Goal: Transaction & Acquisition: Book appointment/travel/reservation

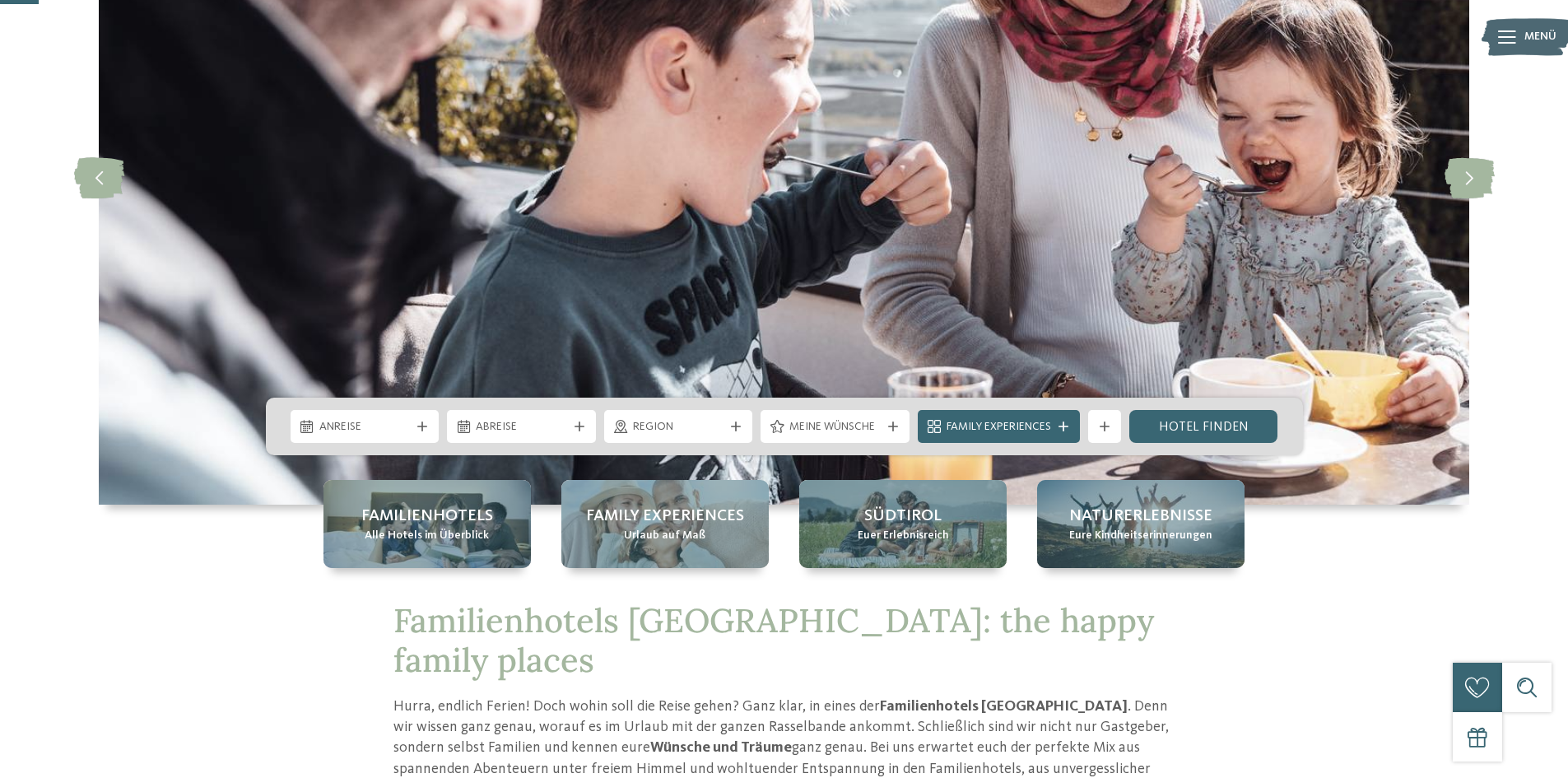
scroll to position [247, 0]
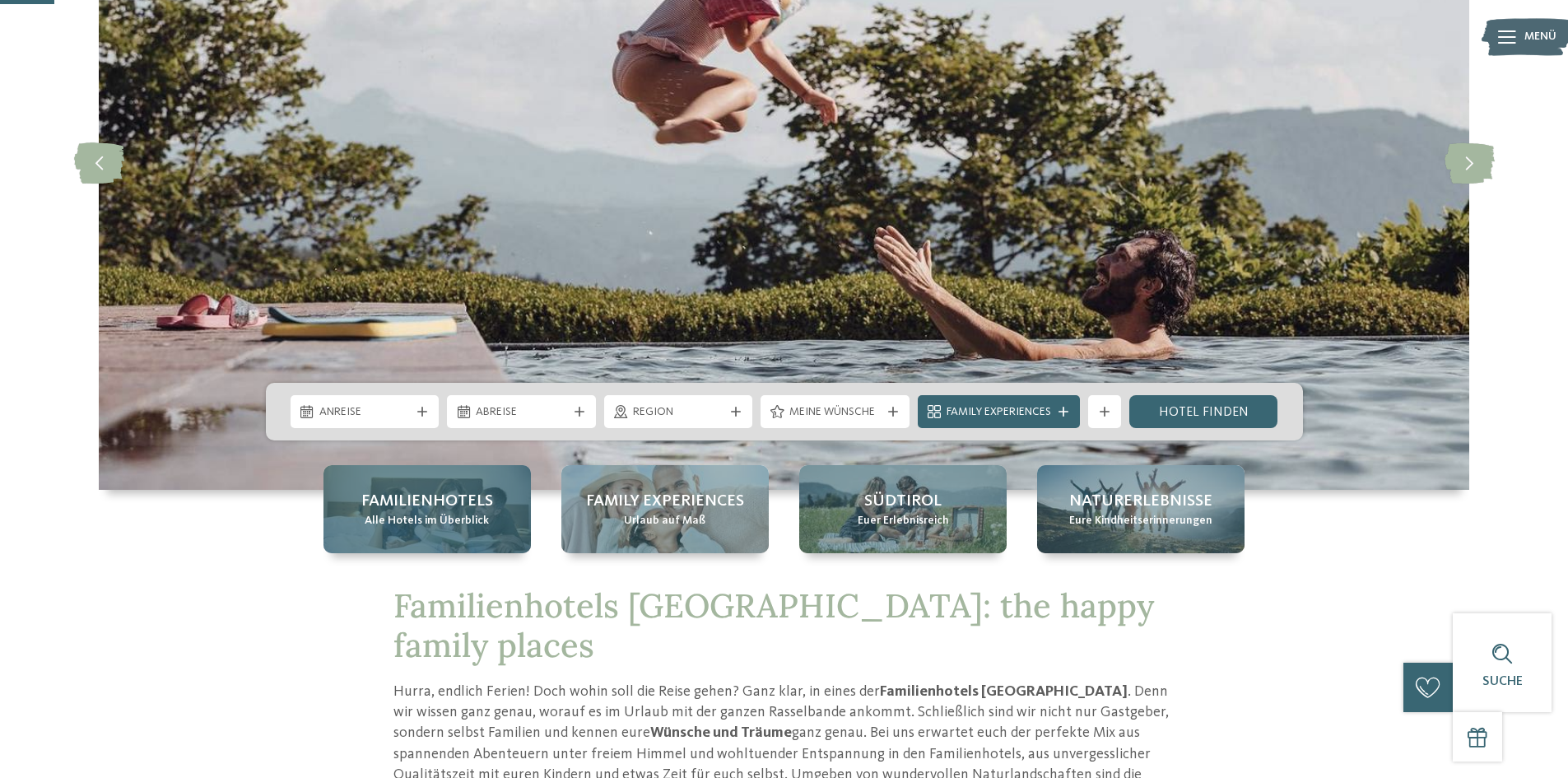
click at [400, 499] on span "Familienhotels" at bounding box center [427, 501] width 131 height 23
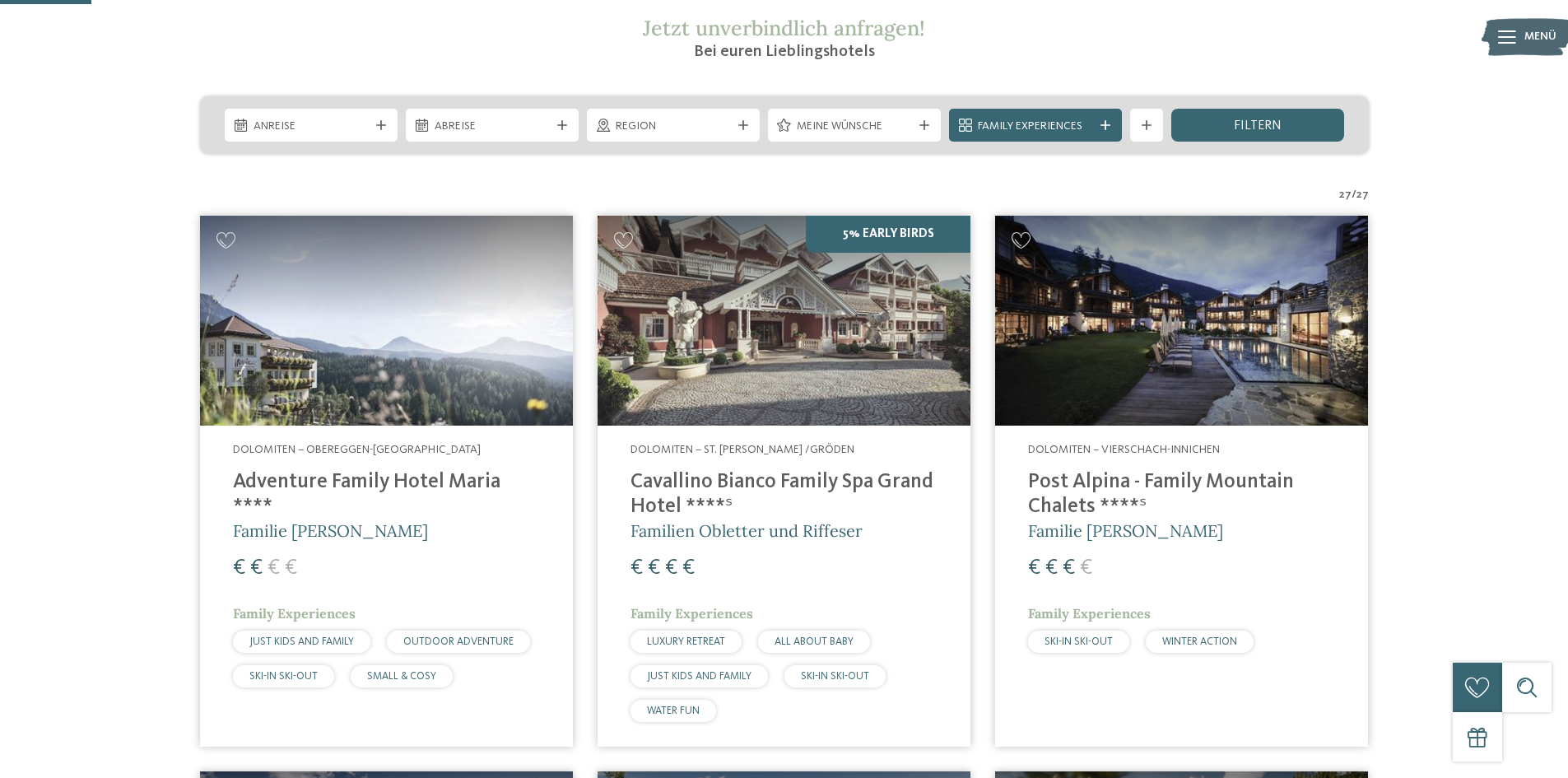
scroll to position [329, 0]
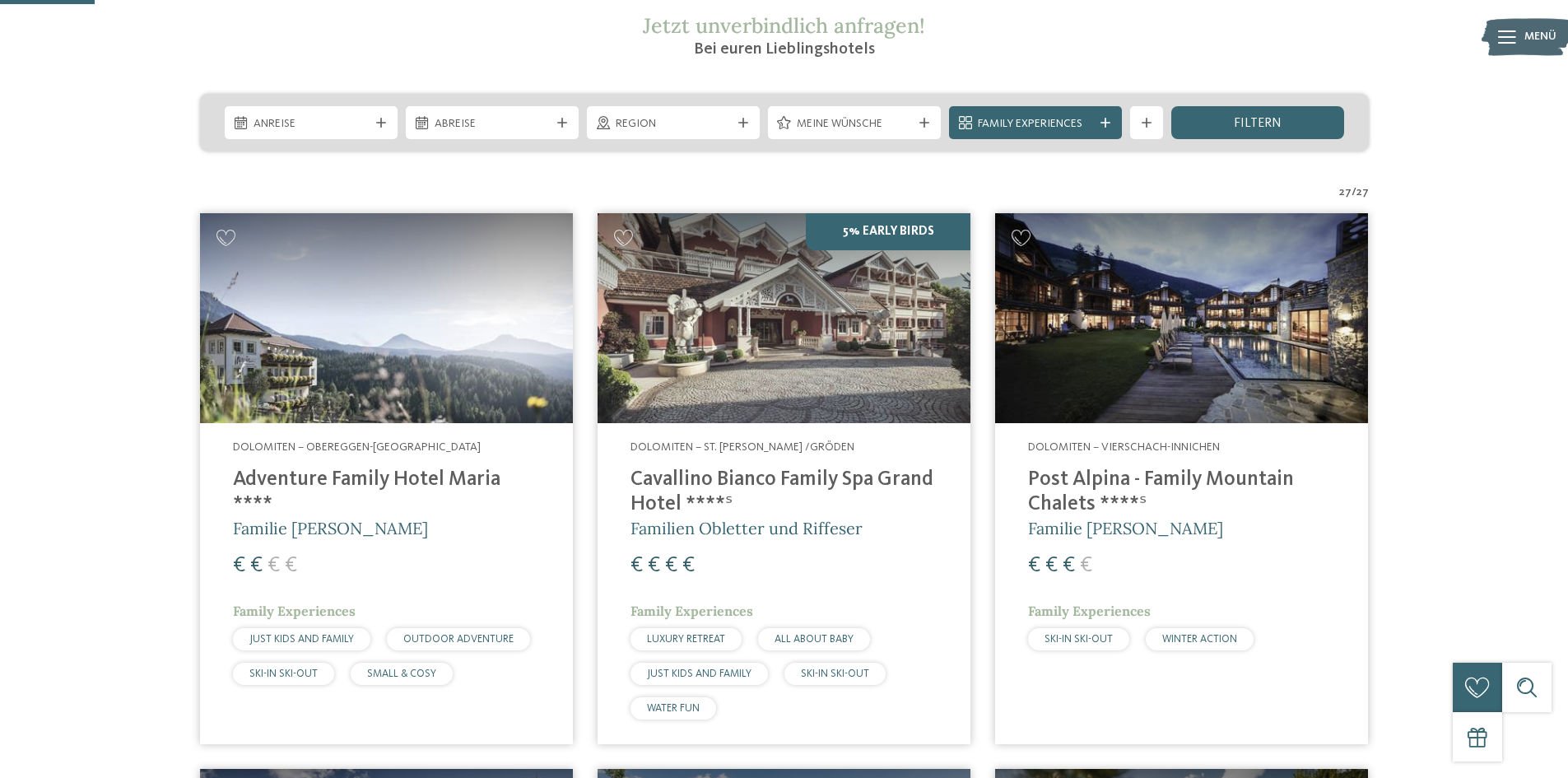
click at [807, 335] on img at bounding box center [783, 318] width 373 height 210
click at [378, 353] on img at bounding box center [386, 318] width 373 height 210
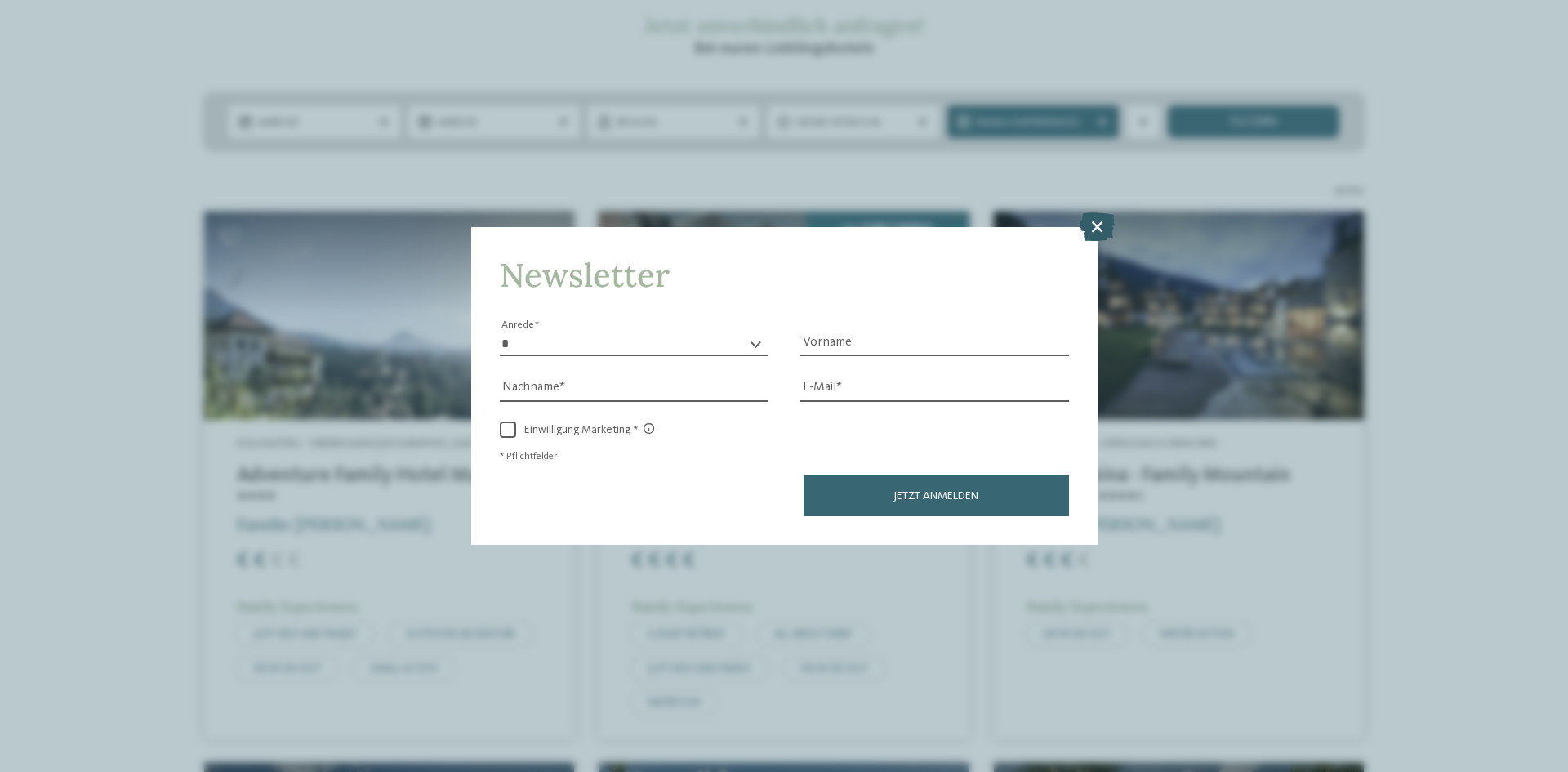
click at [1090, 215] on icon at bounding box center [1096, 227] width 35 height 29
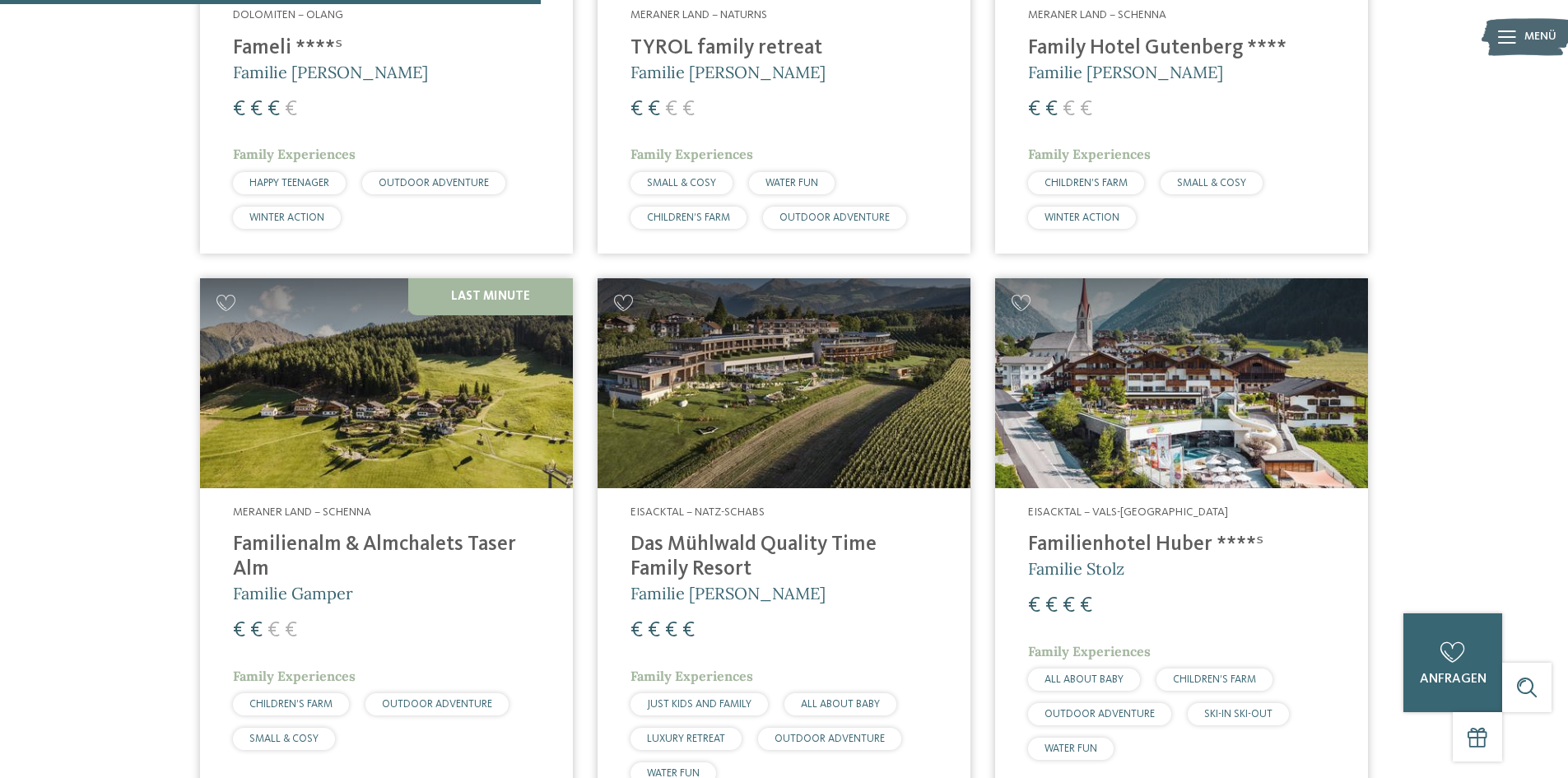
scroll to position [1893, 0]
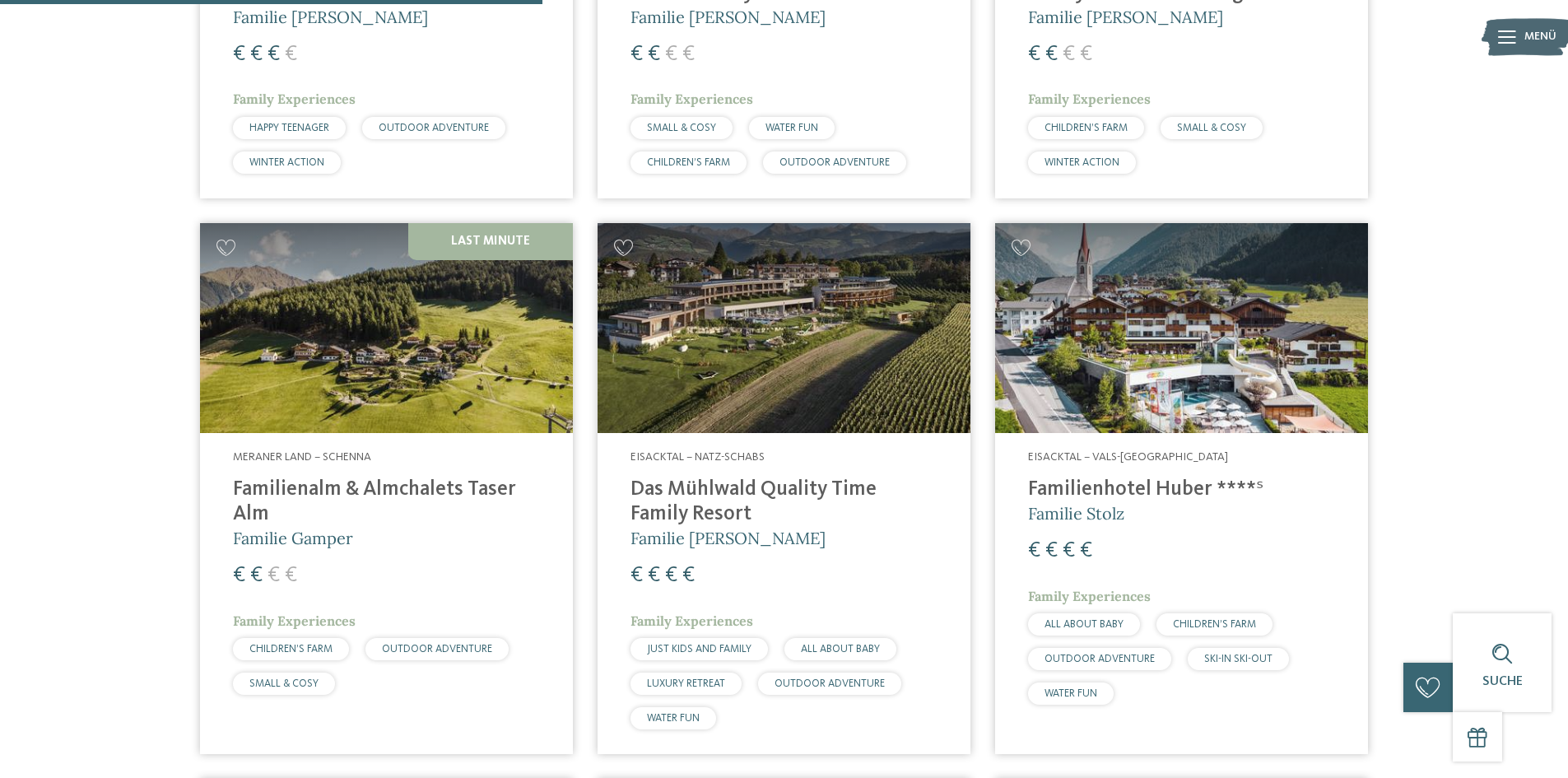
click at [783, 383] on img at bounding box center [783, 328] width 373 height 210
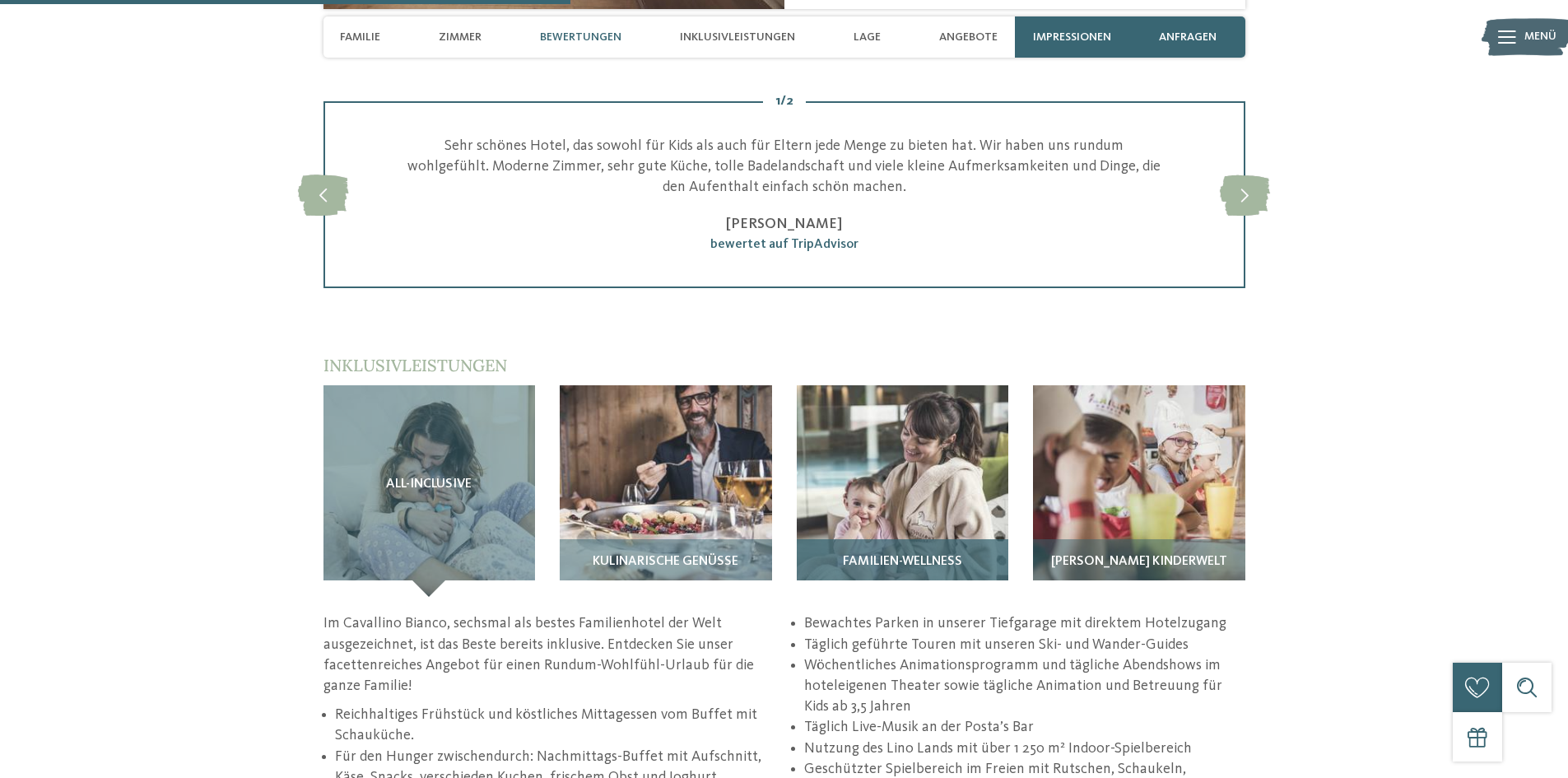
scroll to position [2304, 0]
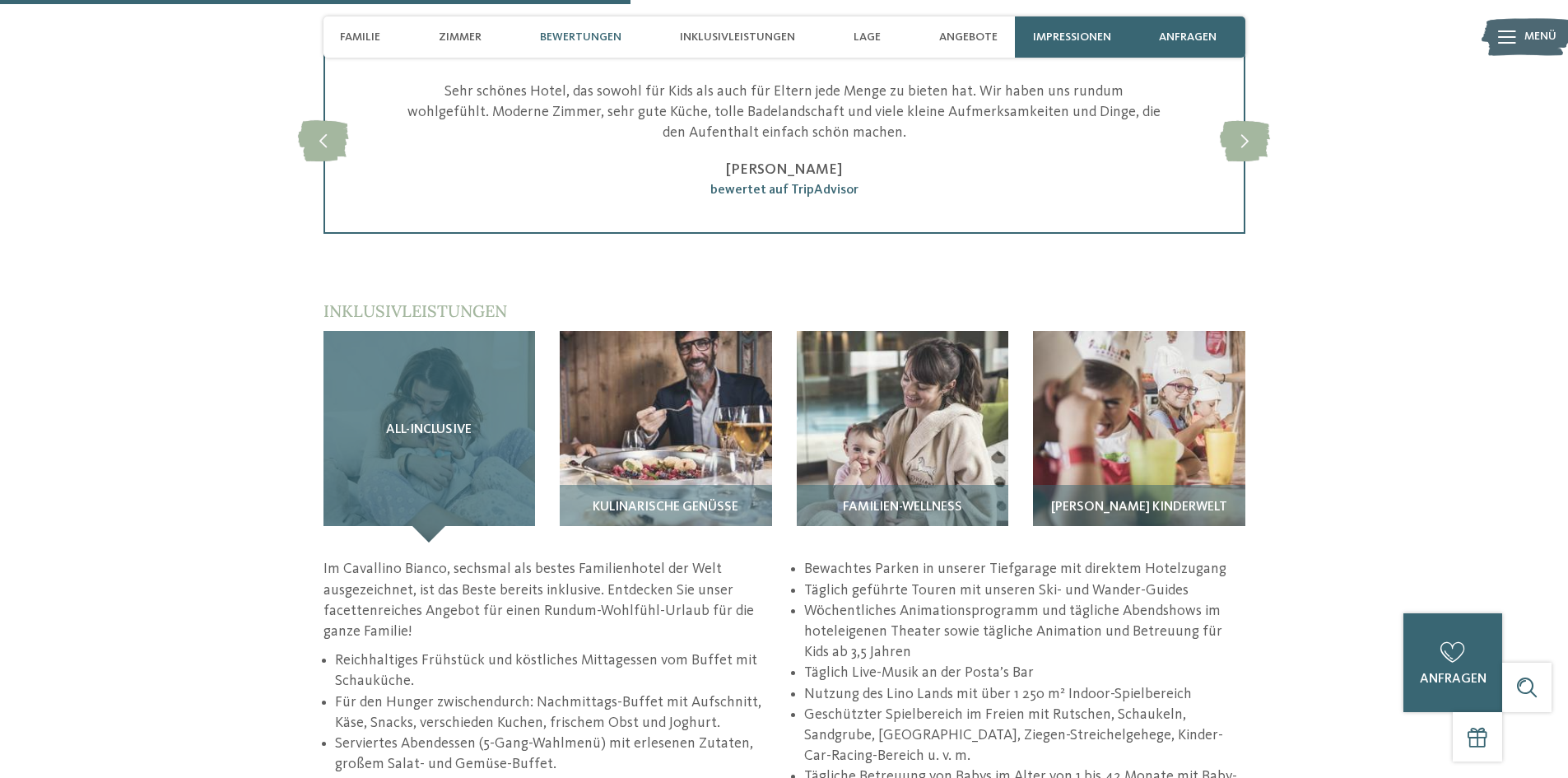
click at [461, 331] on div "All-inclusive" at bounding box center [429, 437] width 212 height 212
click at [439, 423] on span "All-inclusive" at bounding box center [428, 430] width 85 height 15
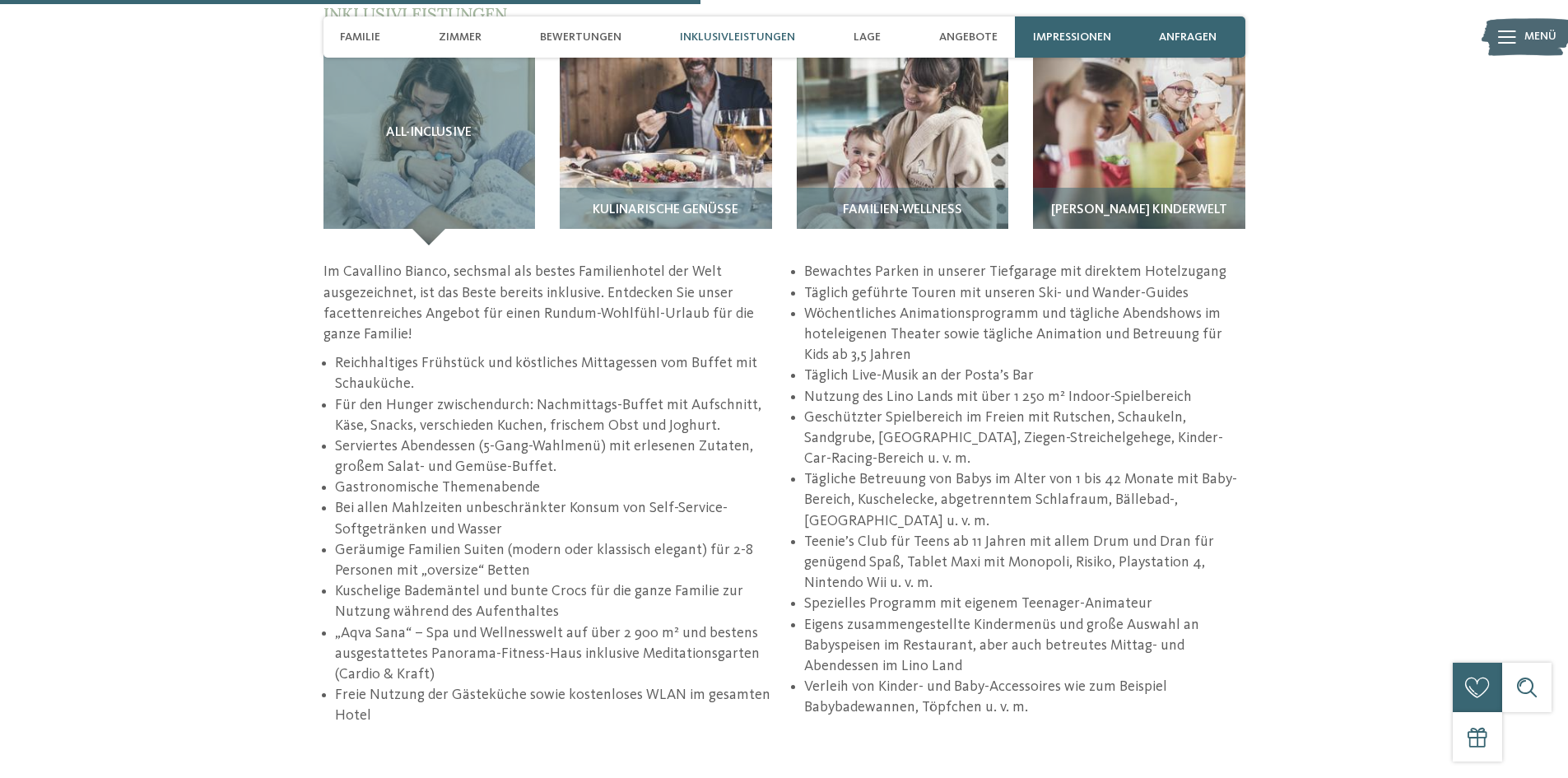
scroll to position [2633, 0]
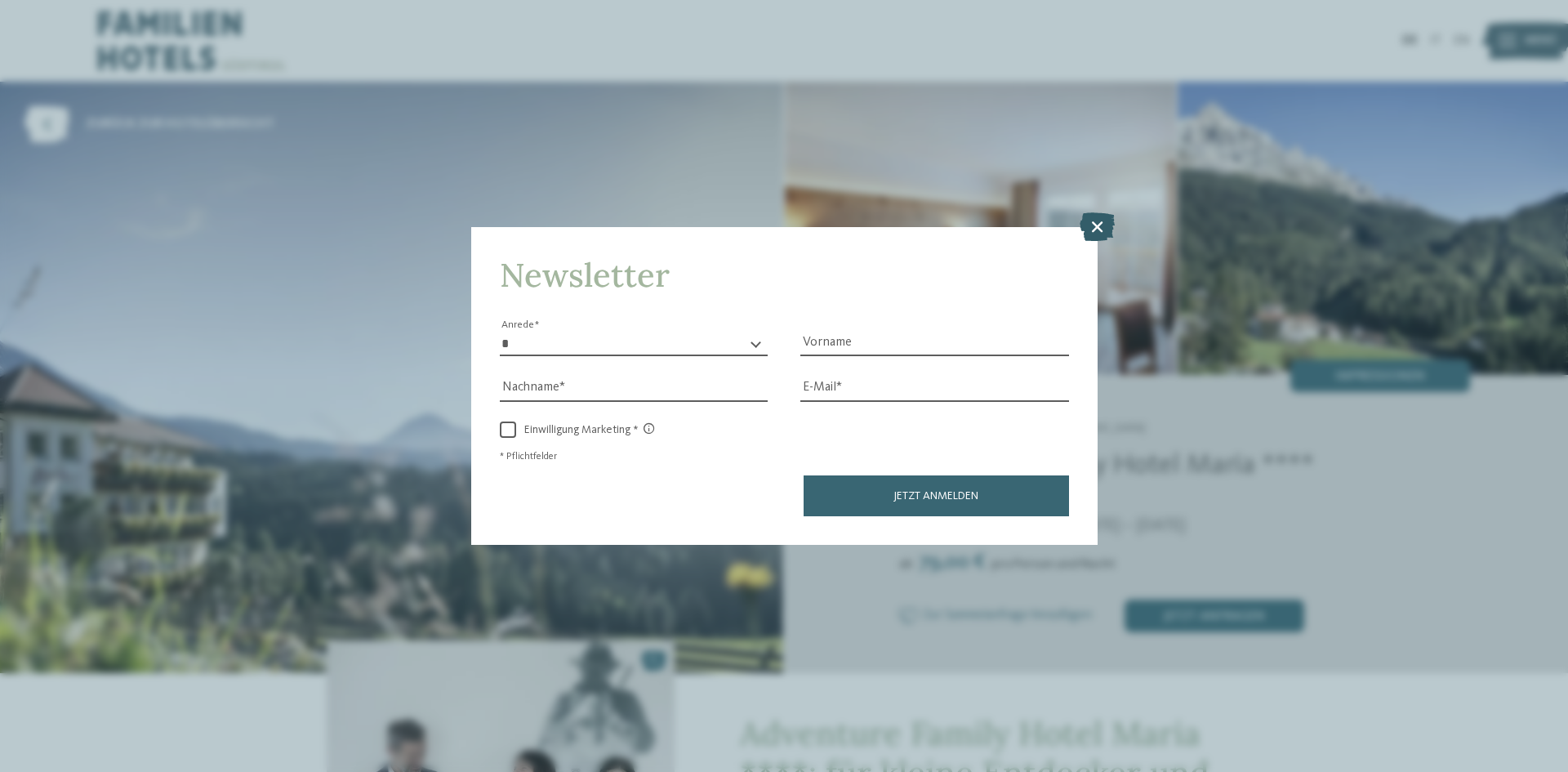
click at [1099, 229] on icon at bounding box center [1096, 227] width 35 height 29
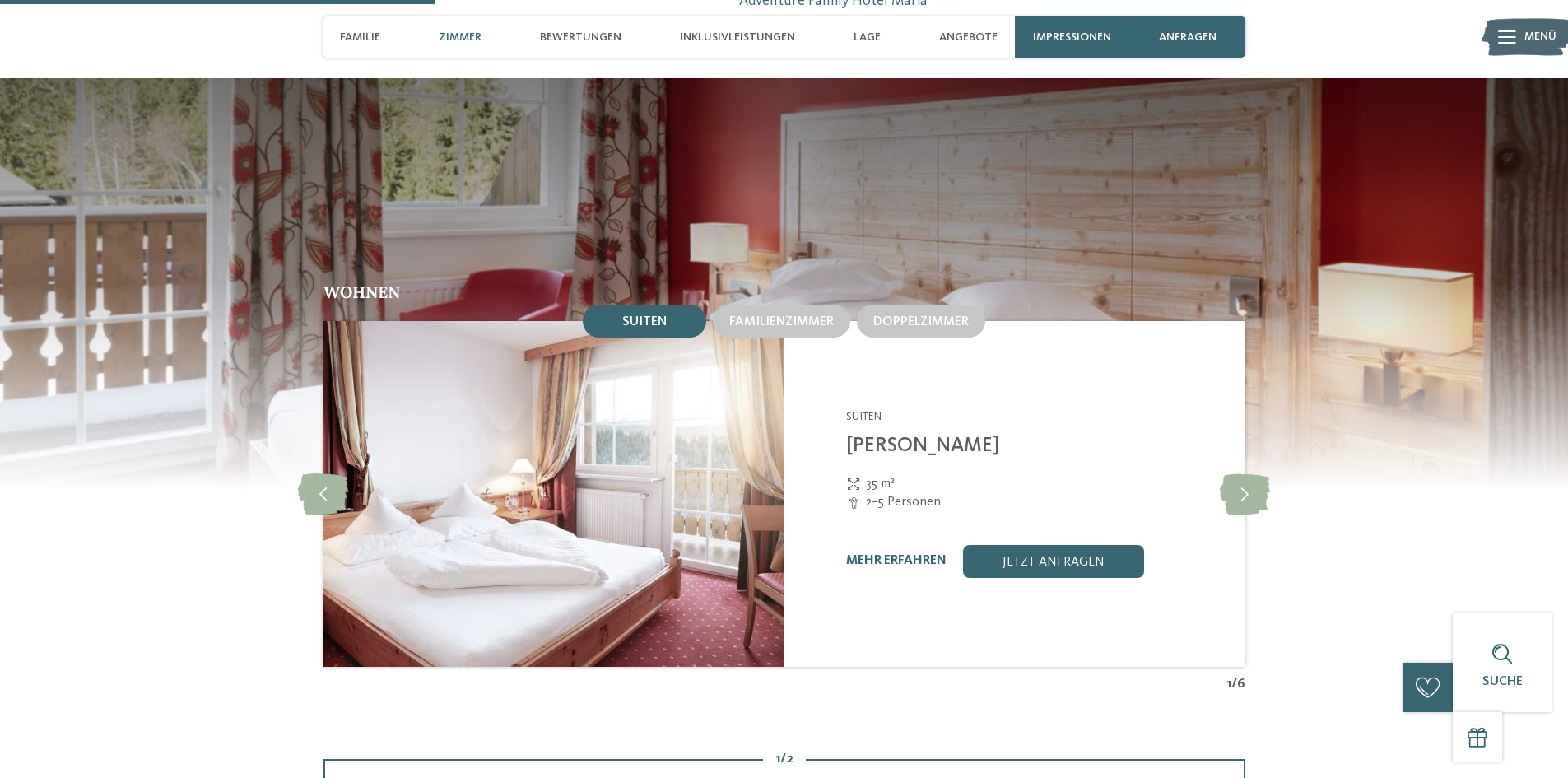
scroll to position [1481, 0]
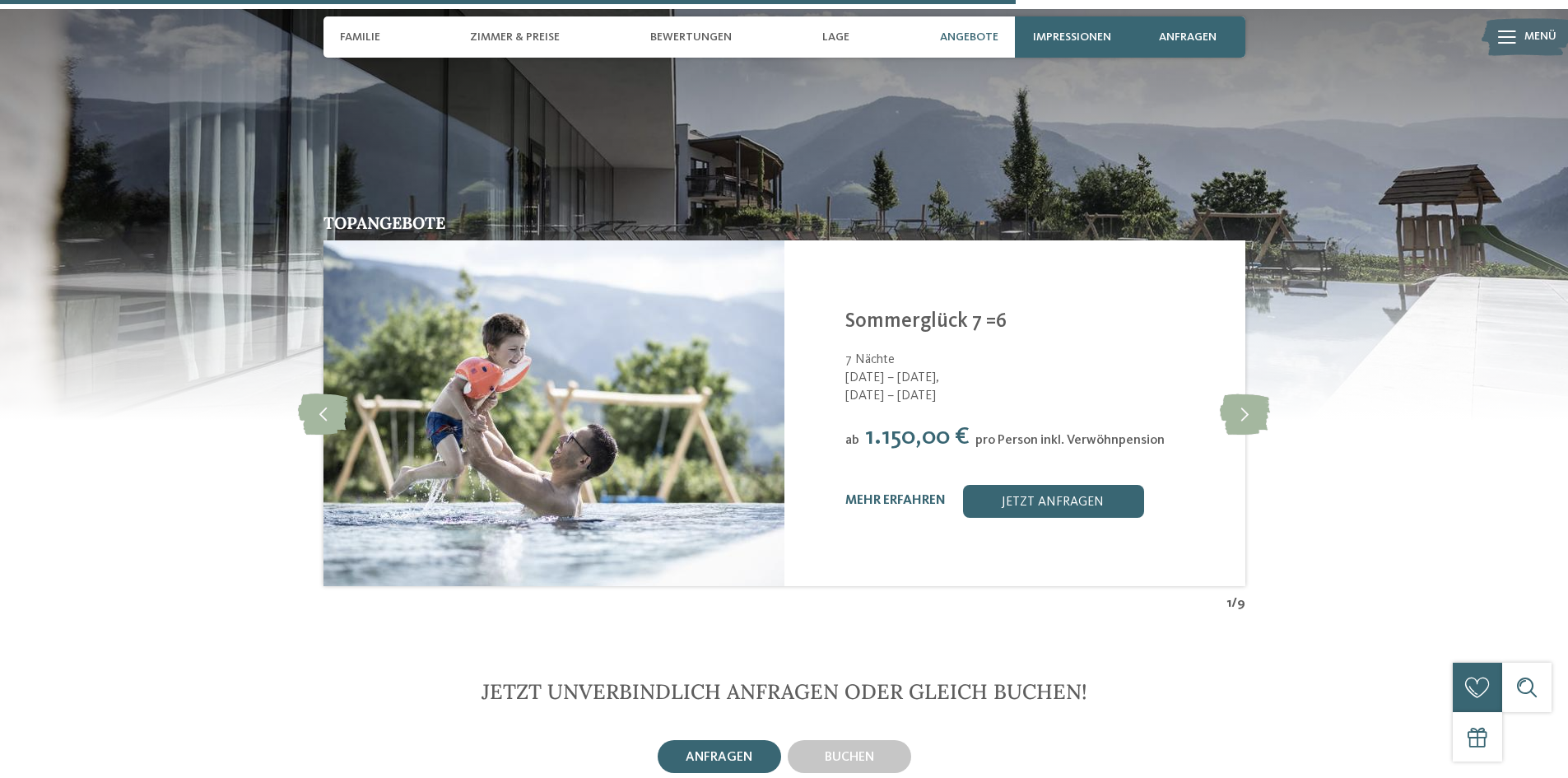
scroll to position [3703, 0]
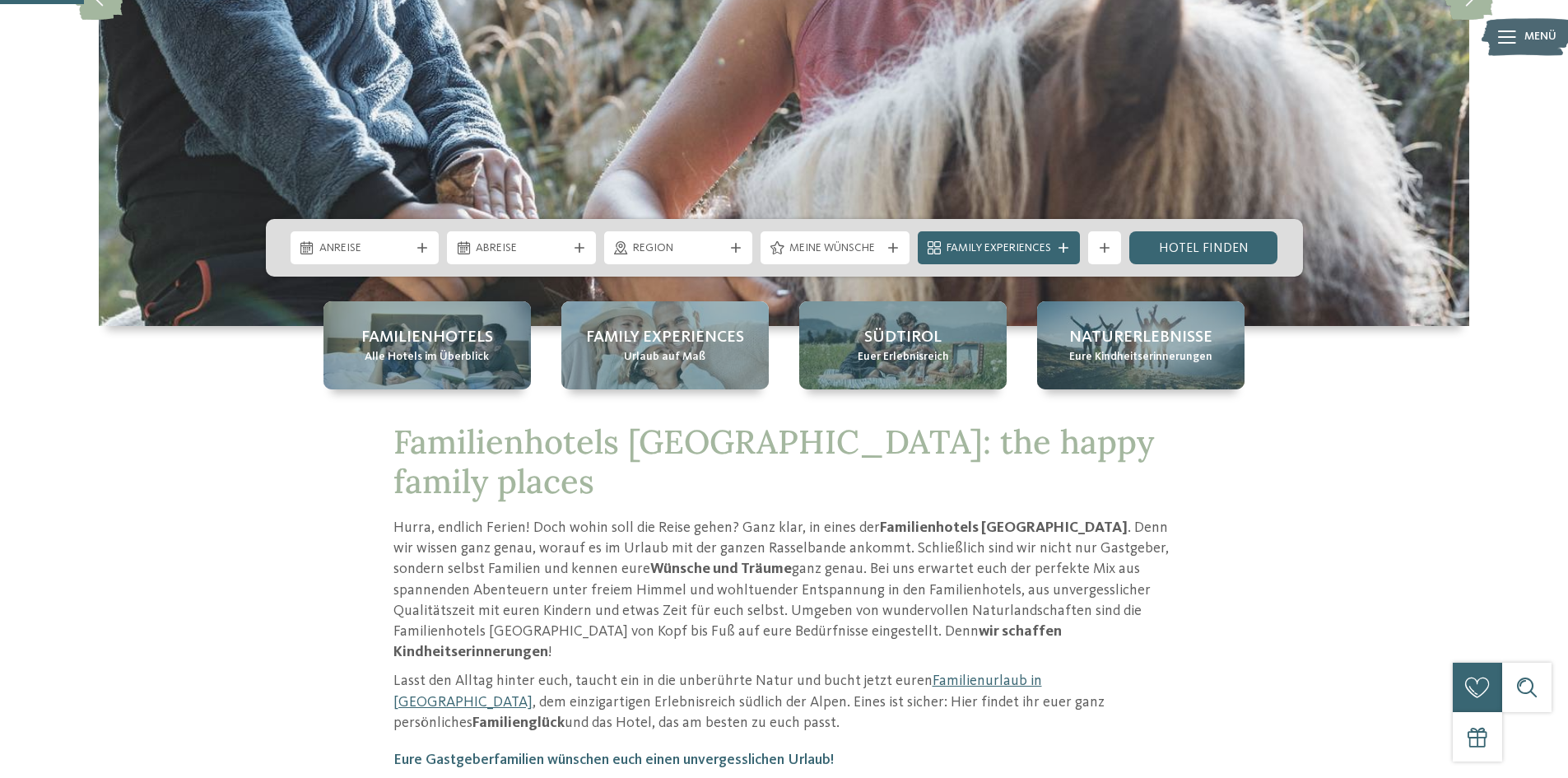
scroll to position [411, 0]
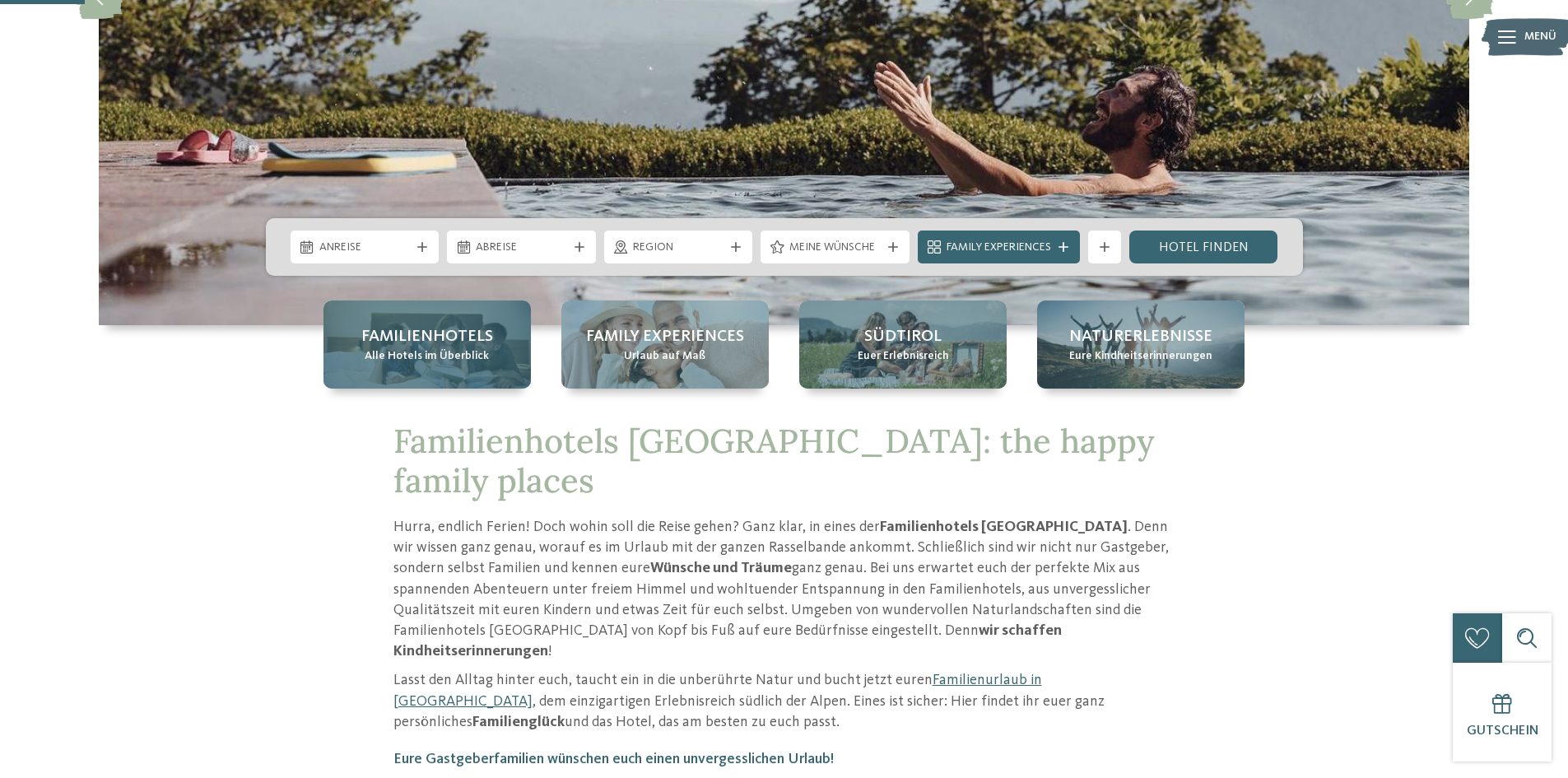
click at [420, 340] on span "Familienhotels" at bounding box center [427, 336] width 131 height 23
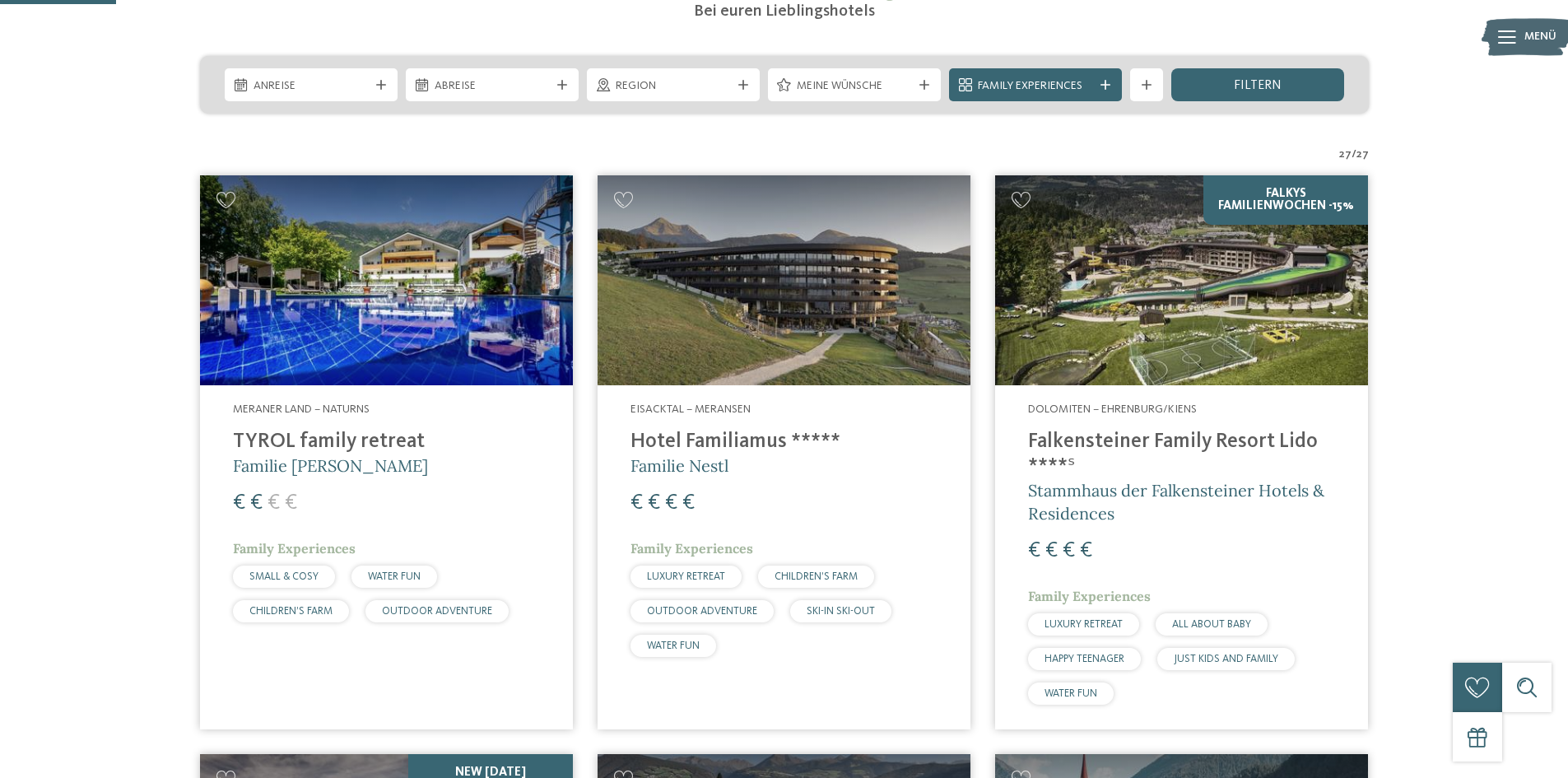
scroll to position [411, 0]
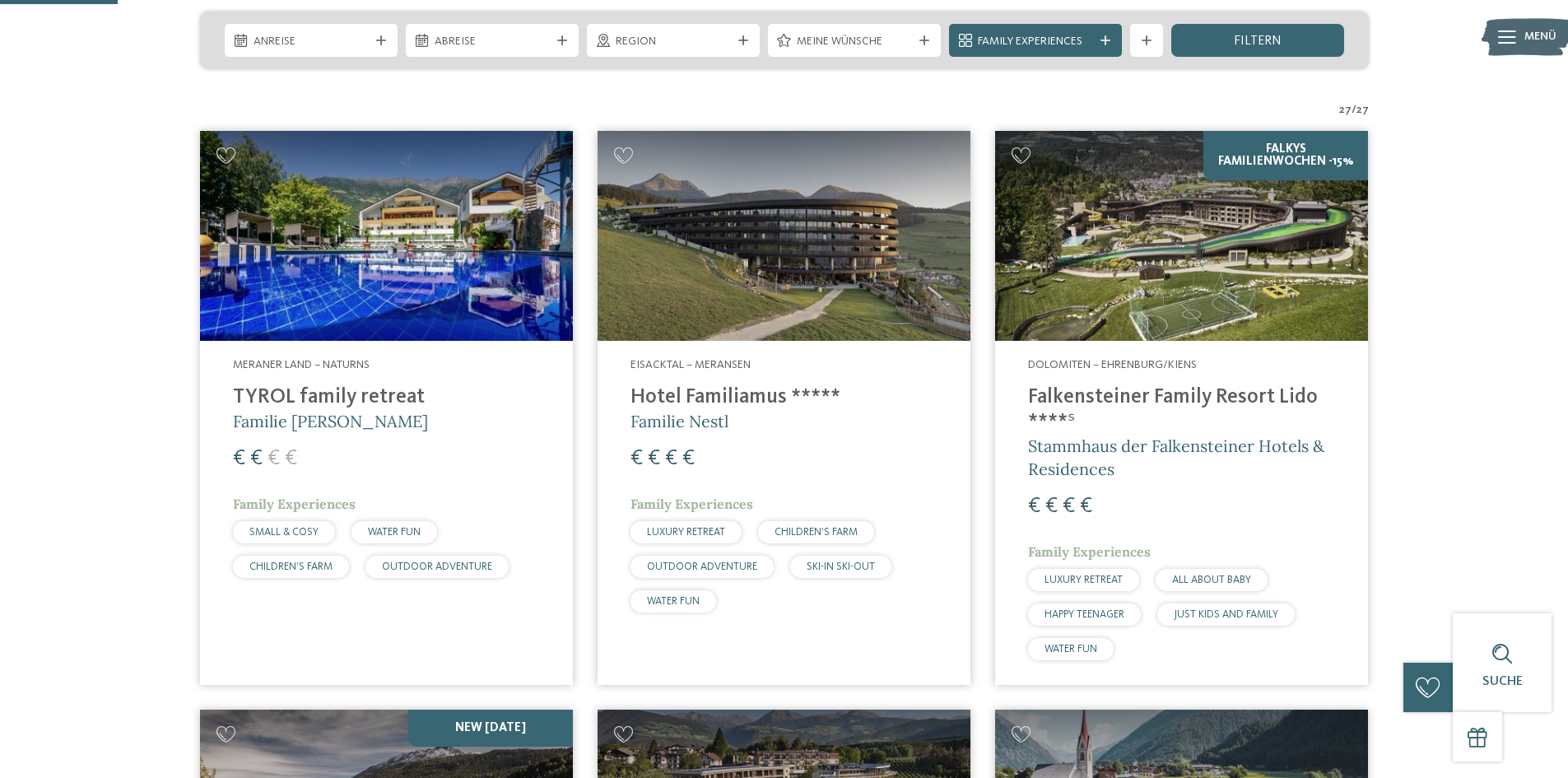
click at [1147, 286] on img at bounding box center [1181, 235] width 373 height 210
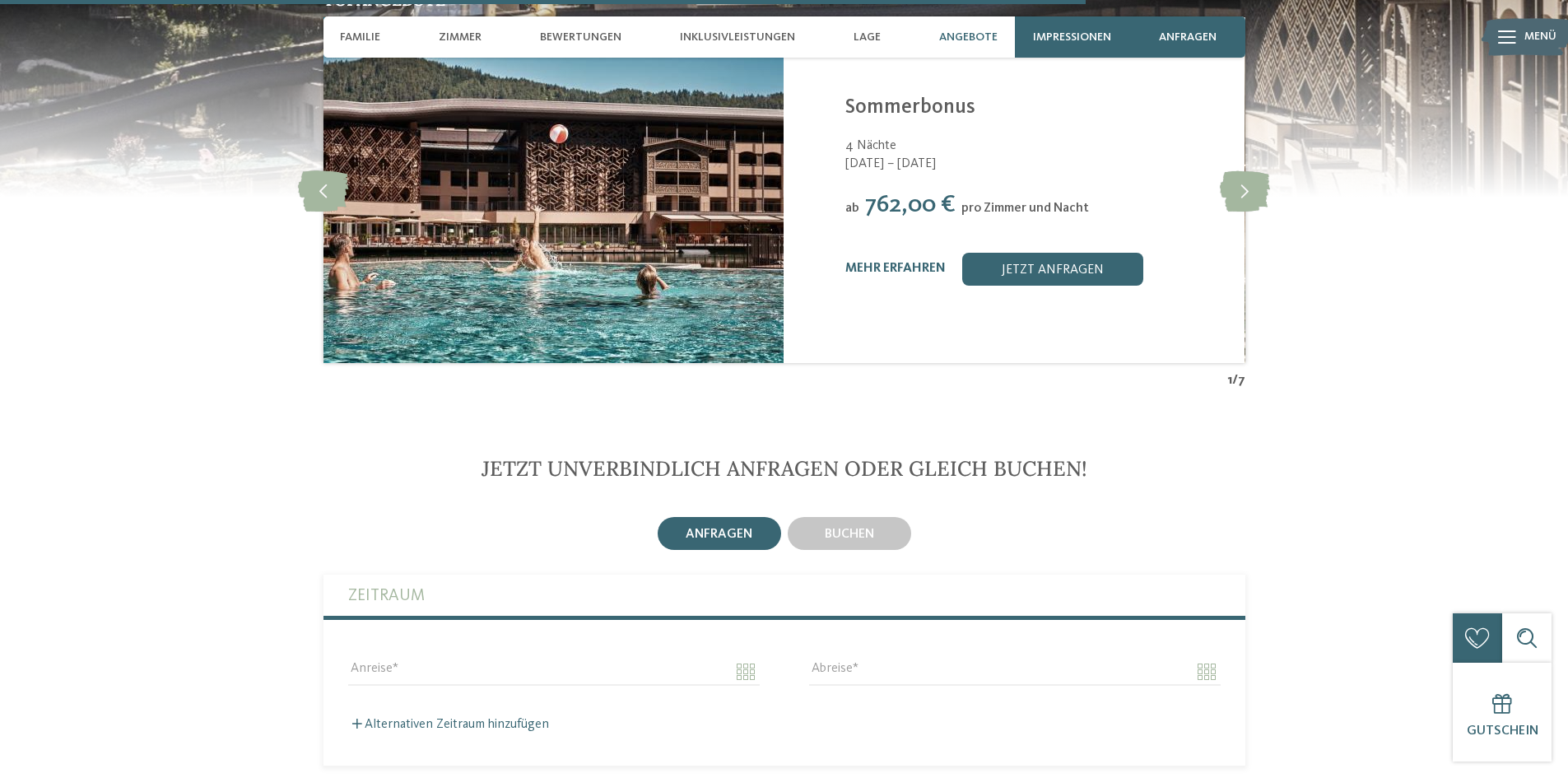
scroll to position [3868, 0]
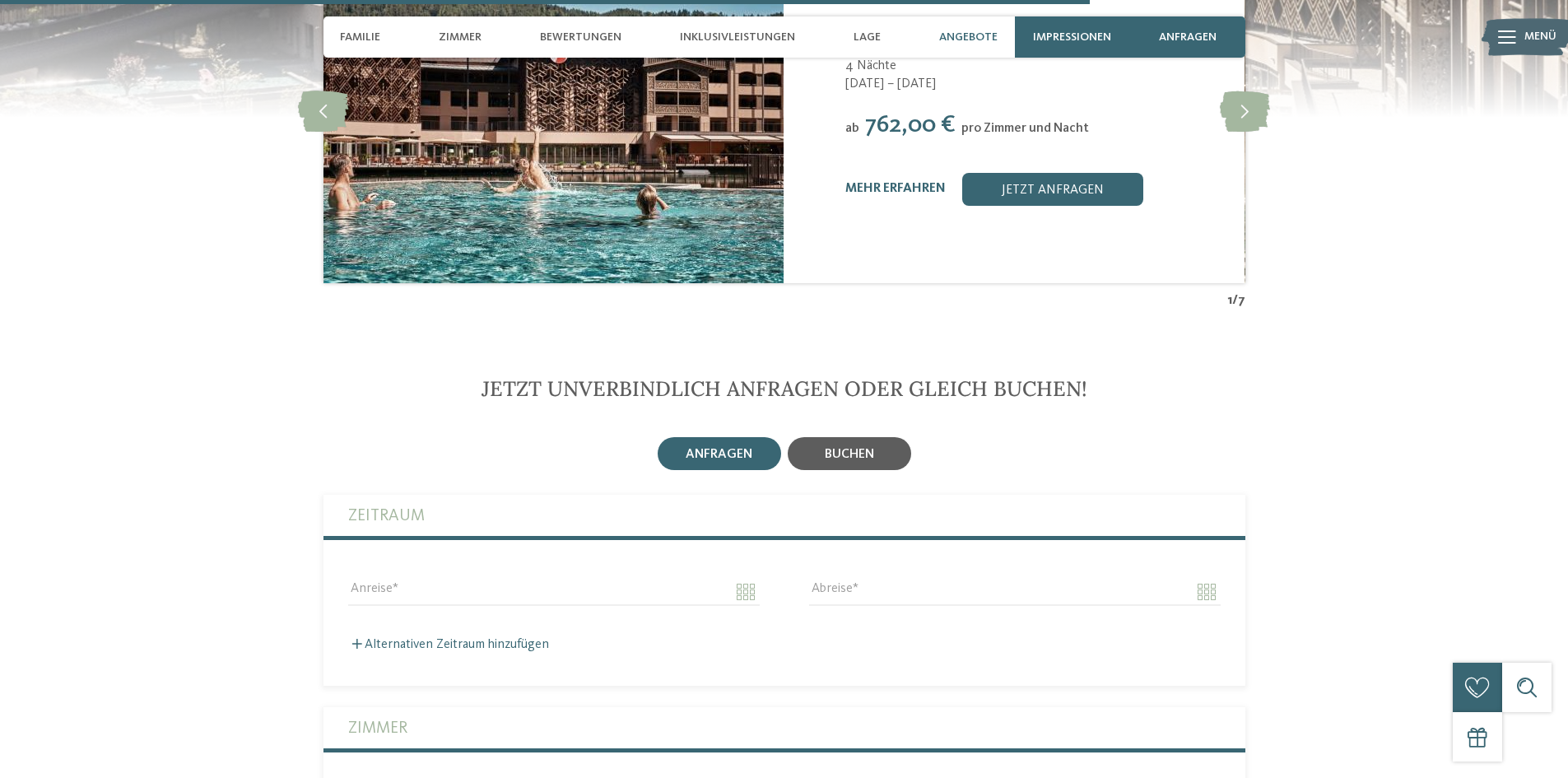
click at [858, 448] on span "buchen" at bounding box center [850, 454] width 49 height 13
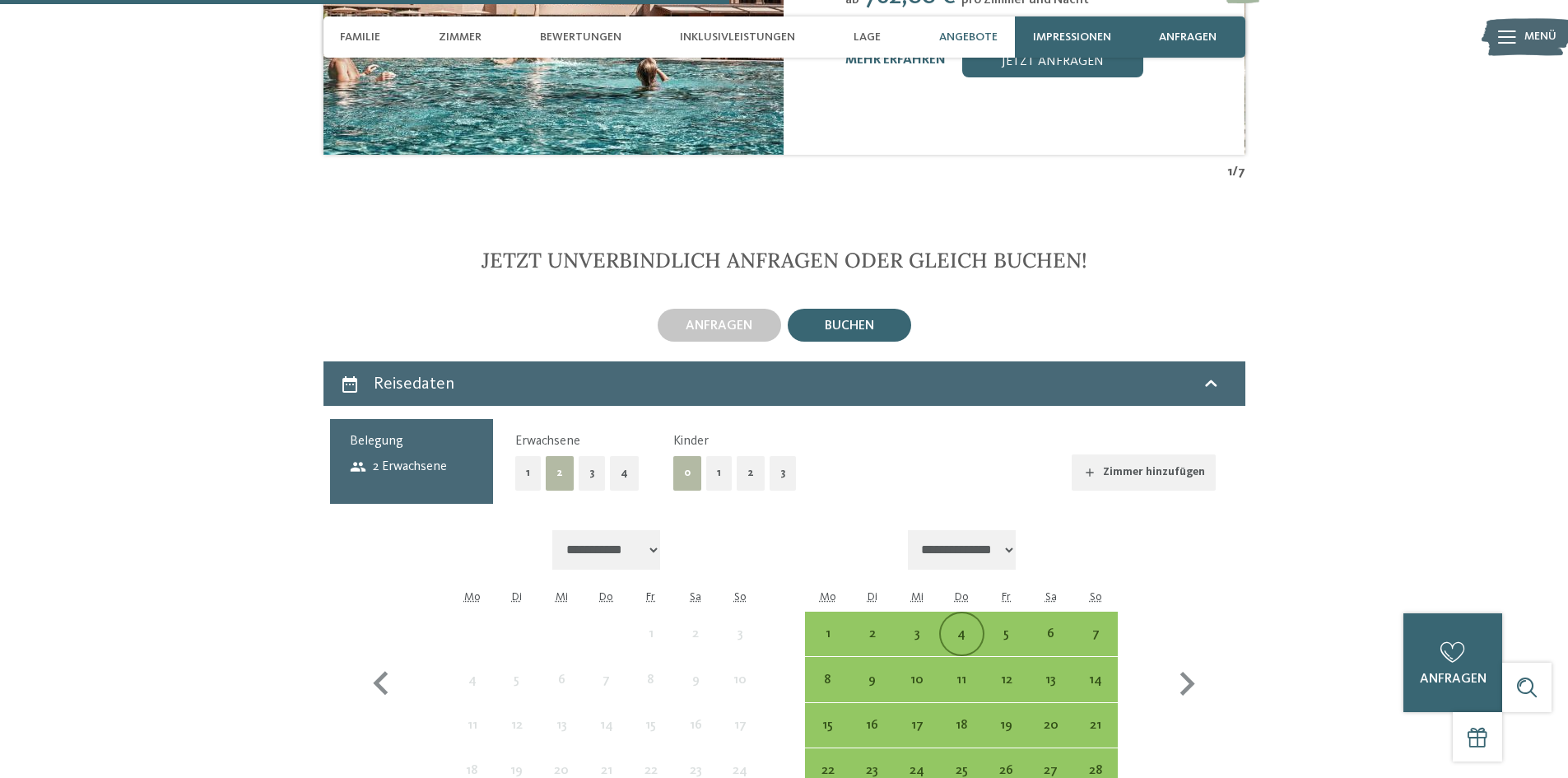
scroll to position [4032, 0]
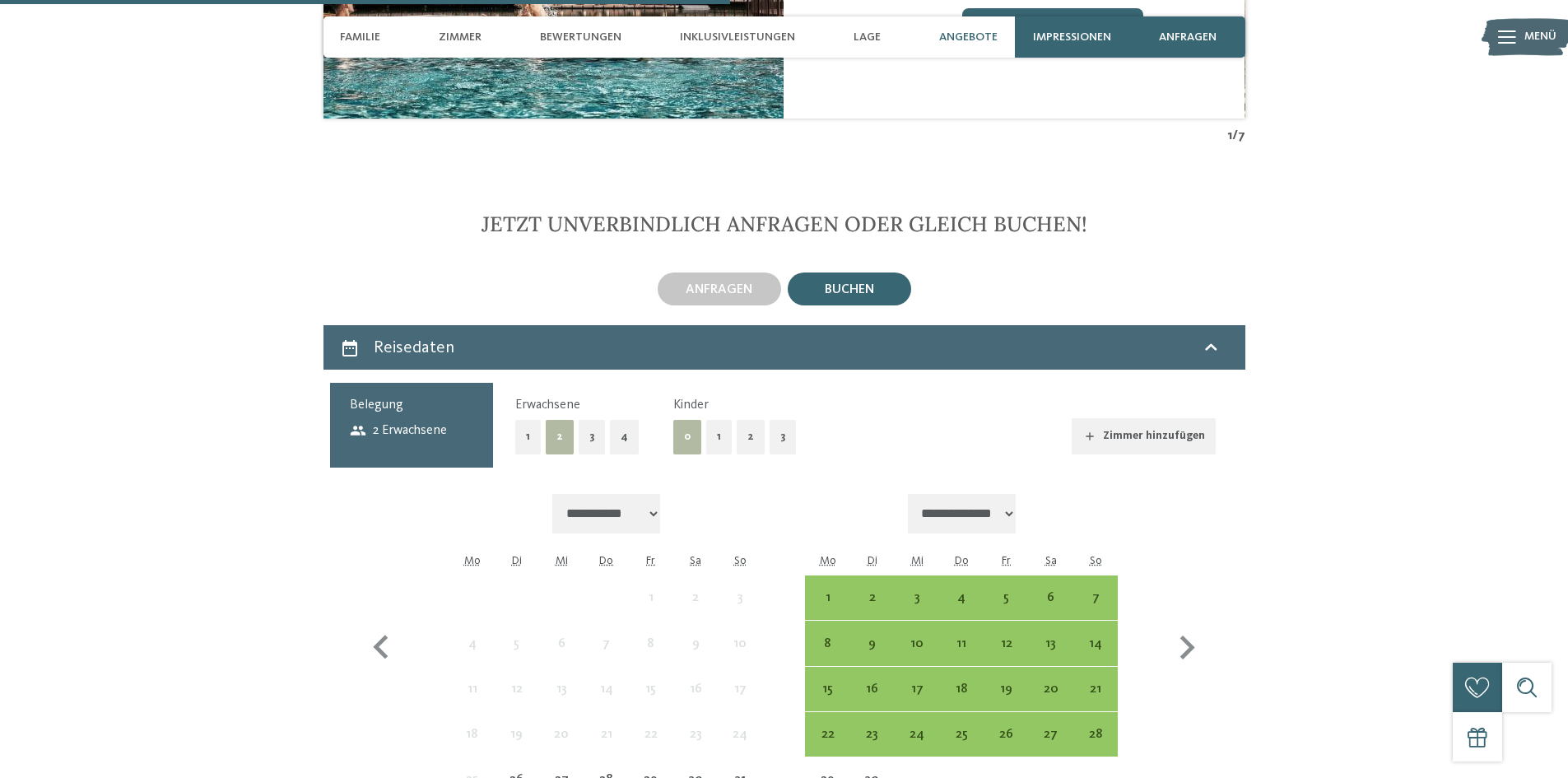
click at [1016, 498] on select "**********" at bounding box center [961, 514] width 108 height 39
select select "**********"
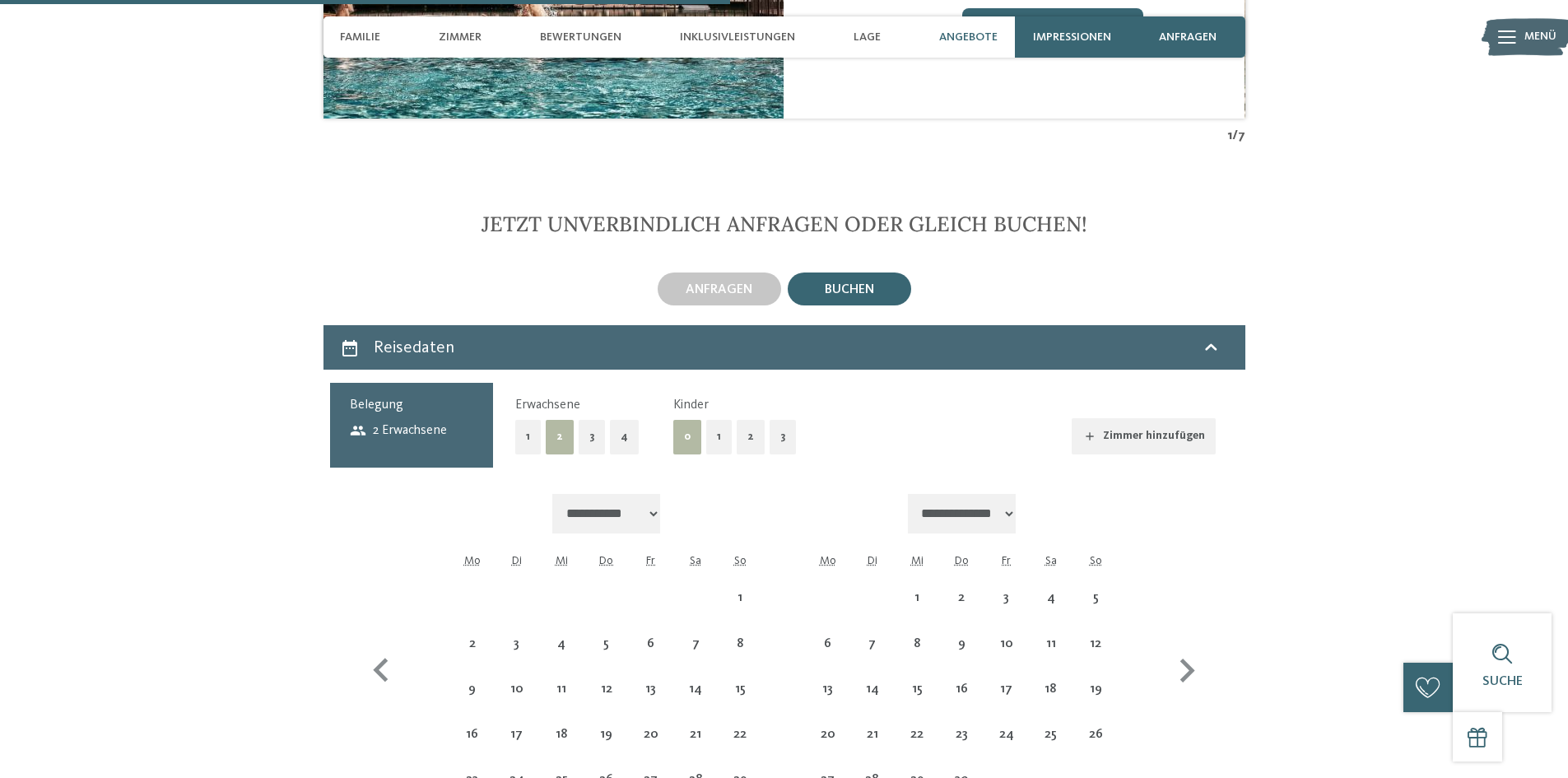
select select "**********"
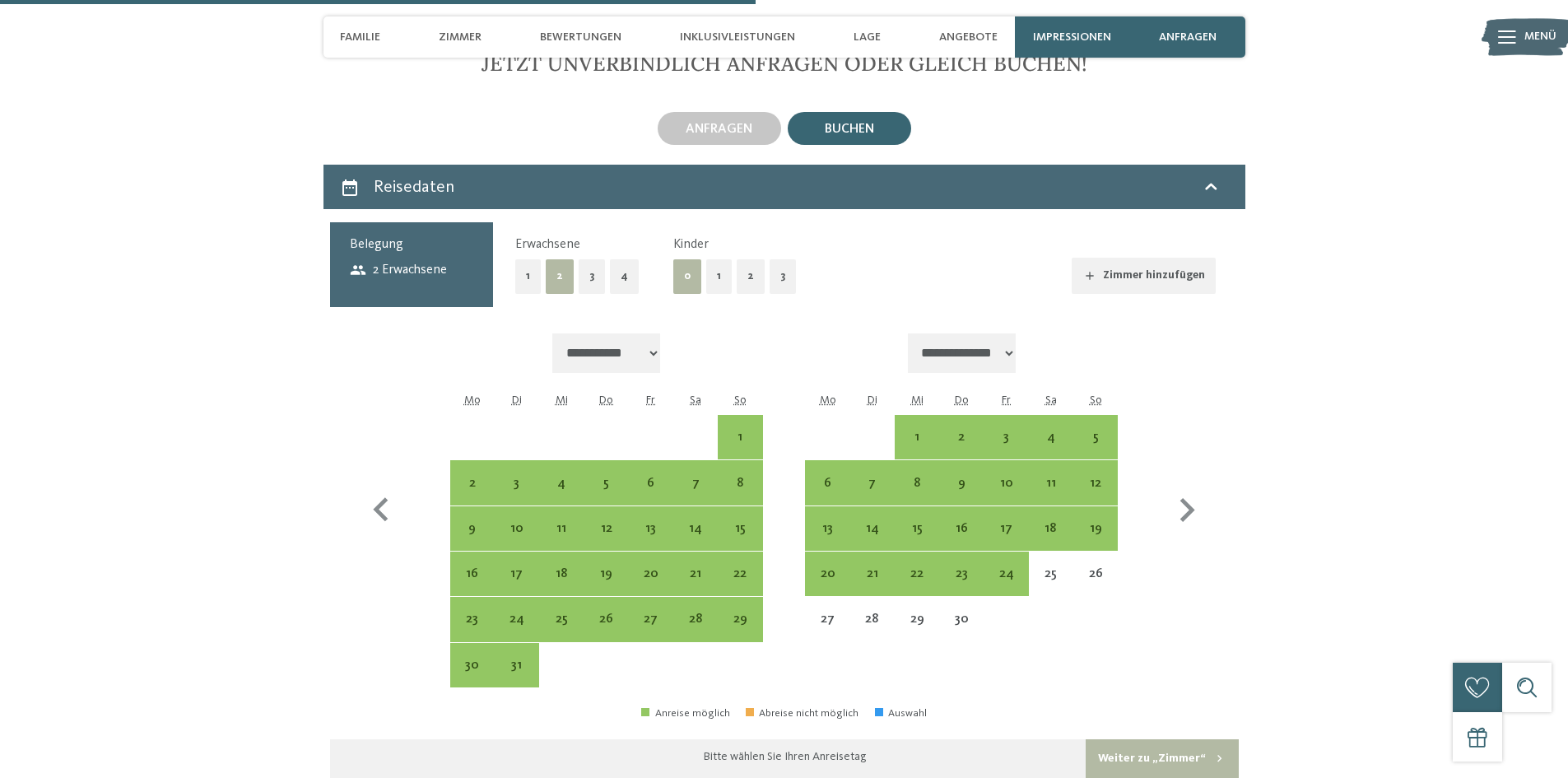
scroll to position [4197, 0]
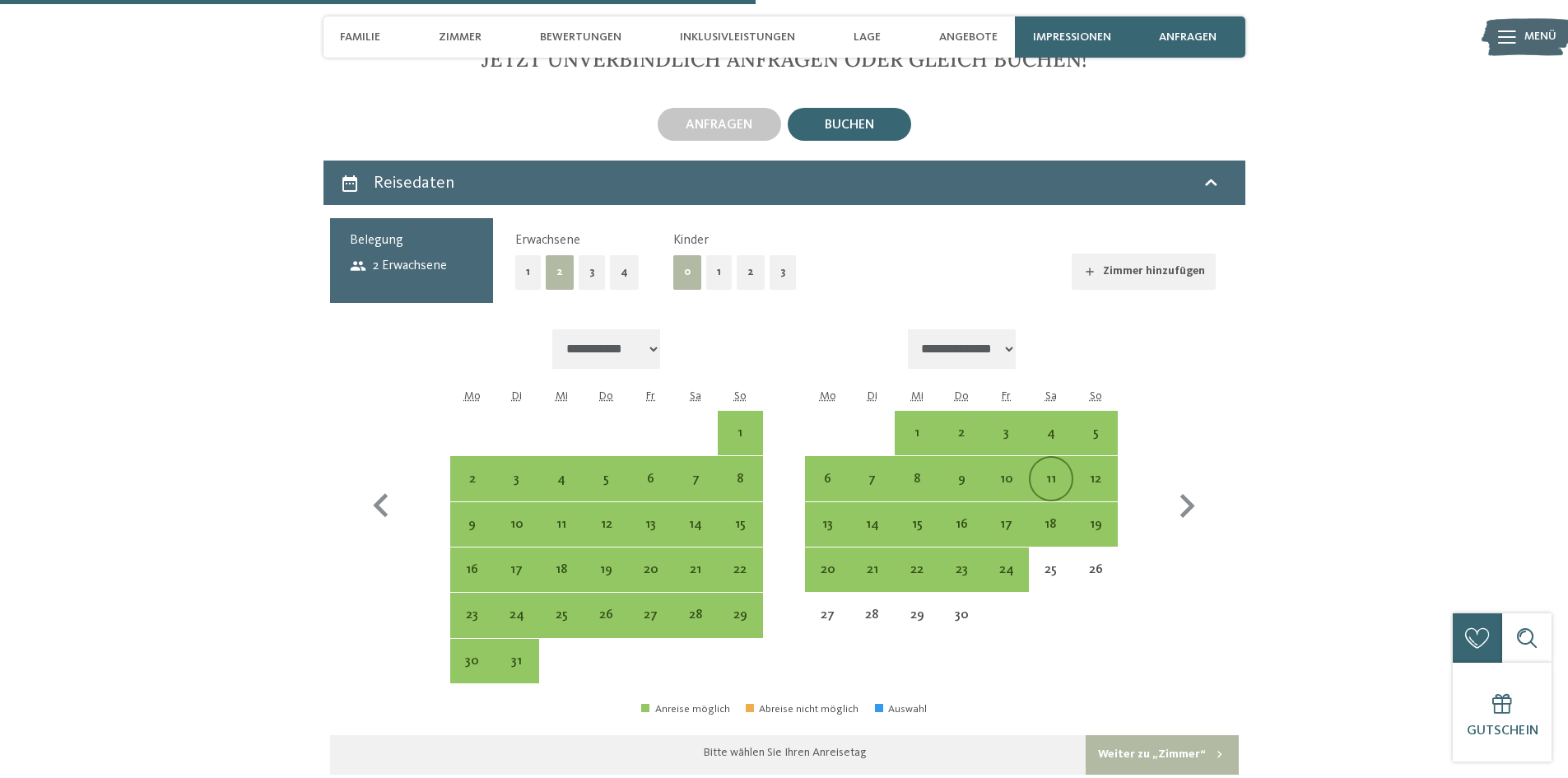
click at [1054, 473] on div "11" at bounding box center [1051, 493] width 41 height 41
select select "**********"
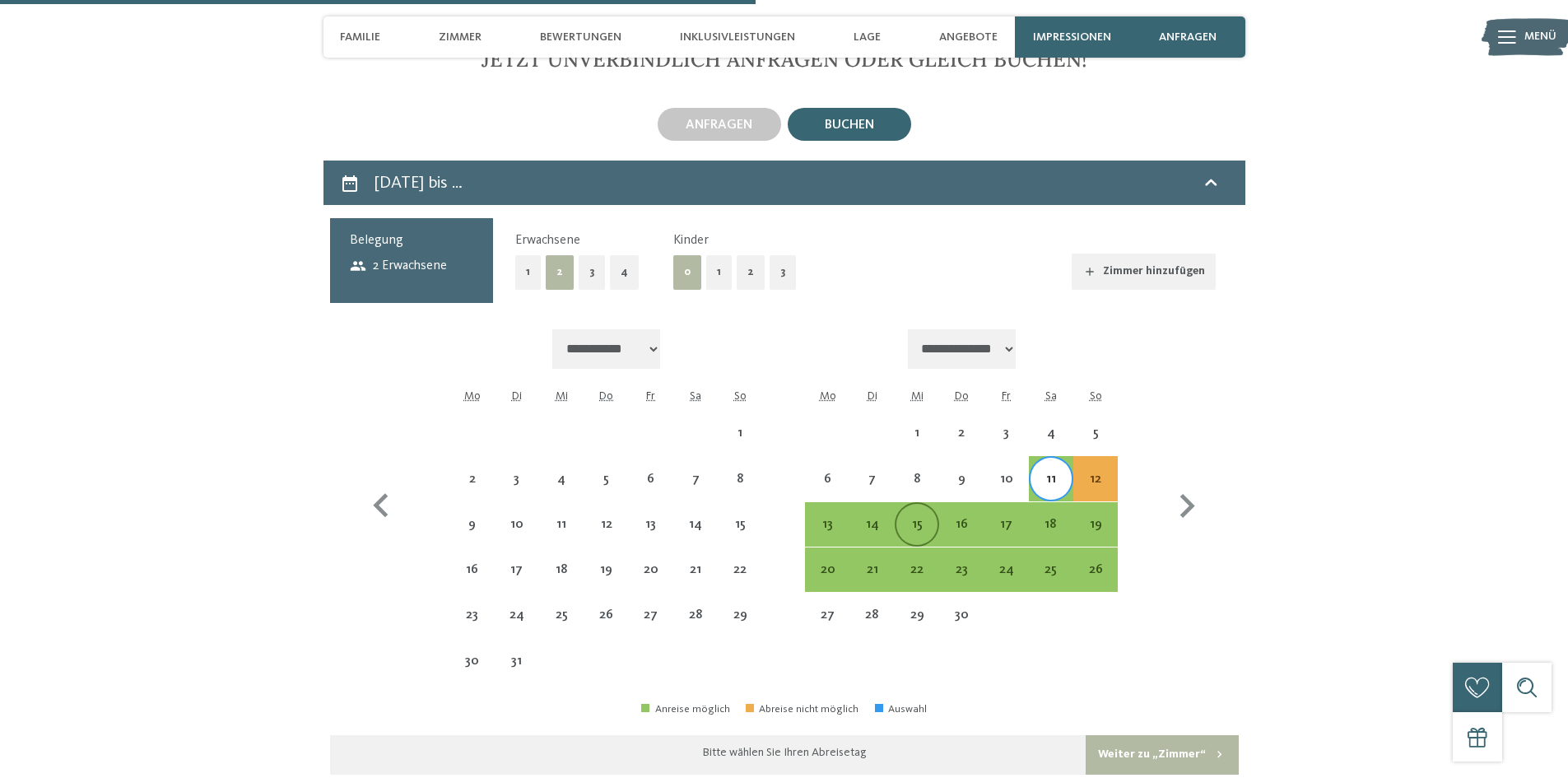
click at [923, 518] on div "15" at bounding box center [916, 538] width 41 height 41
select select "**********"
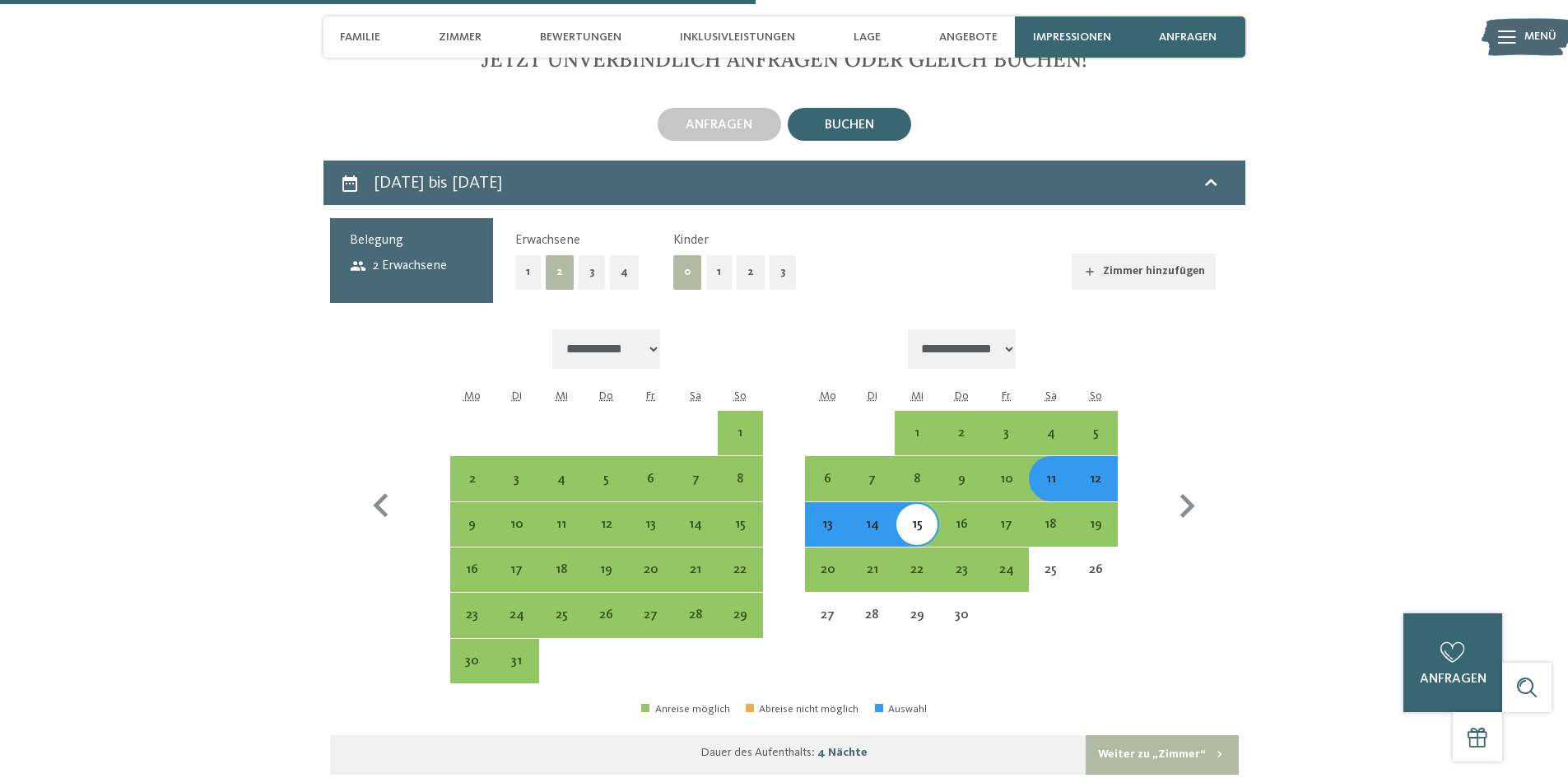
click at [586, 255] on button "3" at bounding box center [591, 272] width 26 height 34
select select "**********"
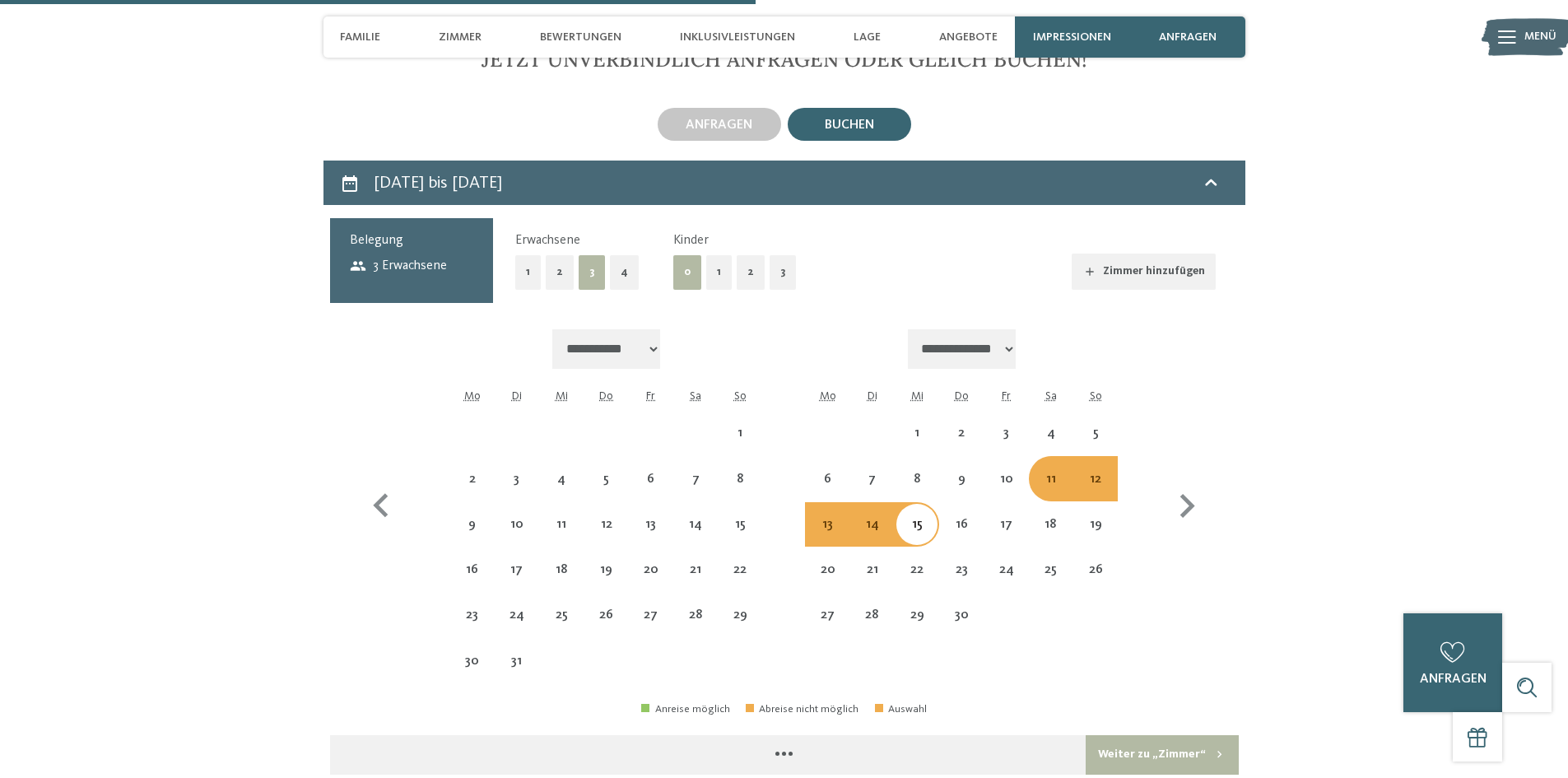
select select "**********"
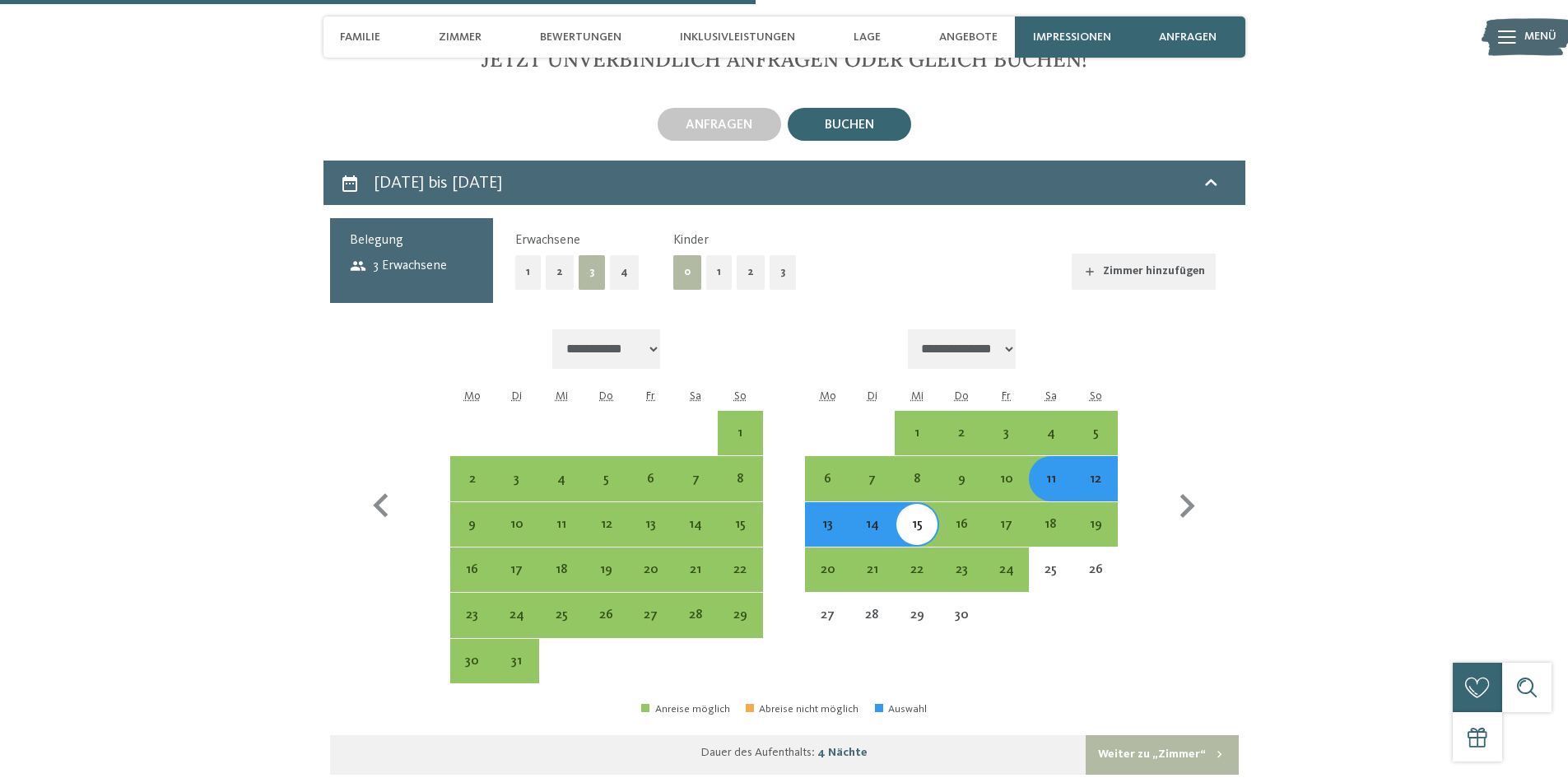
click at [717, 257] on button "1" at bounding box center [719, 272] width 26 height 34
select select "**********"
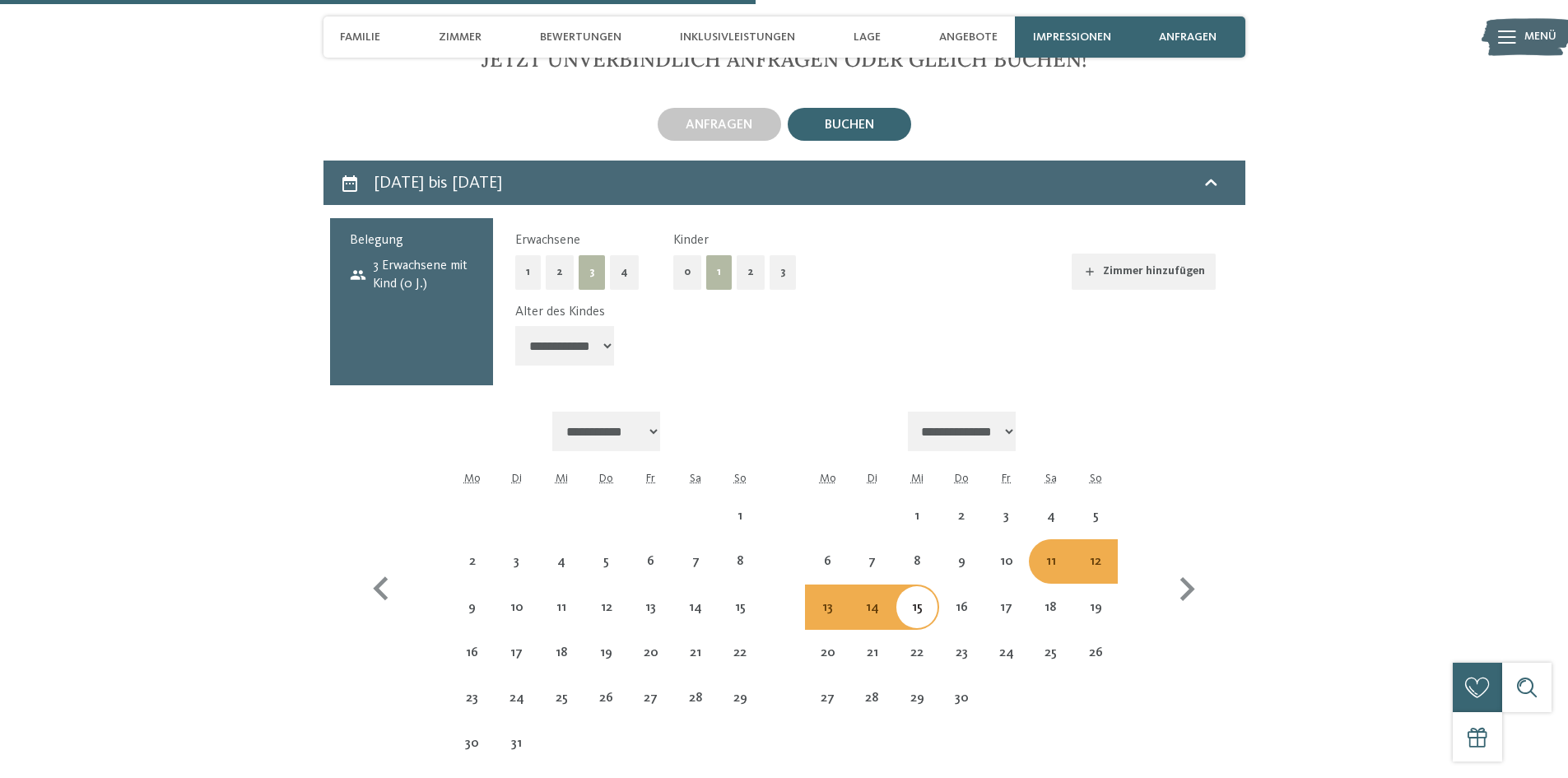
select select "**********"
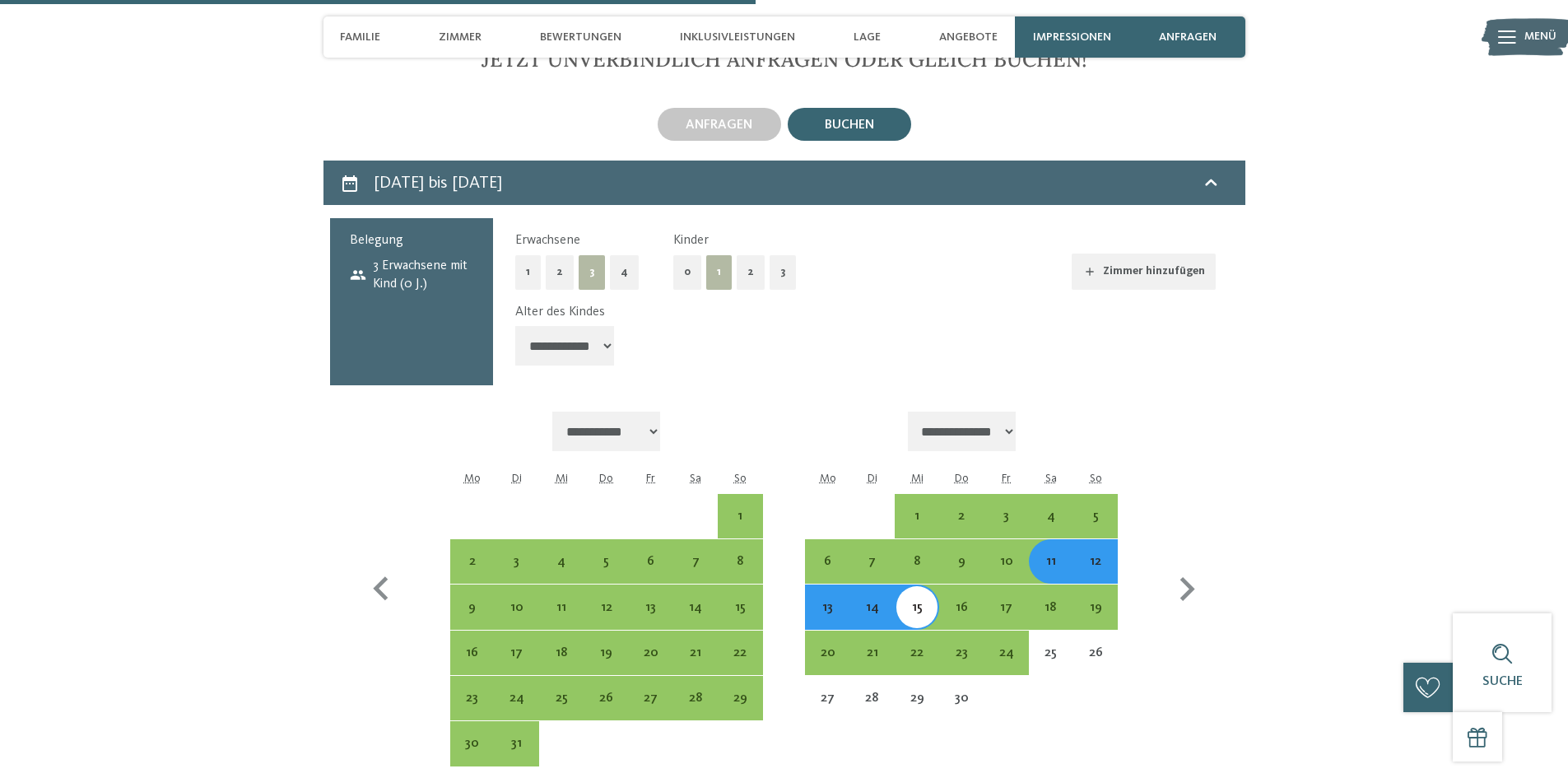
click at [613, 326] on select "**********" at bounding box center [565, 345] width 99 height 39
select select "*"
click at [515, 326] on select "**********" at bounding box center [565, 345] width 99 height 39
select select "**********"
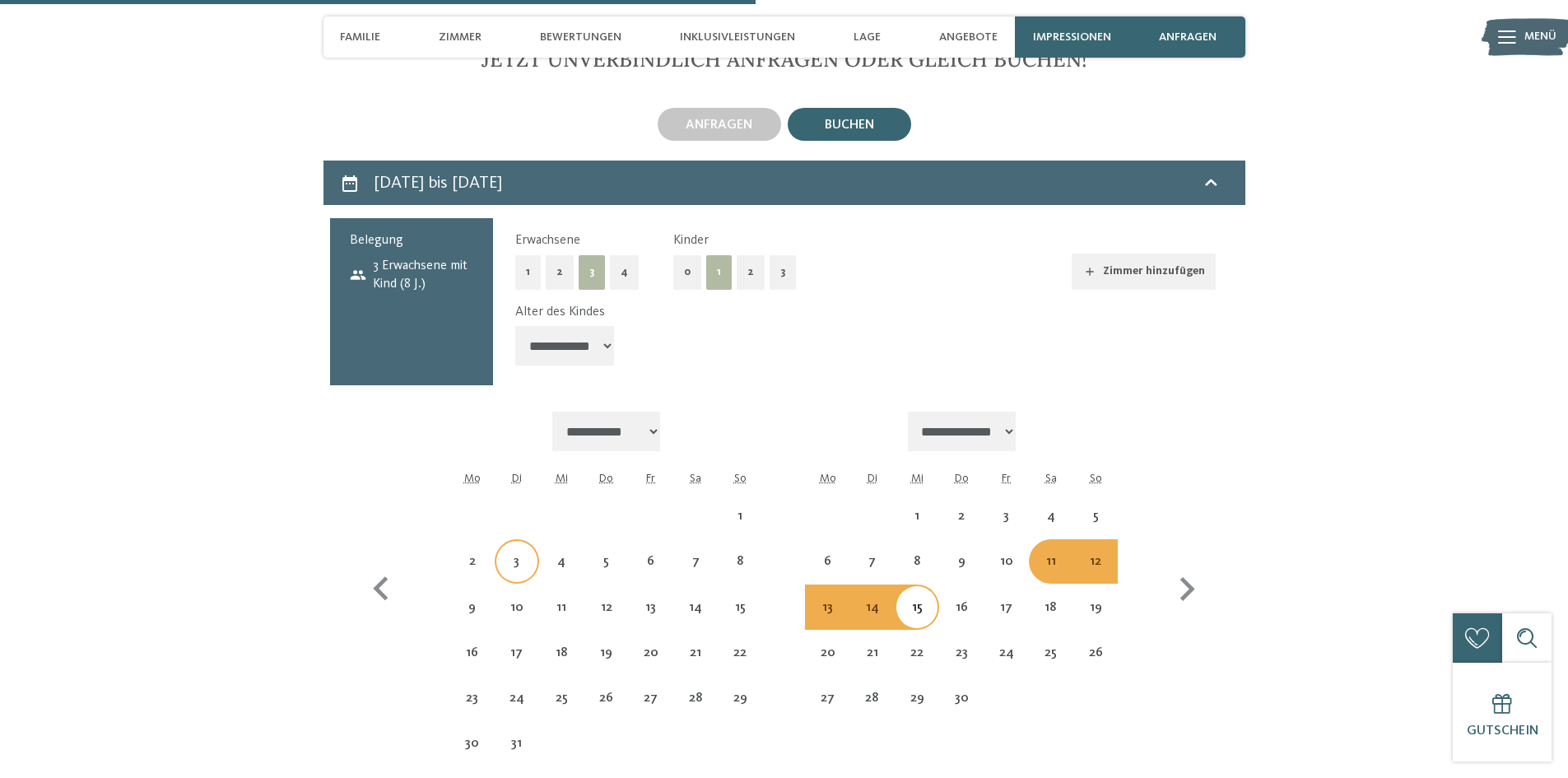
select select "**********"
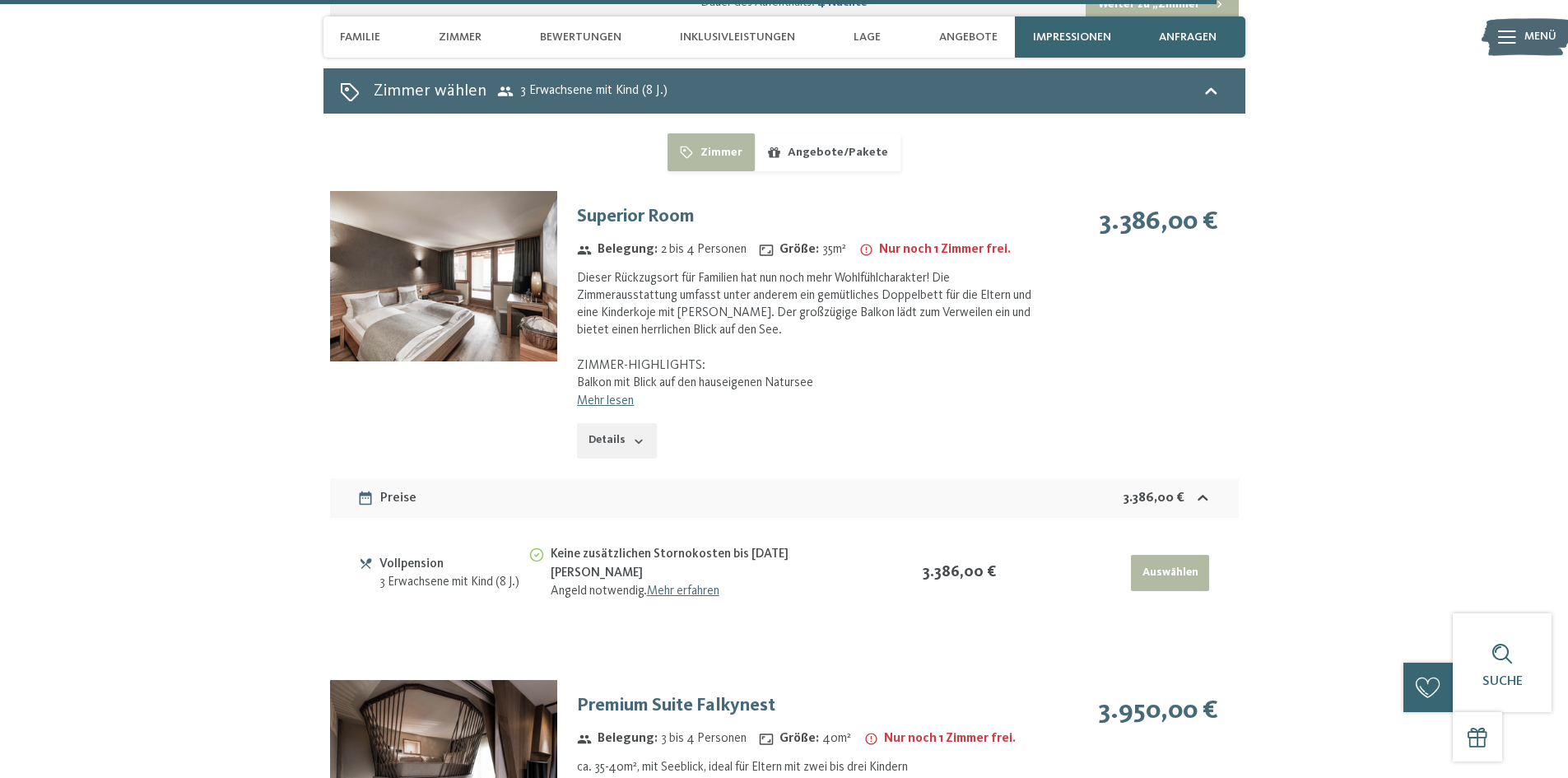
scroll to position [5019, 0]
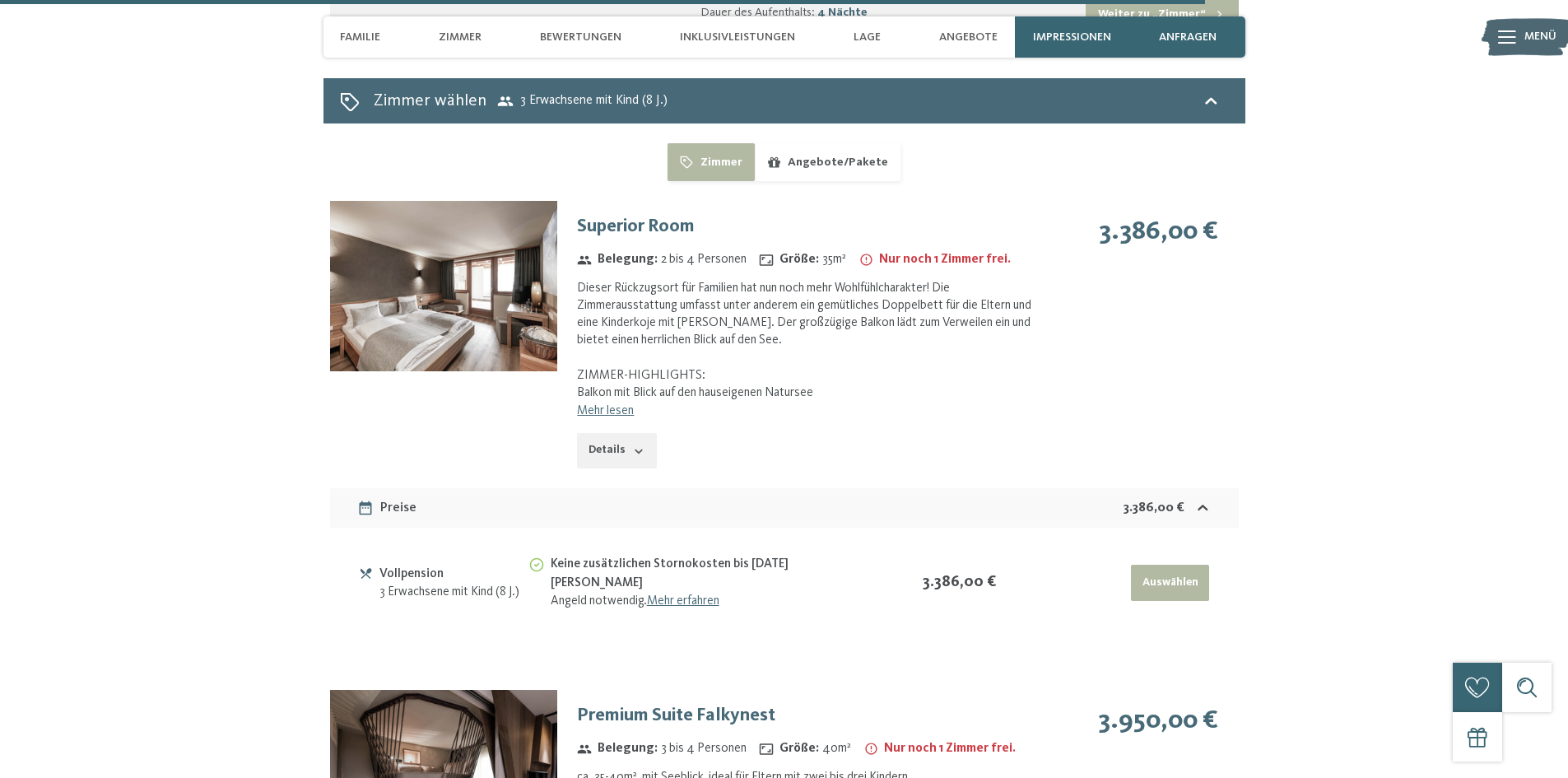
click at [633, 444] on icon "button" at bounding box center [638, 450] width 13 height 13
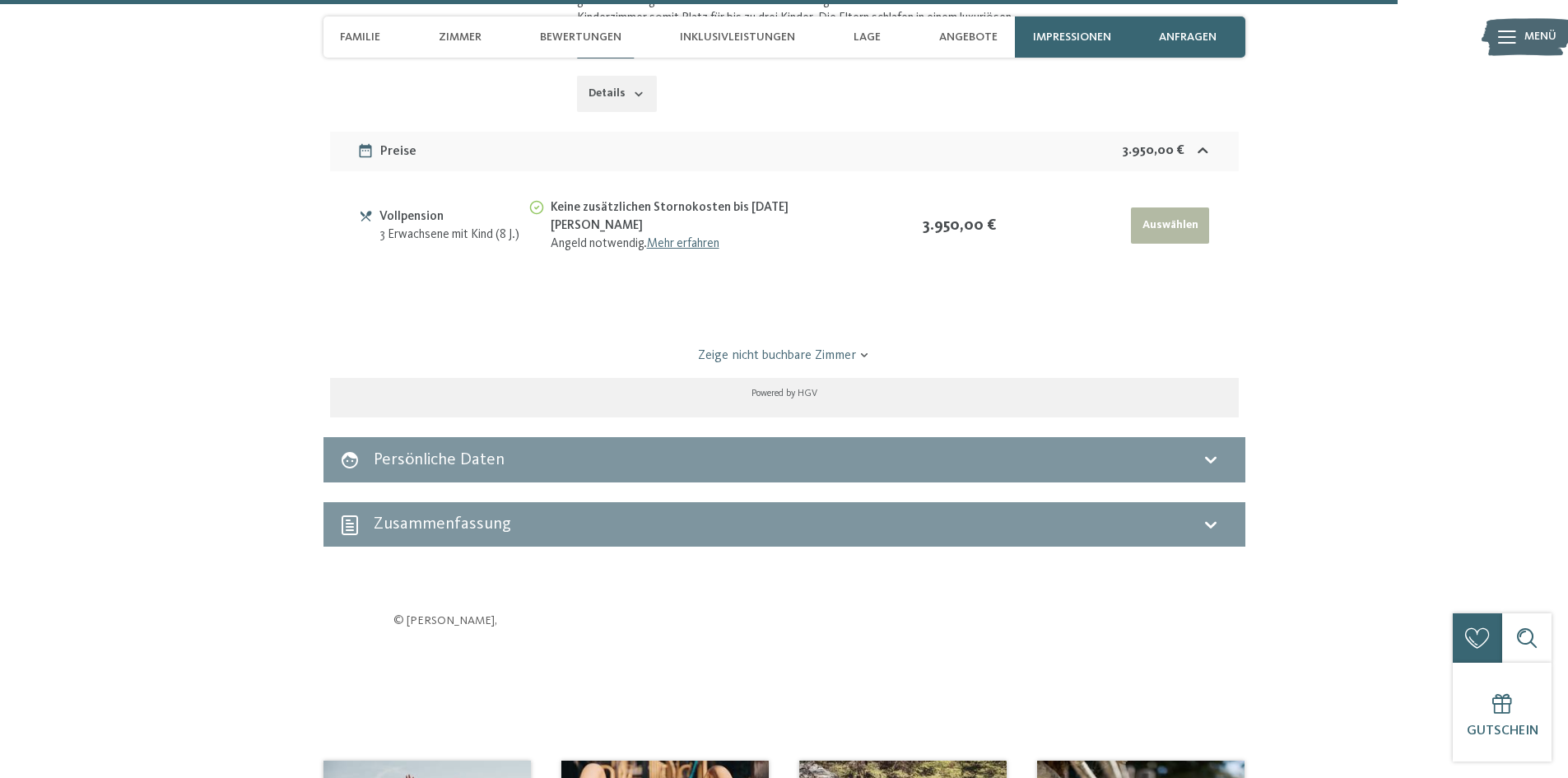
scroll to position [6089, 0]
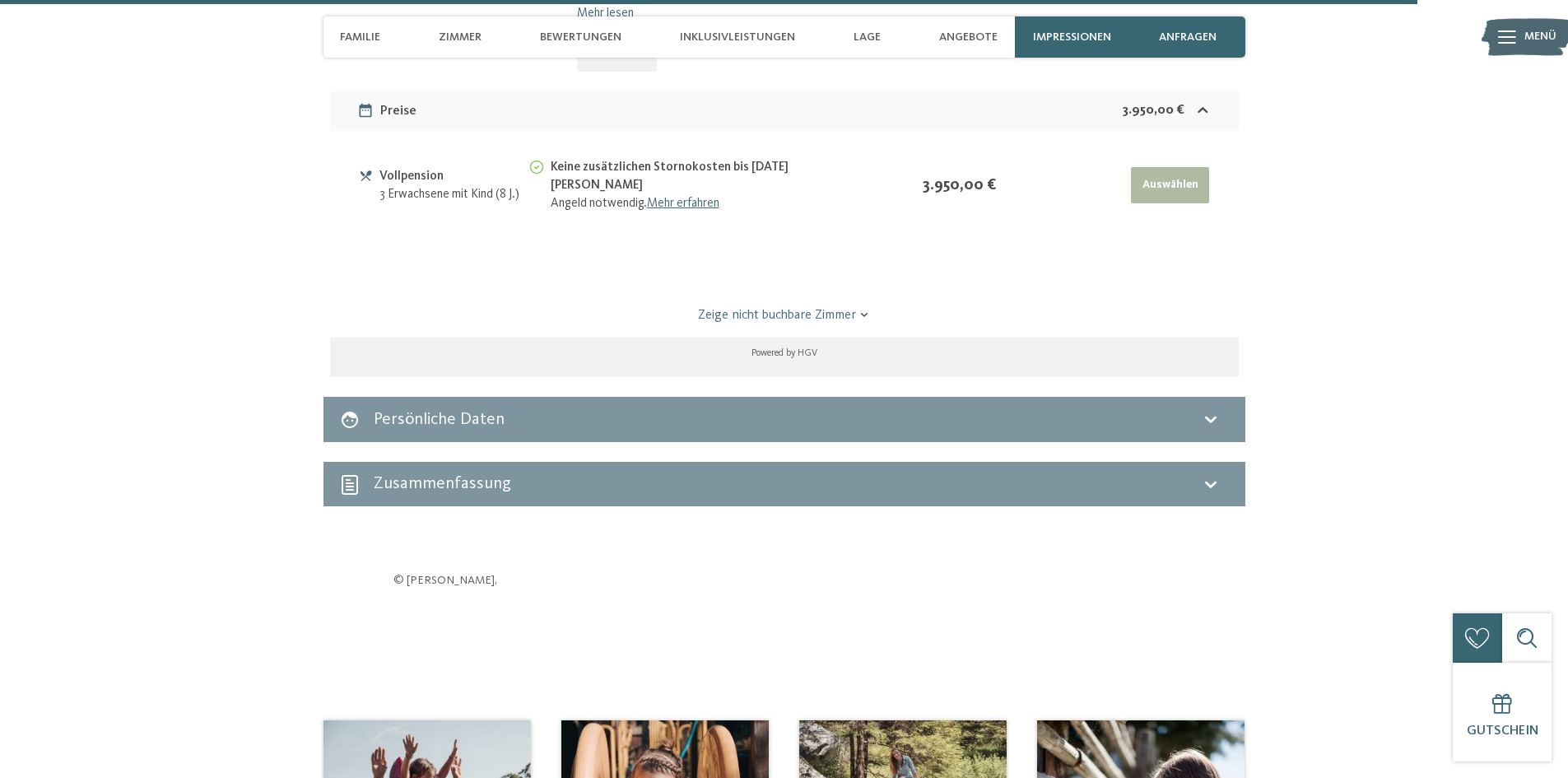
click at [1212, 474] on icon at bounding box center [1210, 484] width 20 height 20
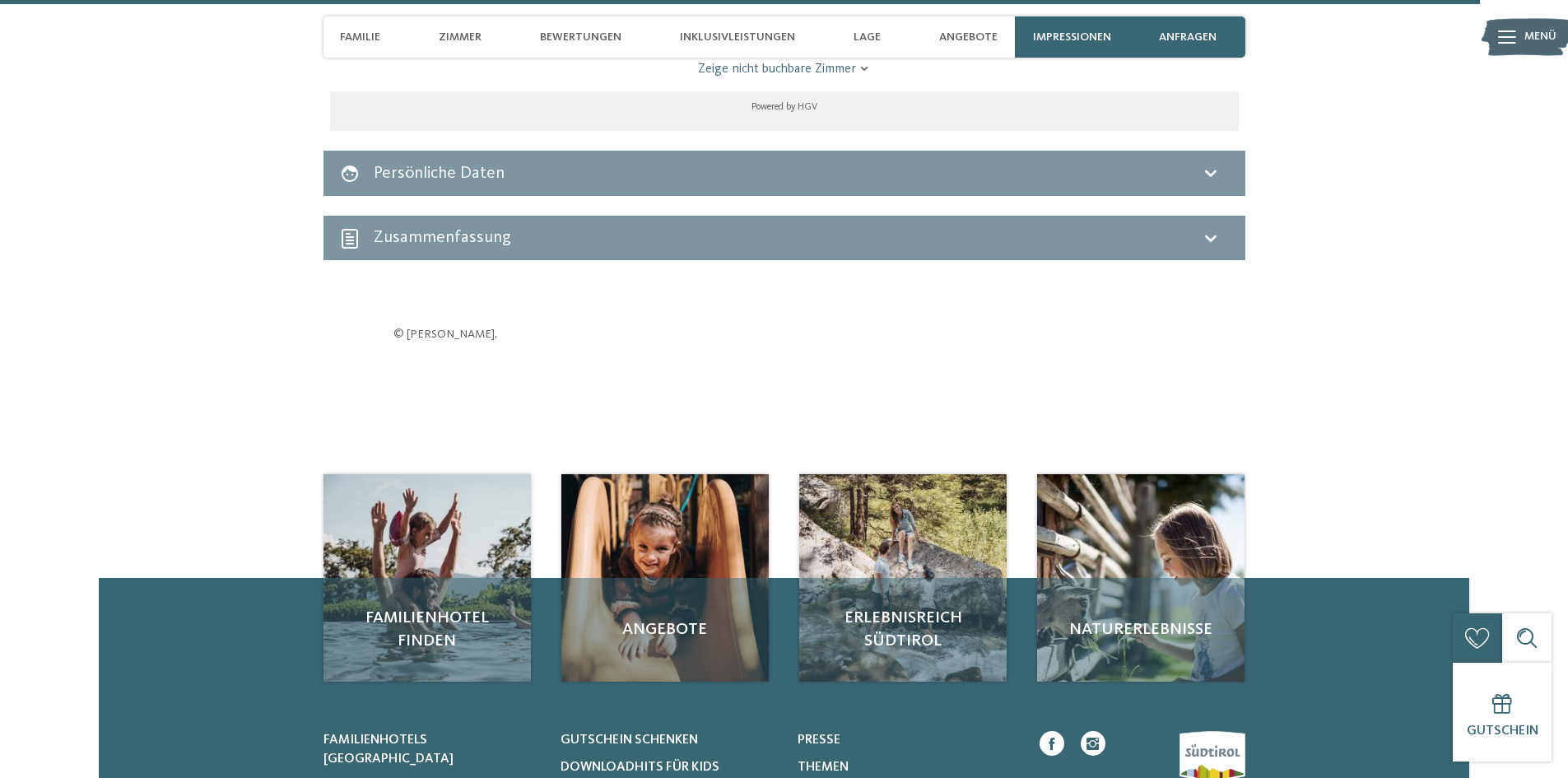
scroll to position [6418, 0]
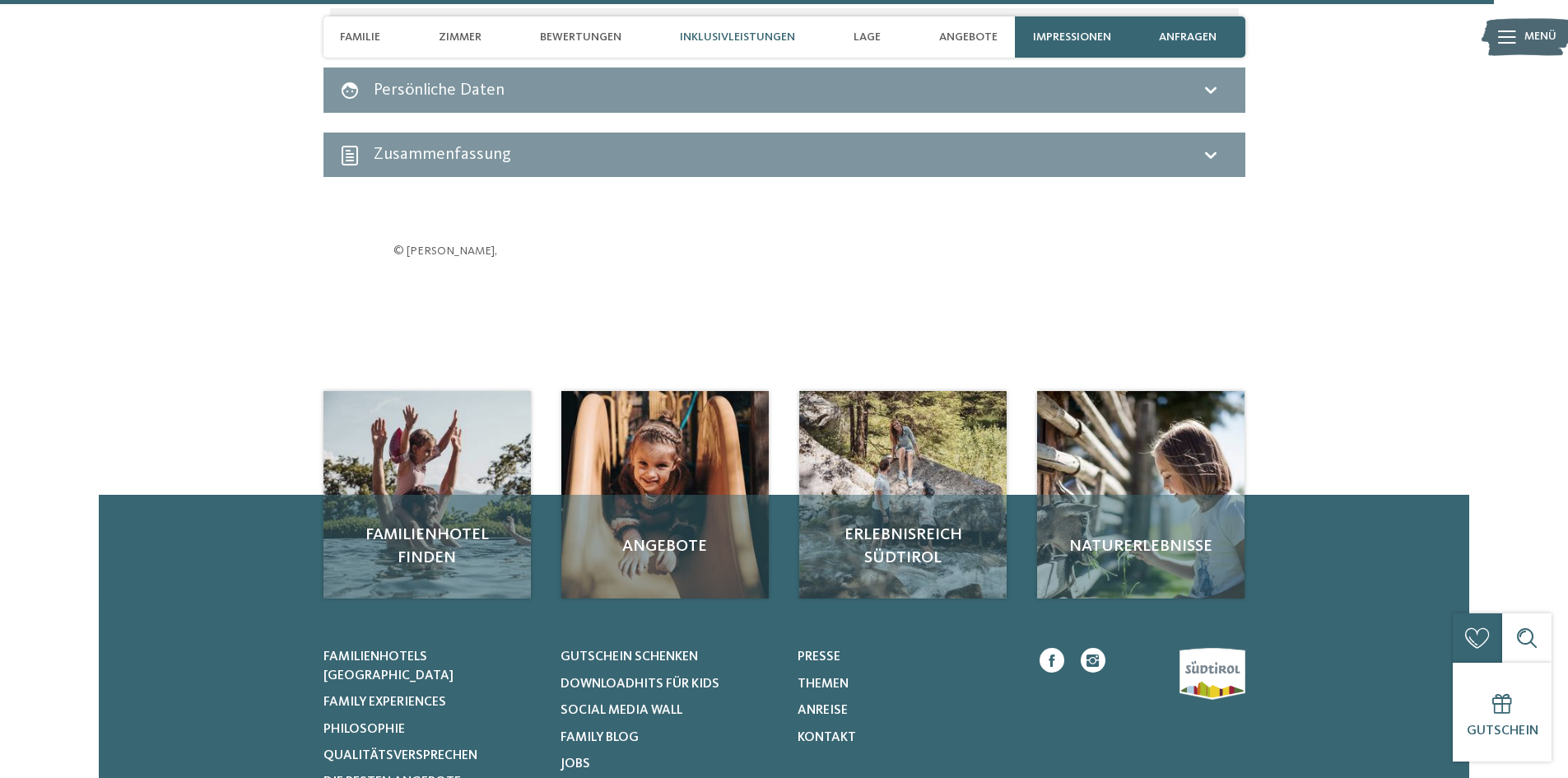
click at [711, 35] on span "Inklusivleistungen" at bounding box center [737, 38] width 115 height 14
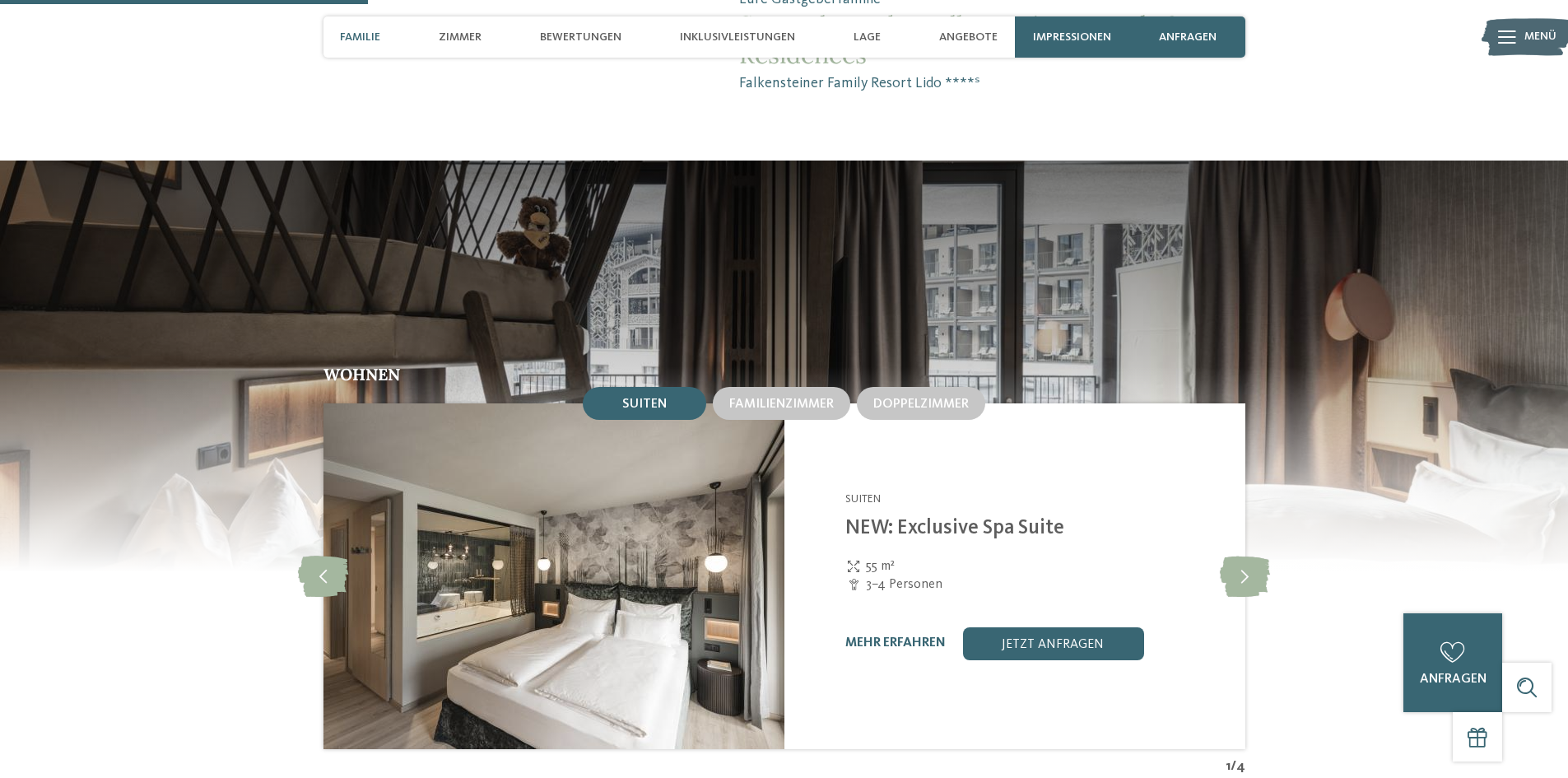
scroll to position [1579, 0]
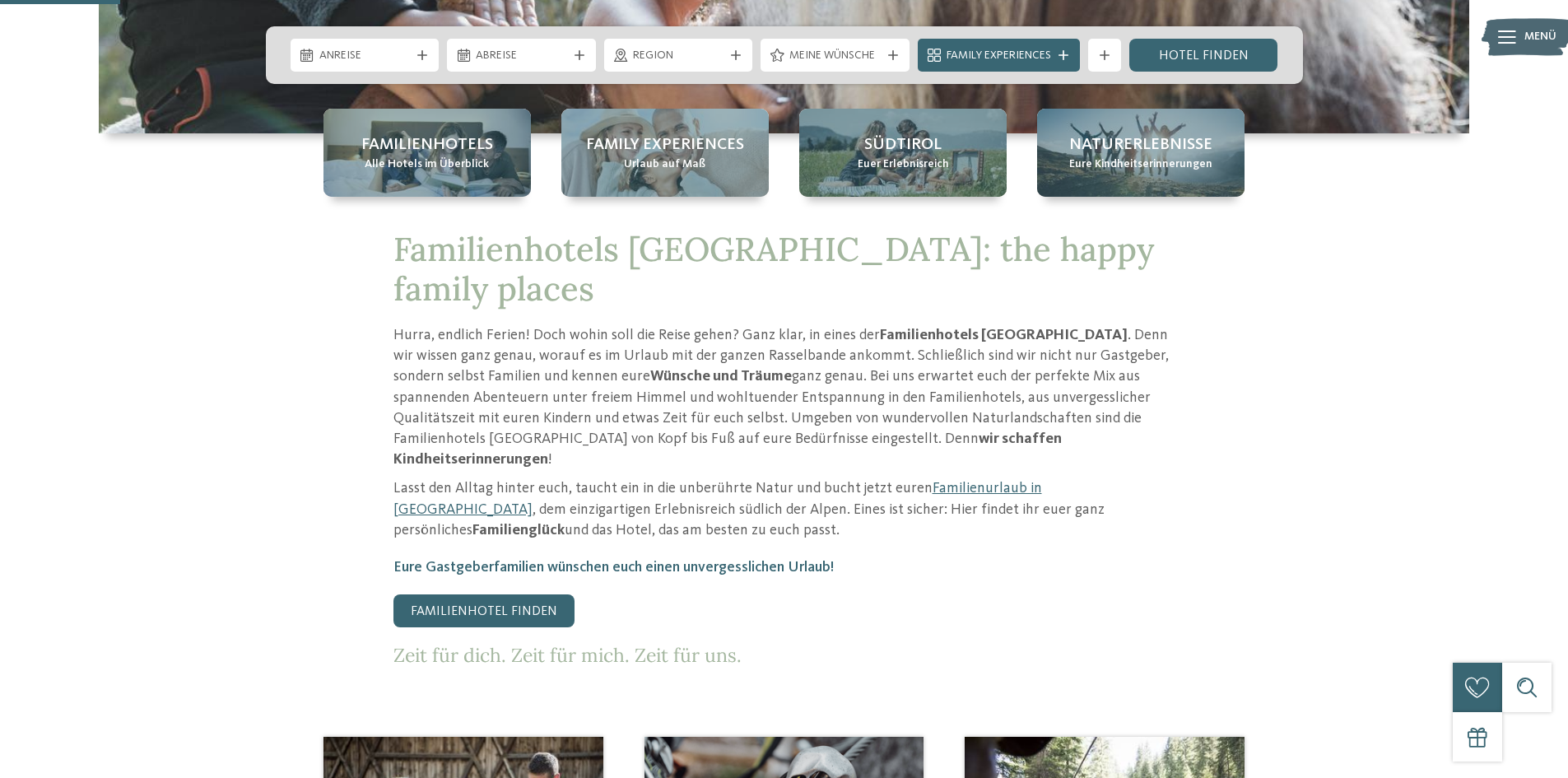
scroll to position [576, 0]
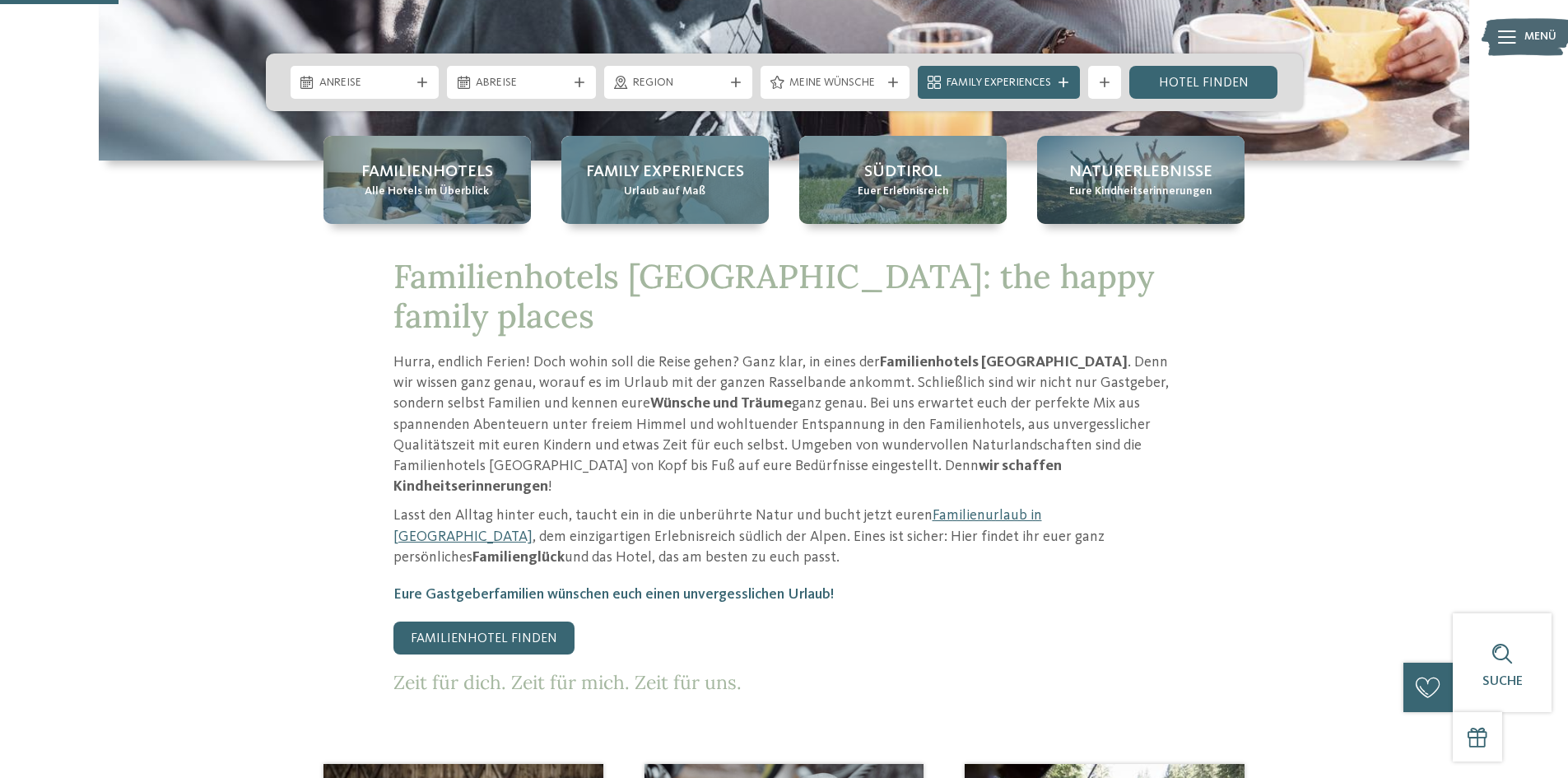
click at [682, 182] on span "Family Experiences" at bounding box center [665, 171] width 158 height 23
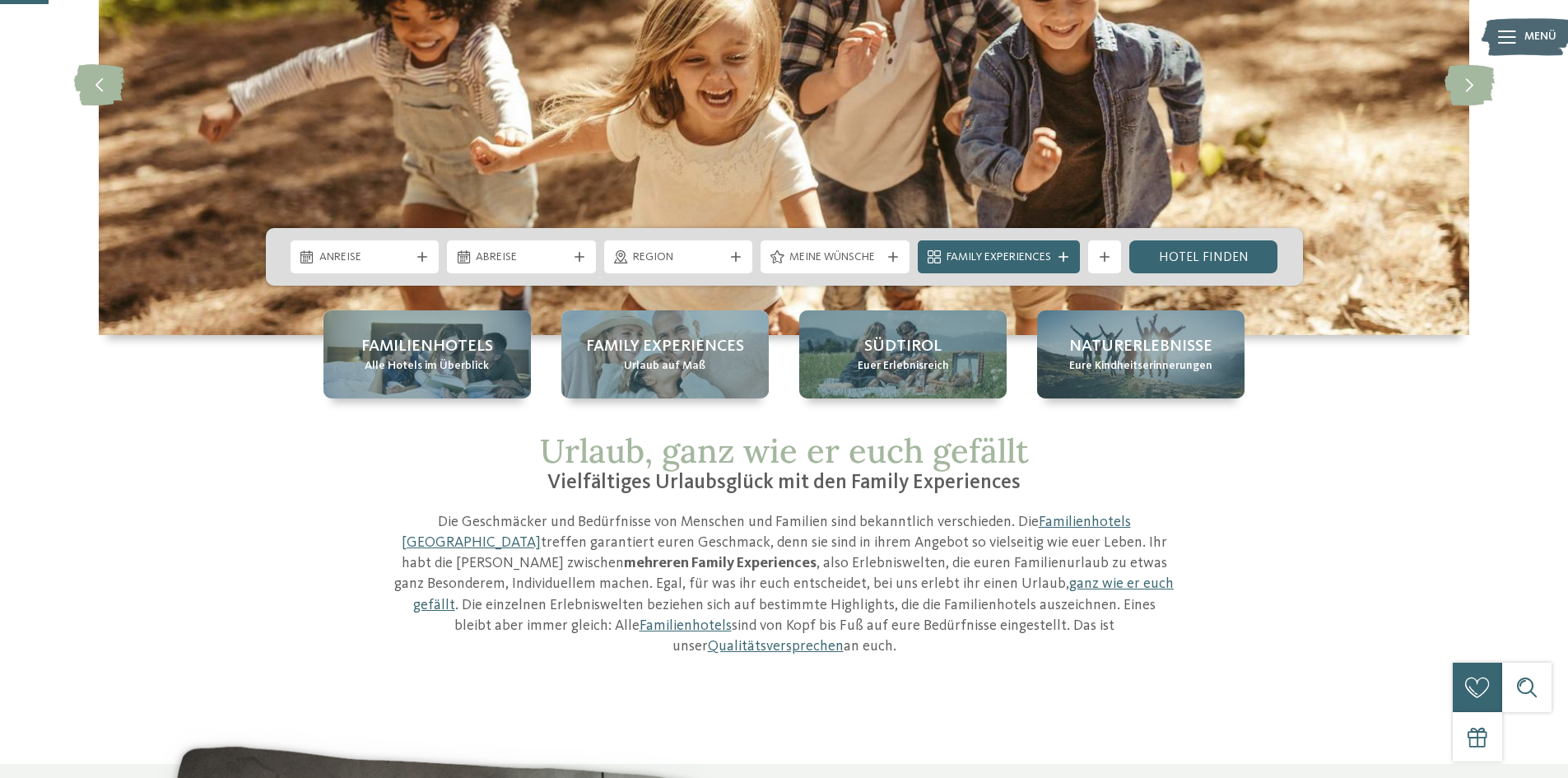
scroll to position [247, 0]
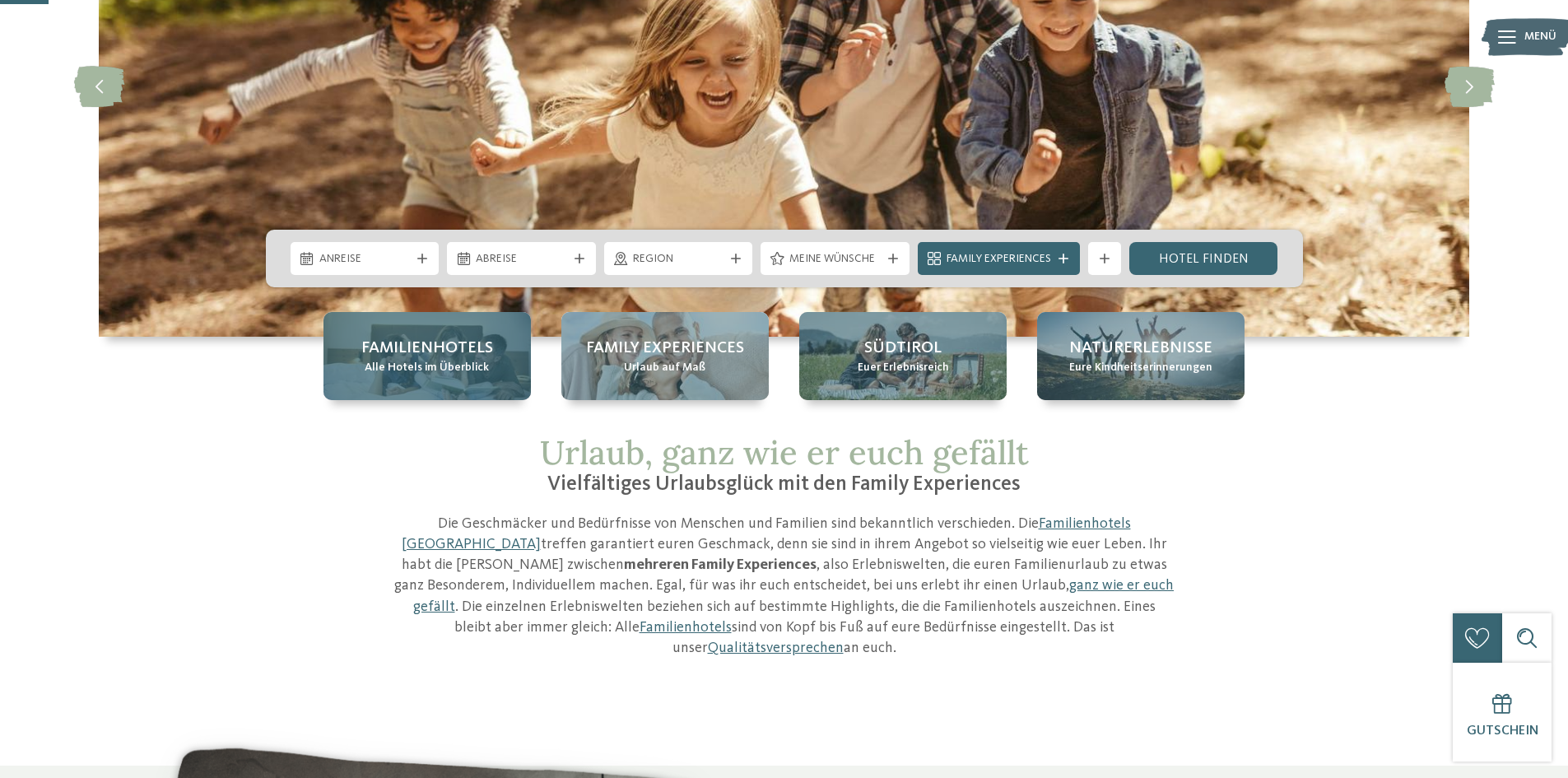
click at [457, 350] on span "Familienhotels" at bounding box center [427, 348] width 131 height 23
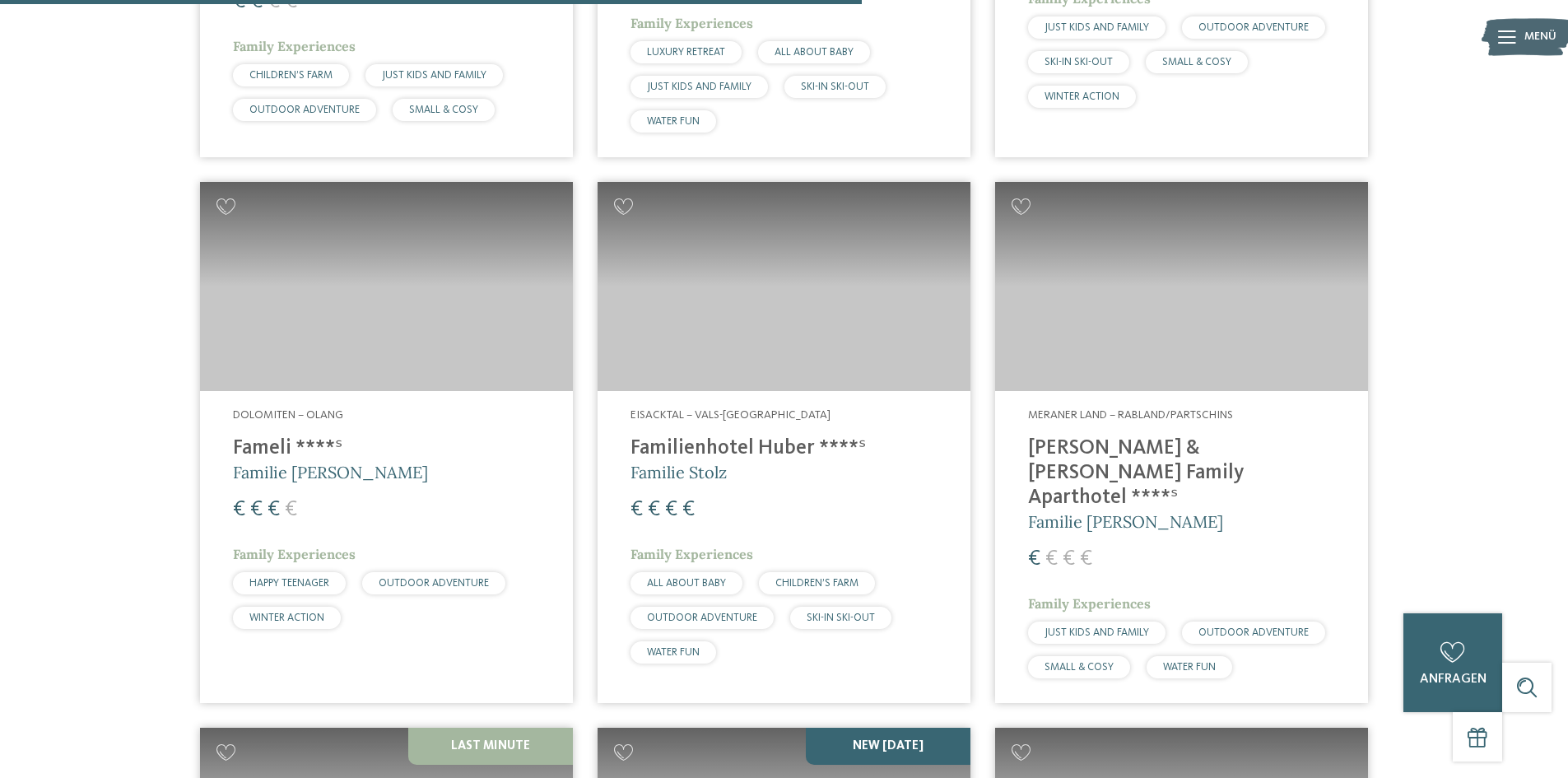
scroll to position [3045, 0]
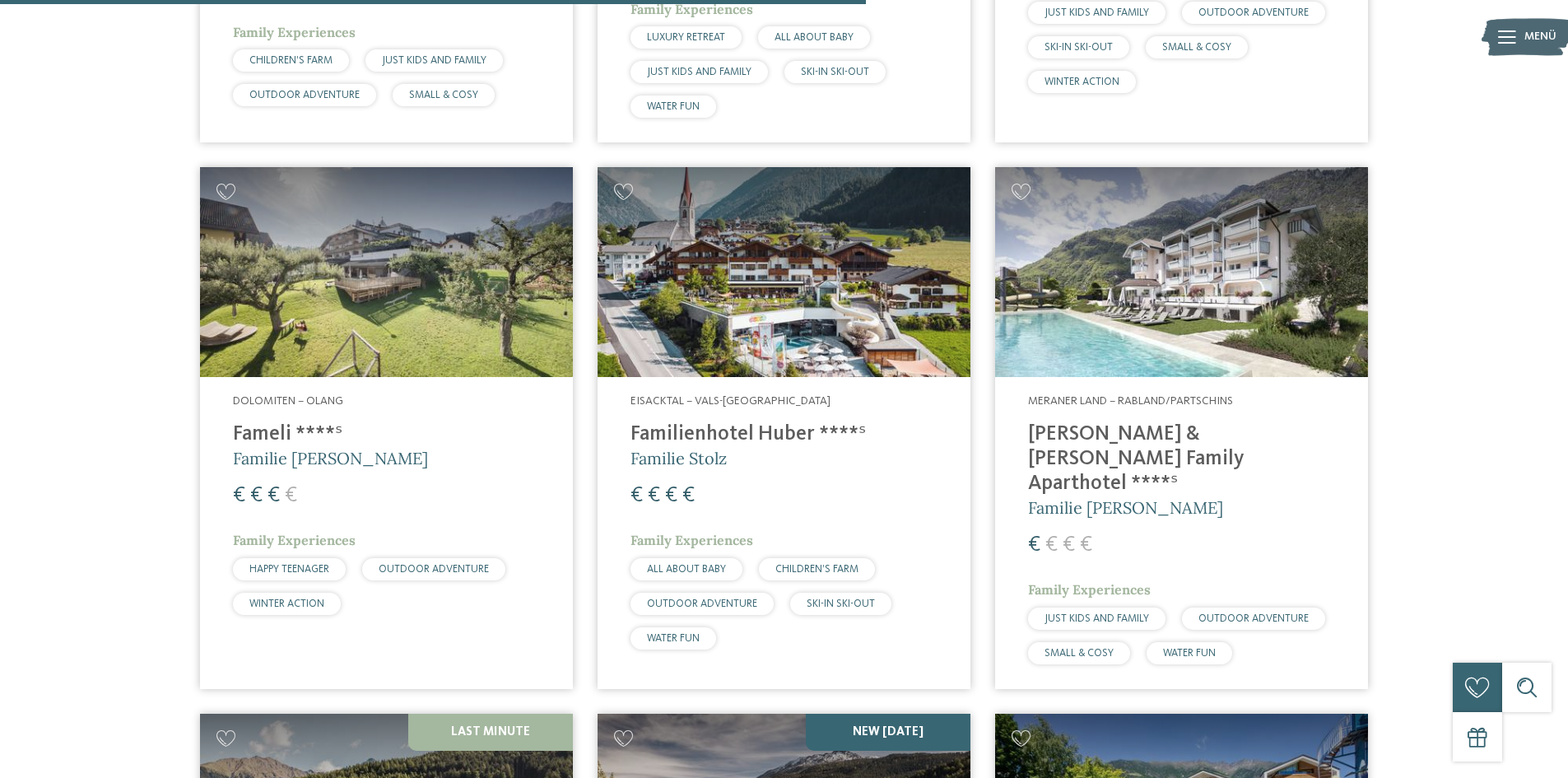
click at [709, 444] on h4 "Familienhotel Huber ****ˢ" at bounding box center [784, 434] width 307 height 25
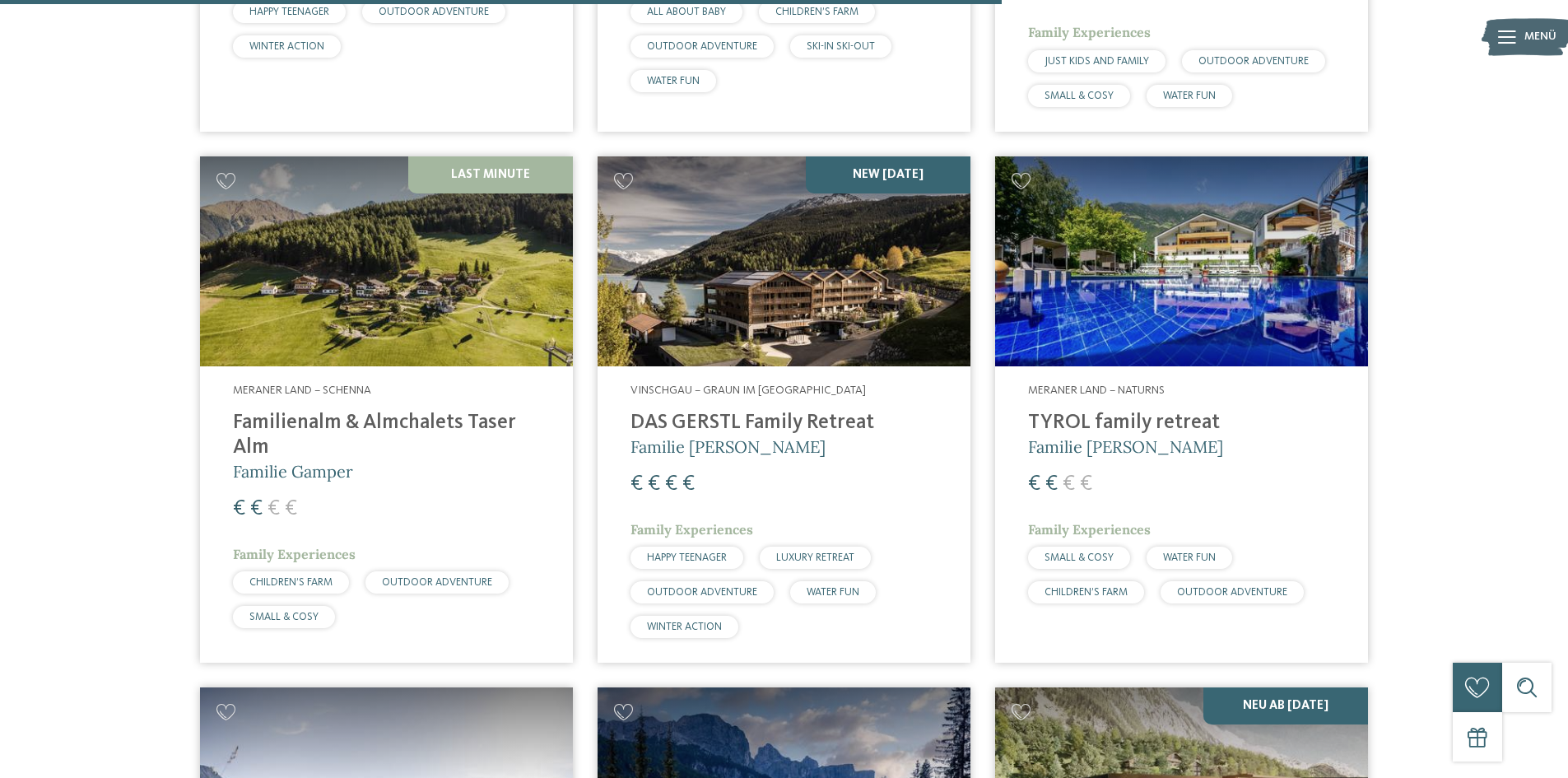
scroll to position [3620, 0]
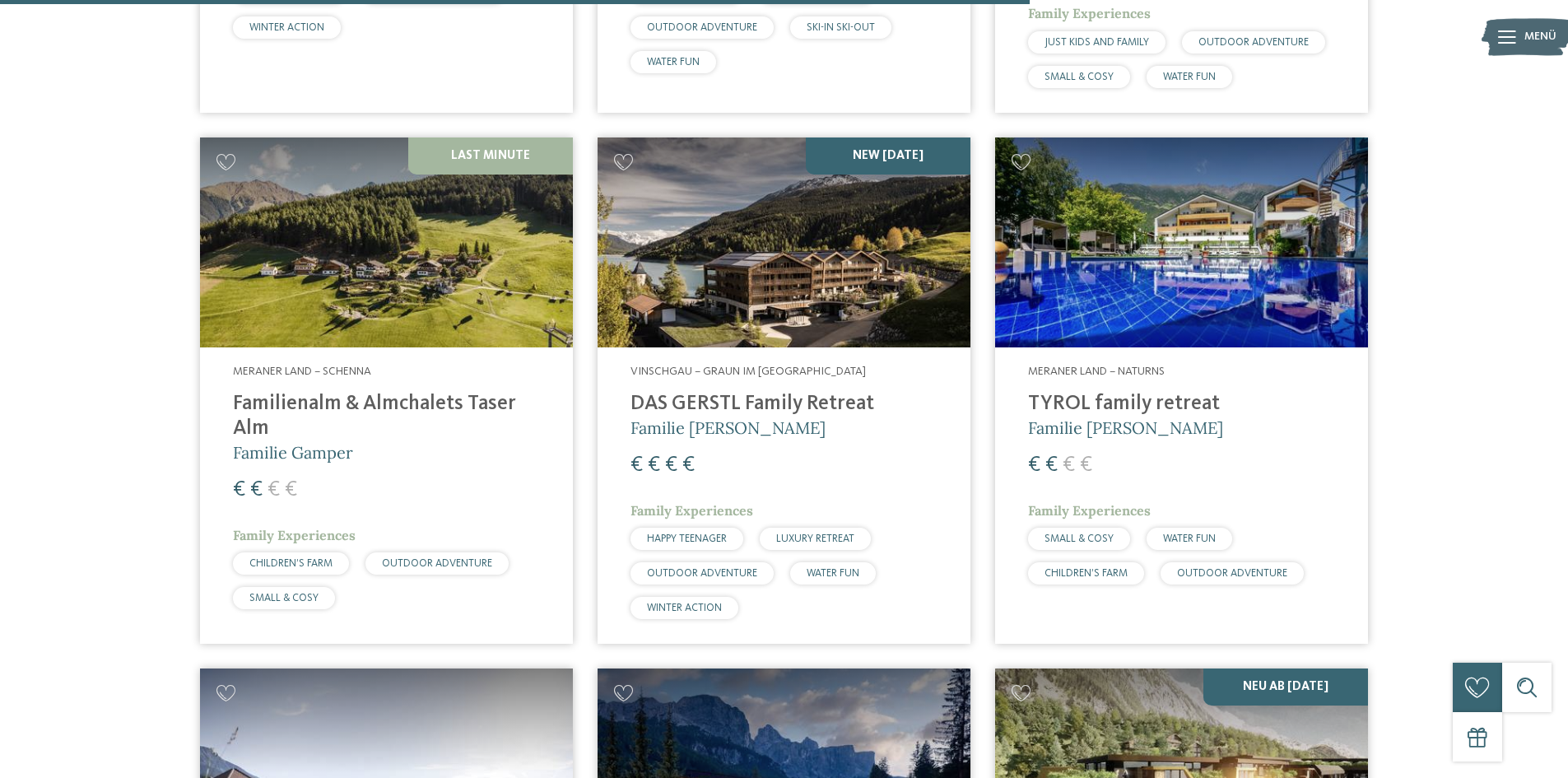
click at [754, 392] on h4 "DAS GERSTL Family Retreat" at bounding box center [784, 404] width 307 height 25
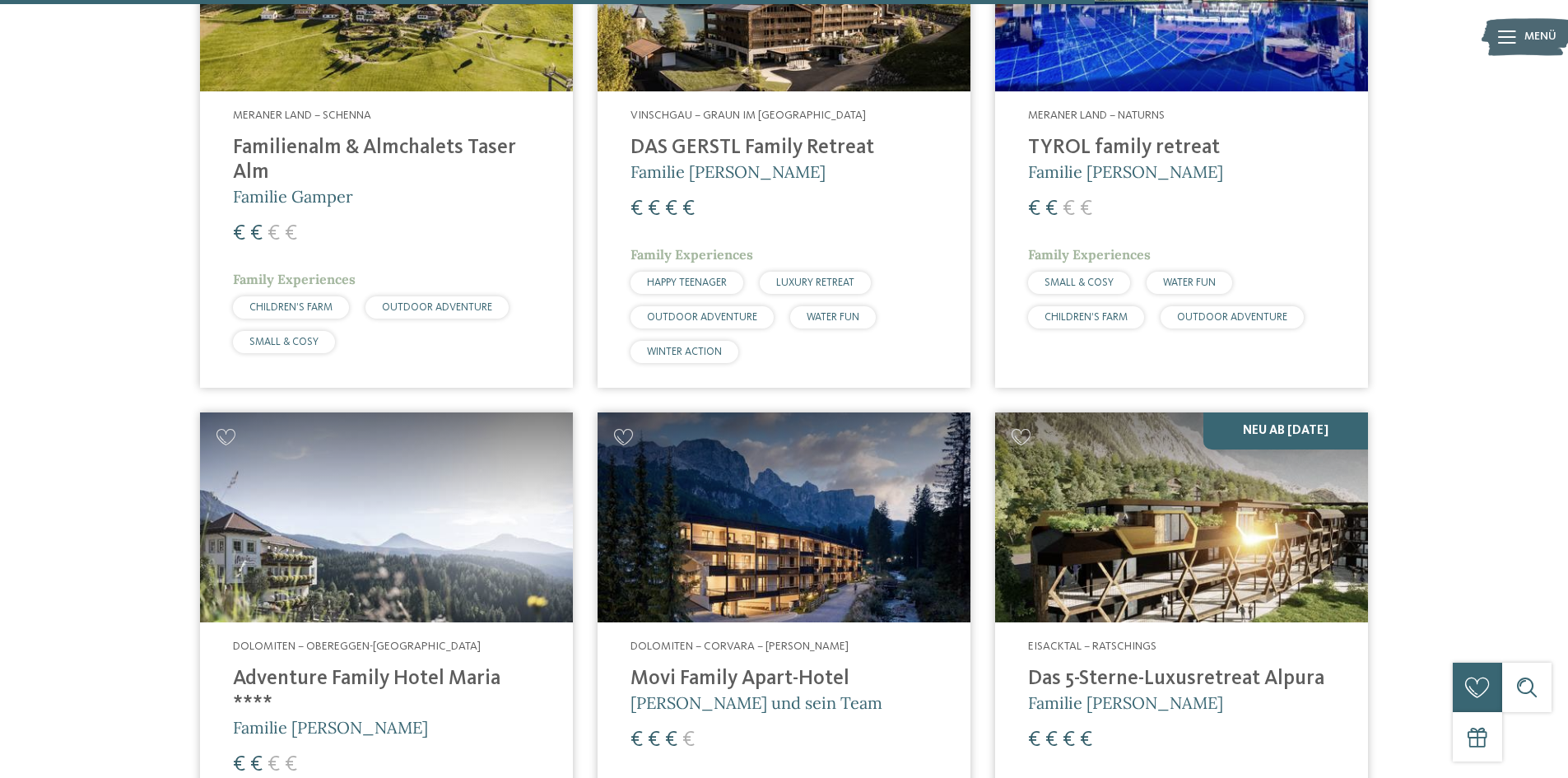
scroll to position [3950, 0]
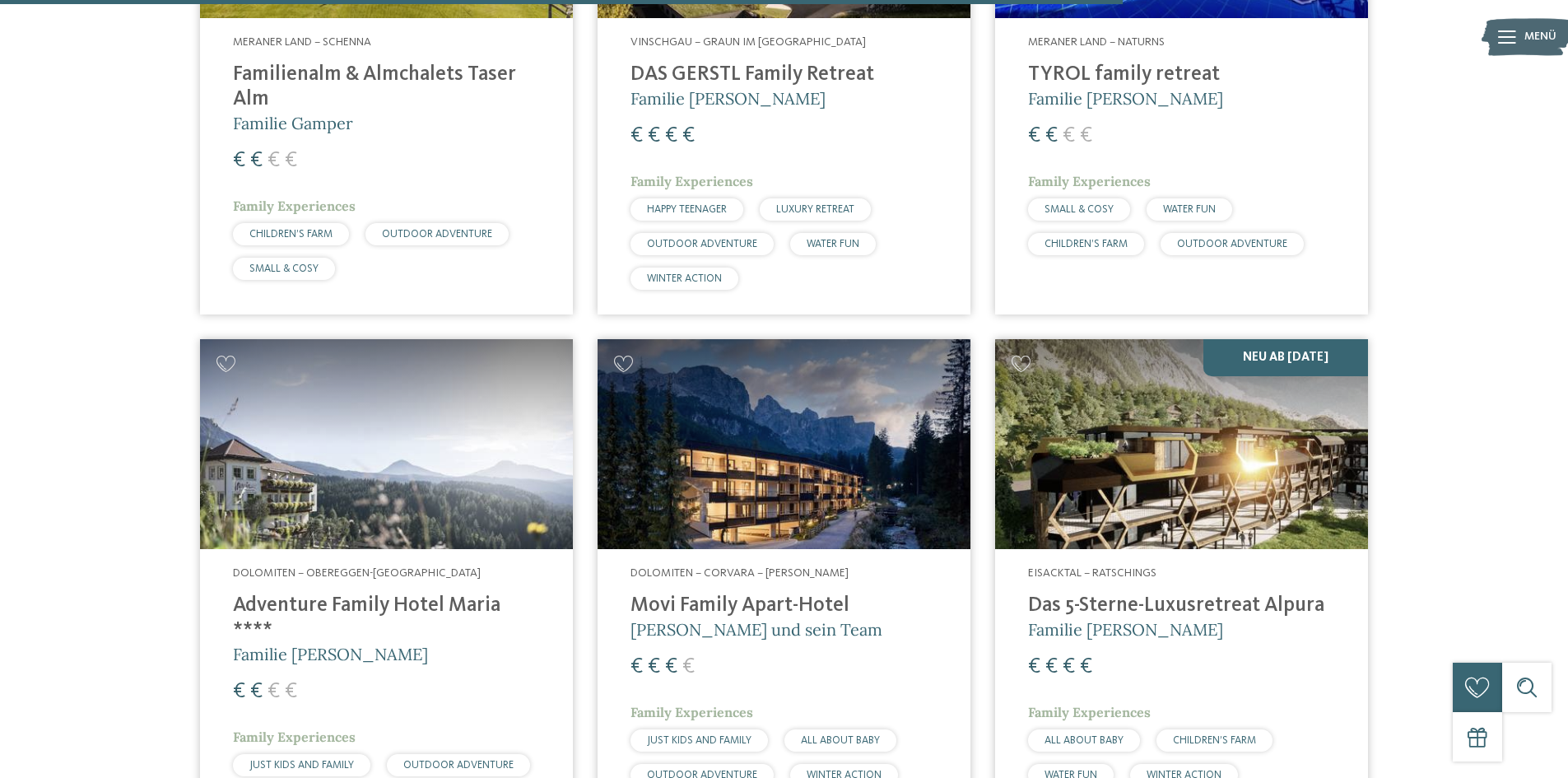
click at [1214, 473] on img at bounding box center [1181, 444] width 373 height 210
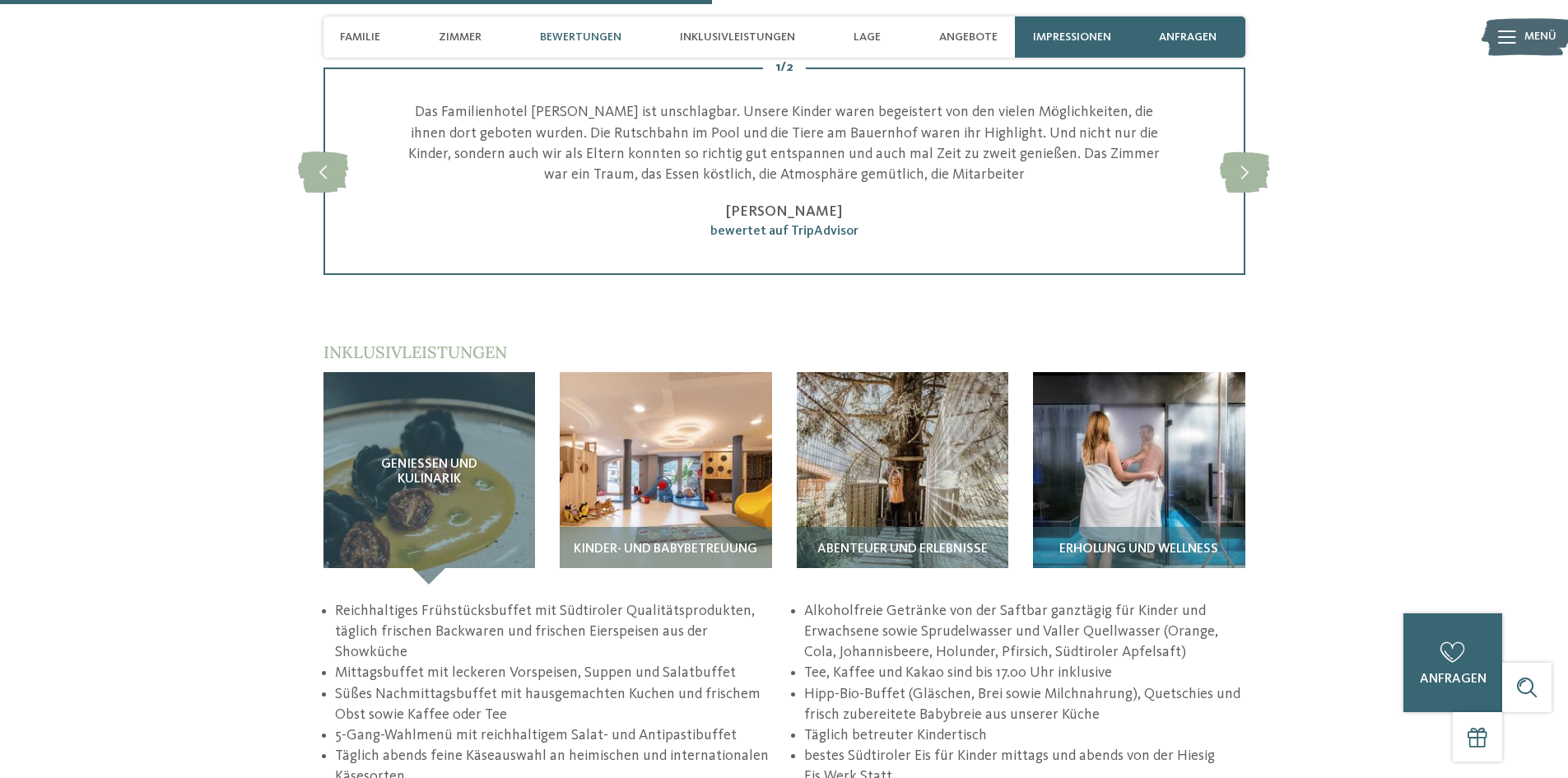
scroll to position [2551, 0]
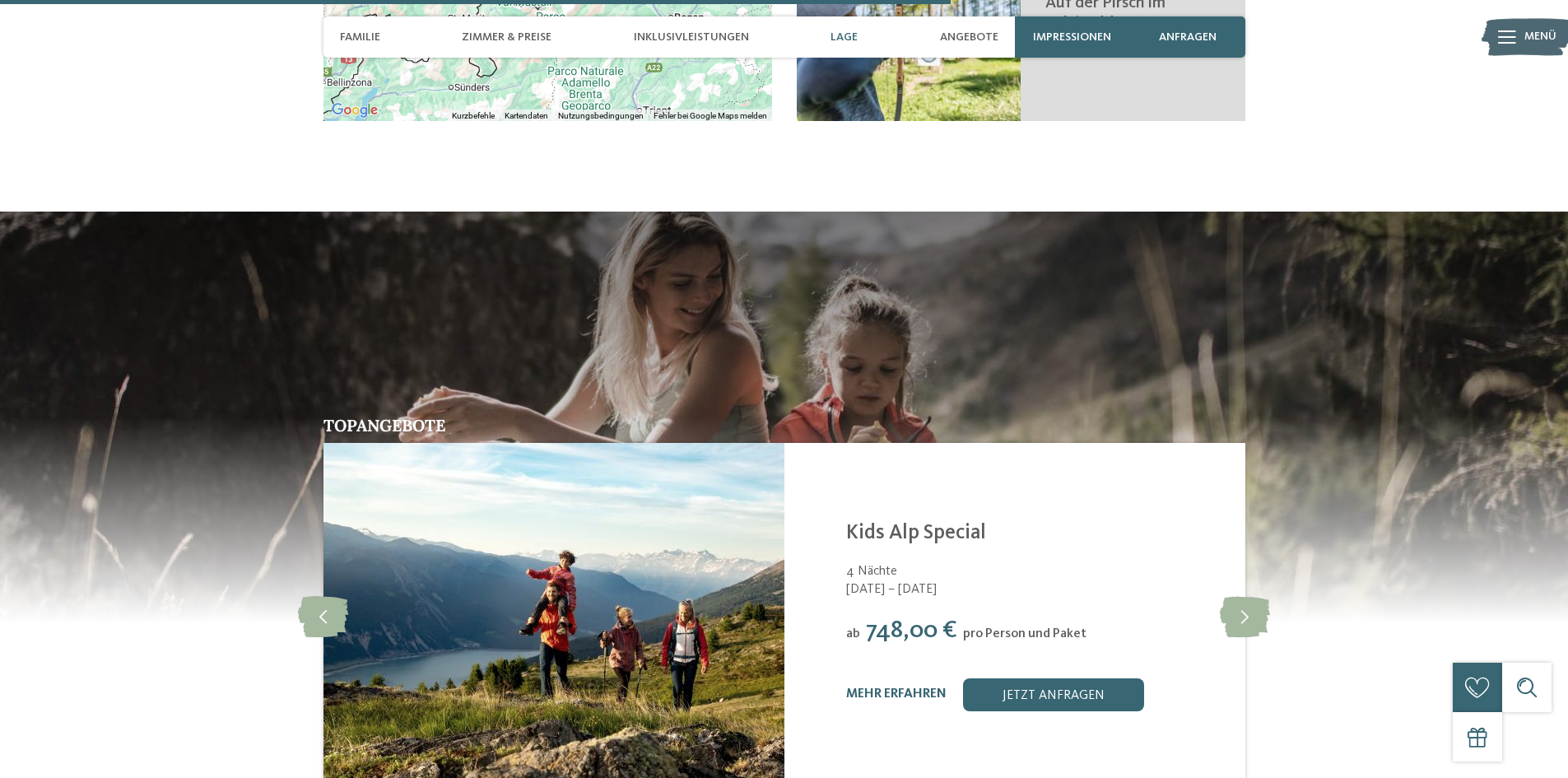
scroll to position [3457, 0]
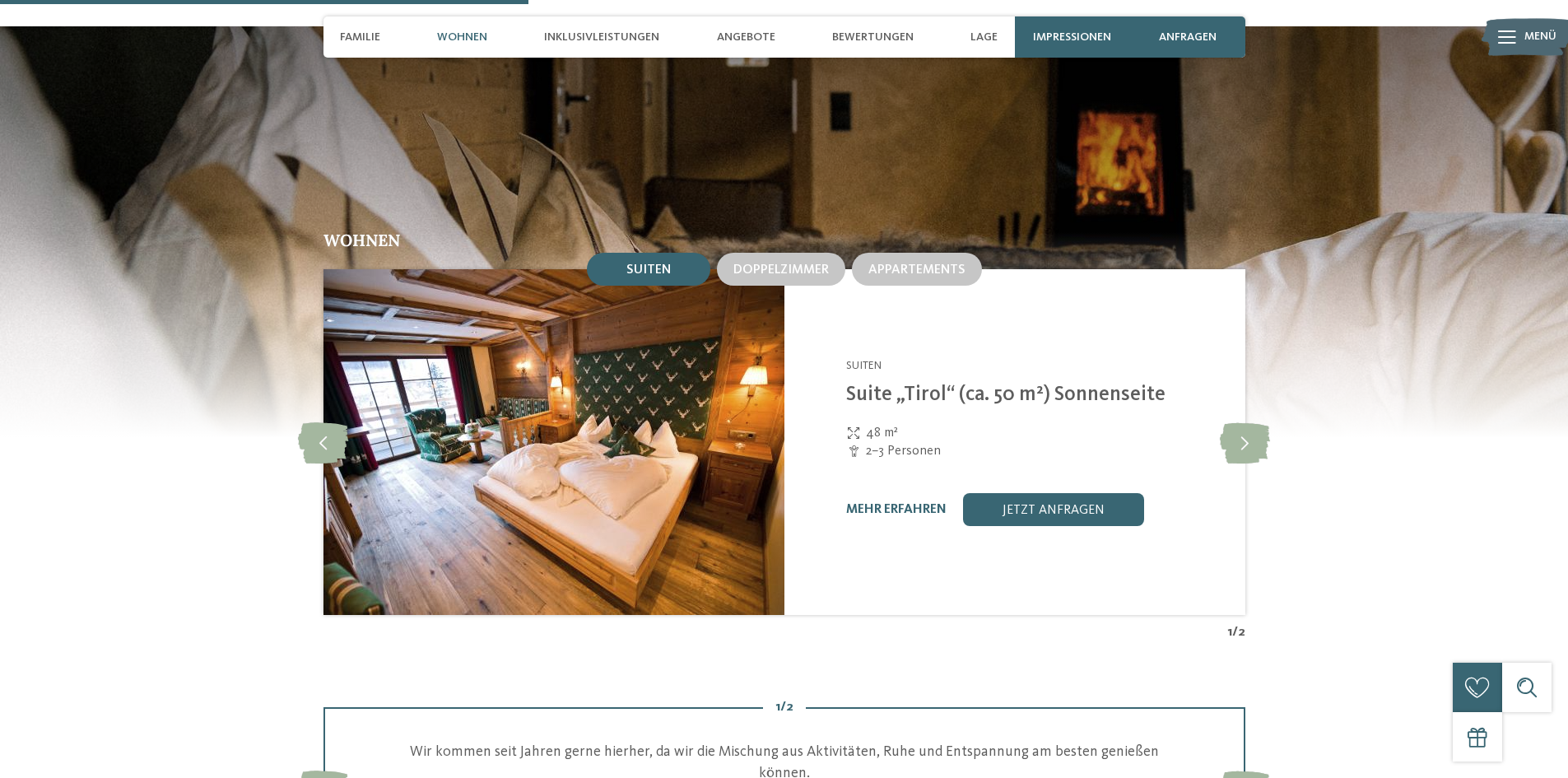
scroll to position [2058, 0]
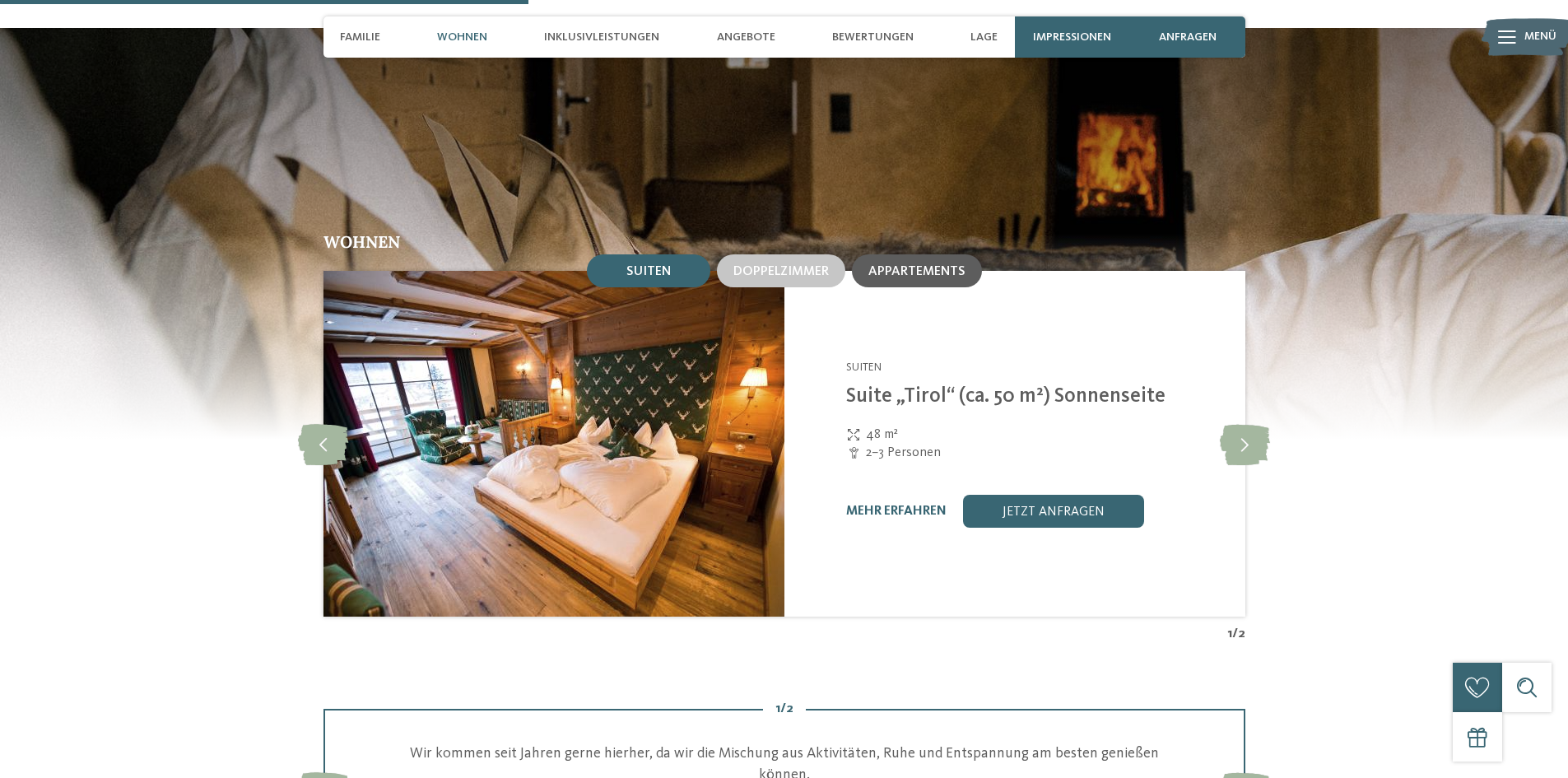
click at [903, 265] on span "Appartements" at bounding box center [917, 271] width 97 height 13
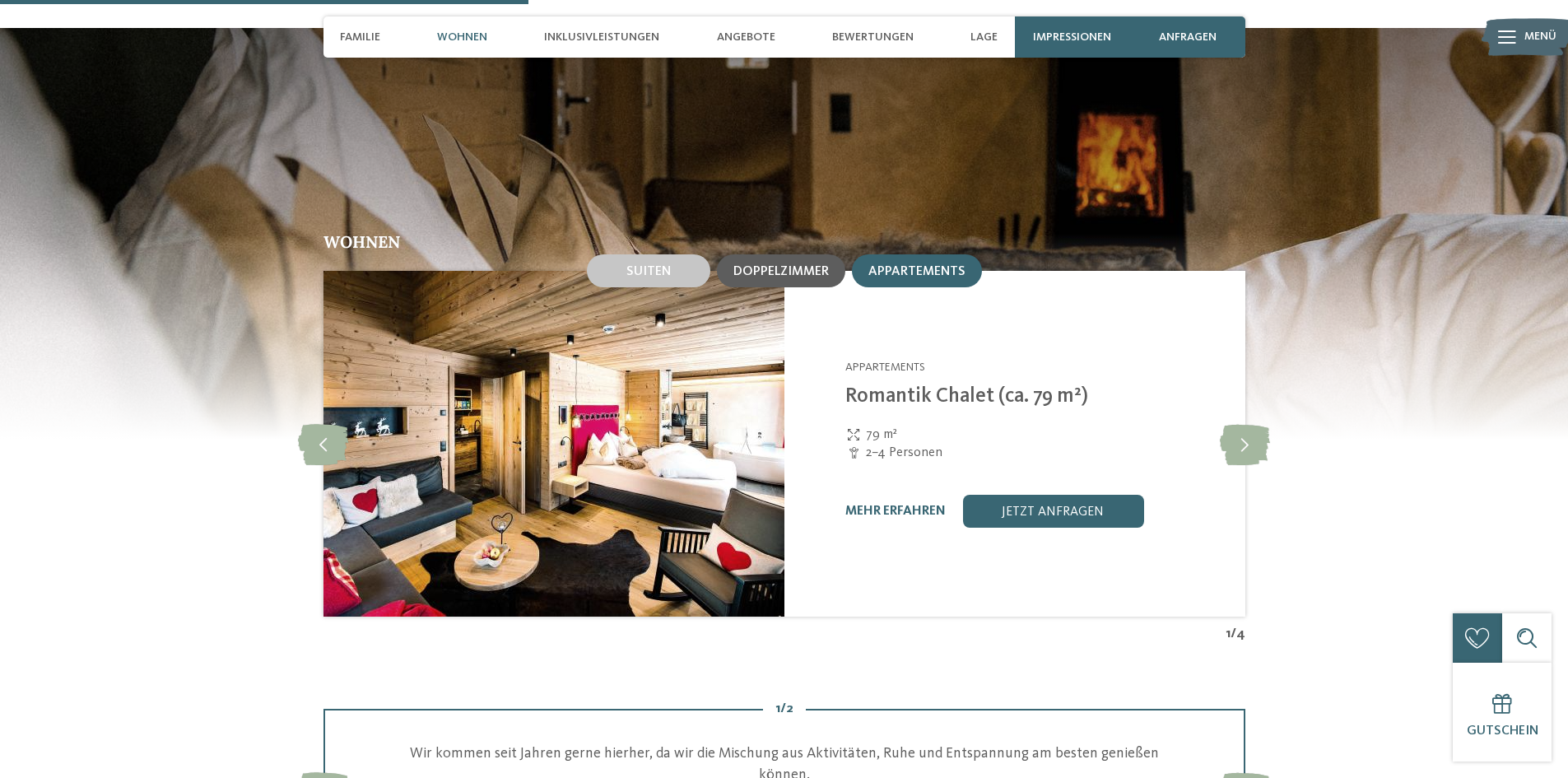
click at [806, 265] on span "Doppelzimmer" at bounding box center [781, 271] width 96 height 13
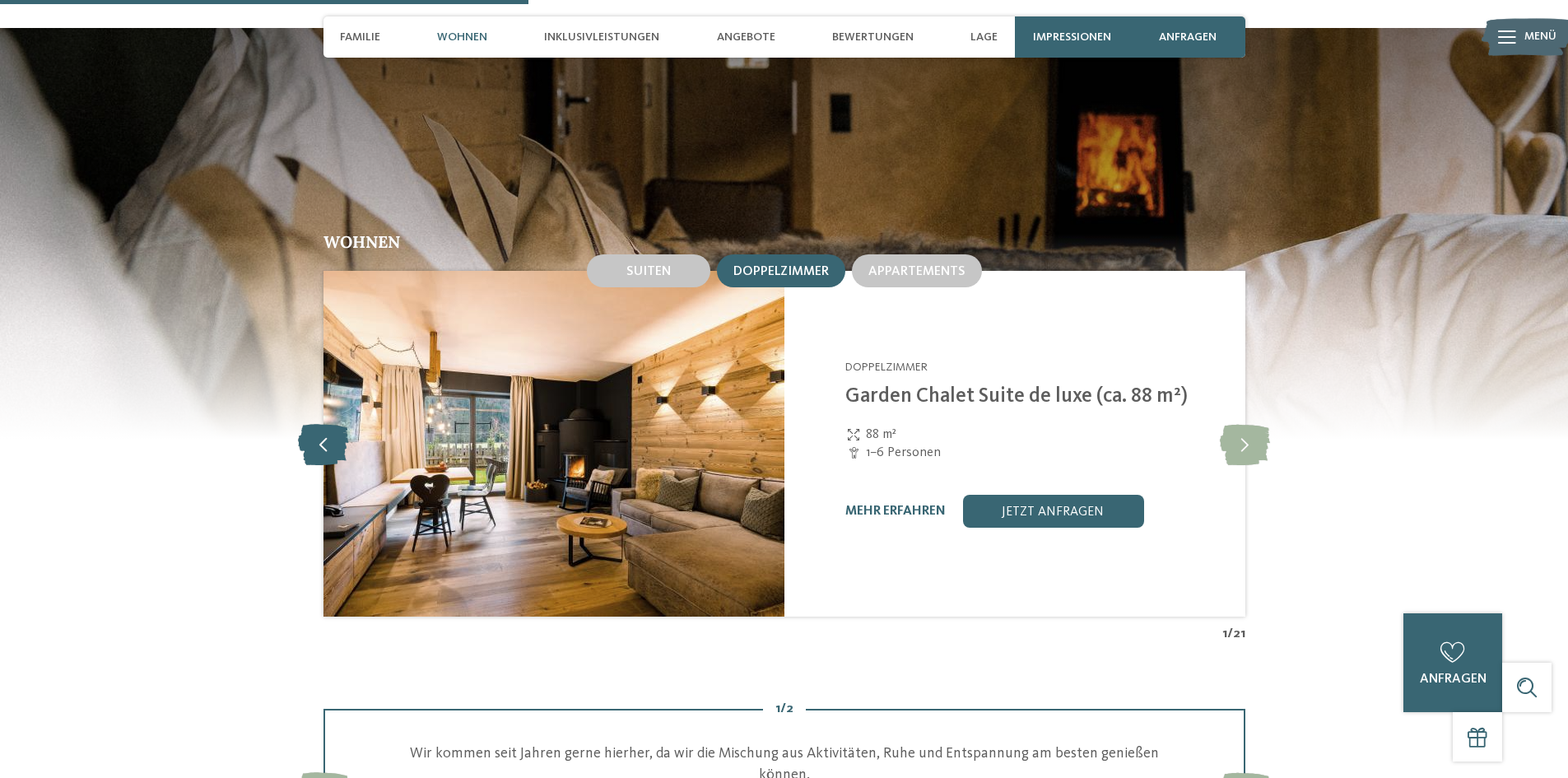
click at [316, 423] on icon at bounding box center [322, 444] width 50 height 41
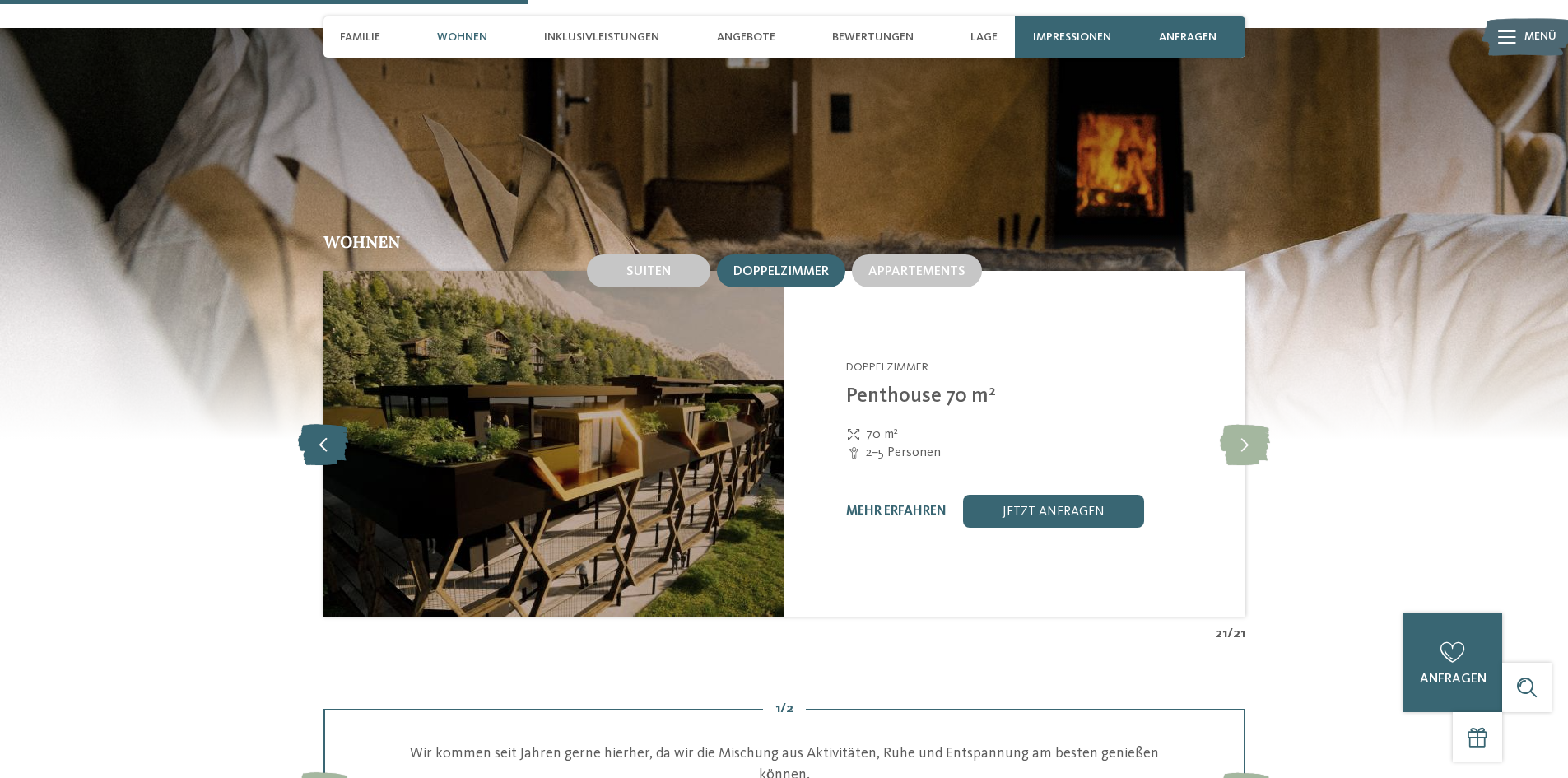
click at [317, 423] on icon at bounding box center [322, 444] width 50 height 41
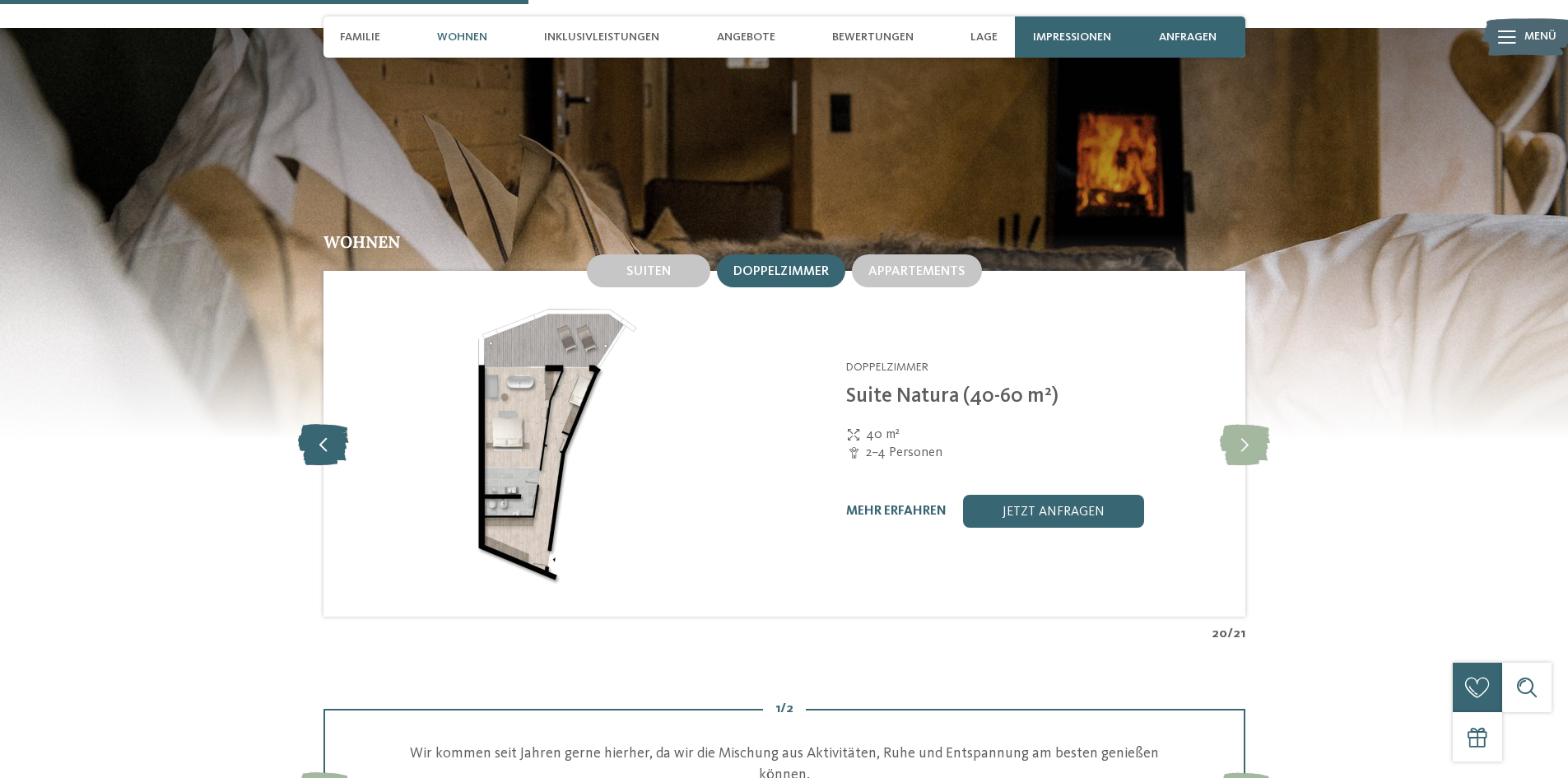
click at [317, 423] on icon at bounding box center [322, 444] width 50 height 41
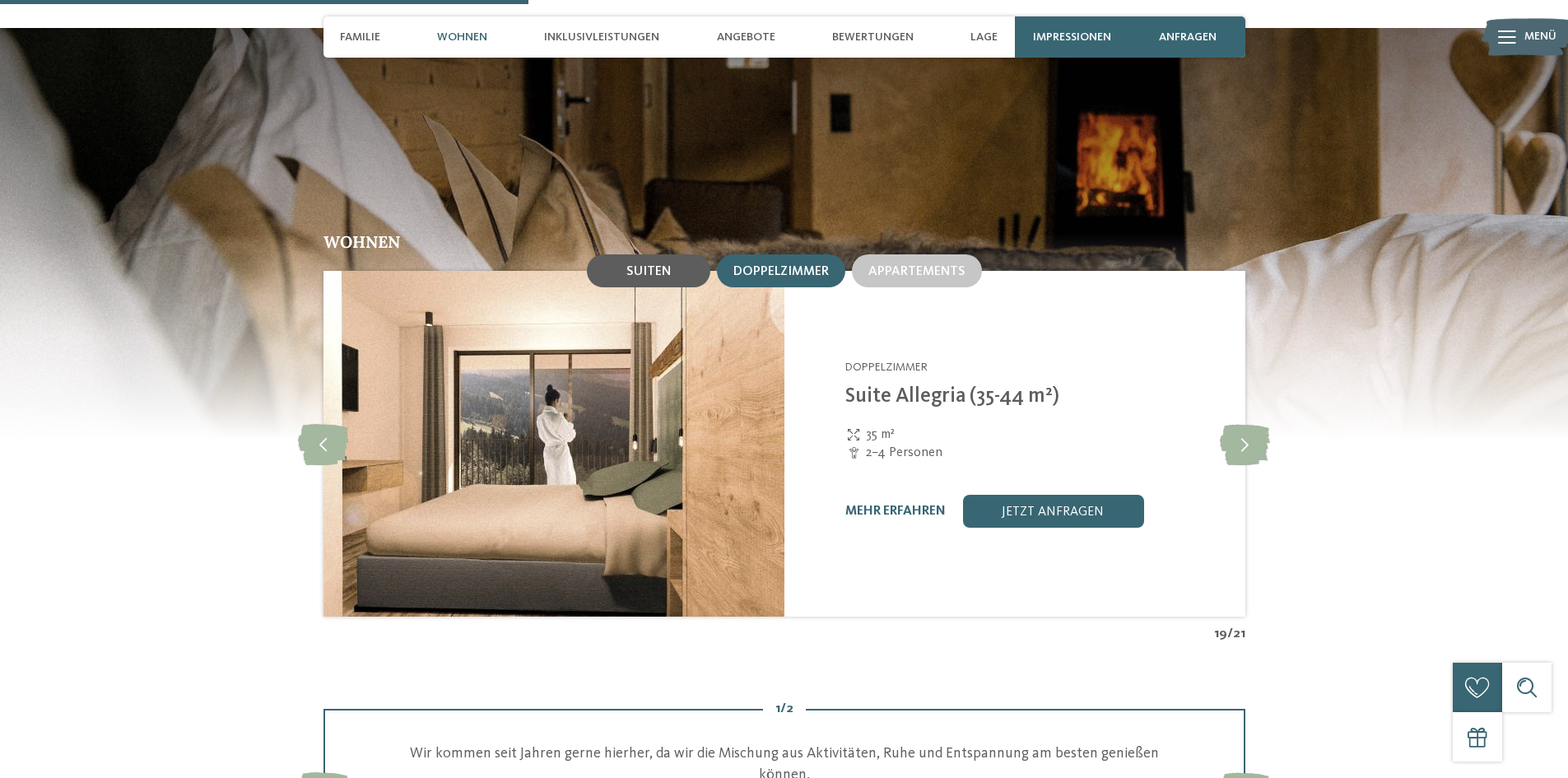
click at [634, 254] on div "Suiten" at bounding box center [648, 270] width 124 height 33
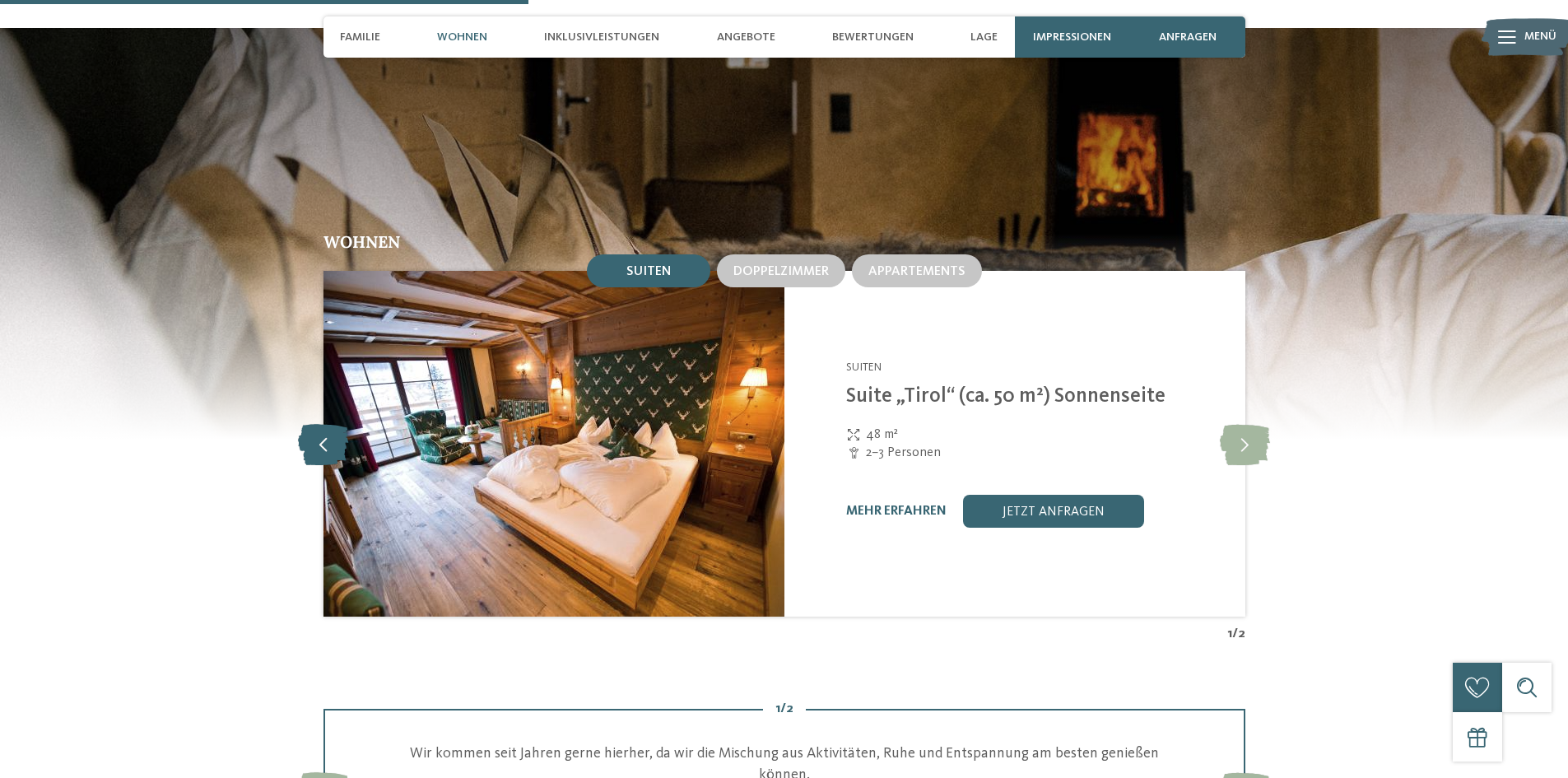
click at [326, 426] on icon at bounding box center [322, 444] width 50 height 41
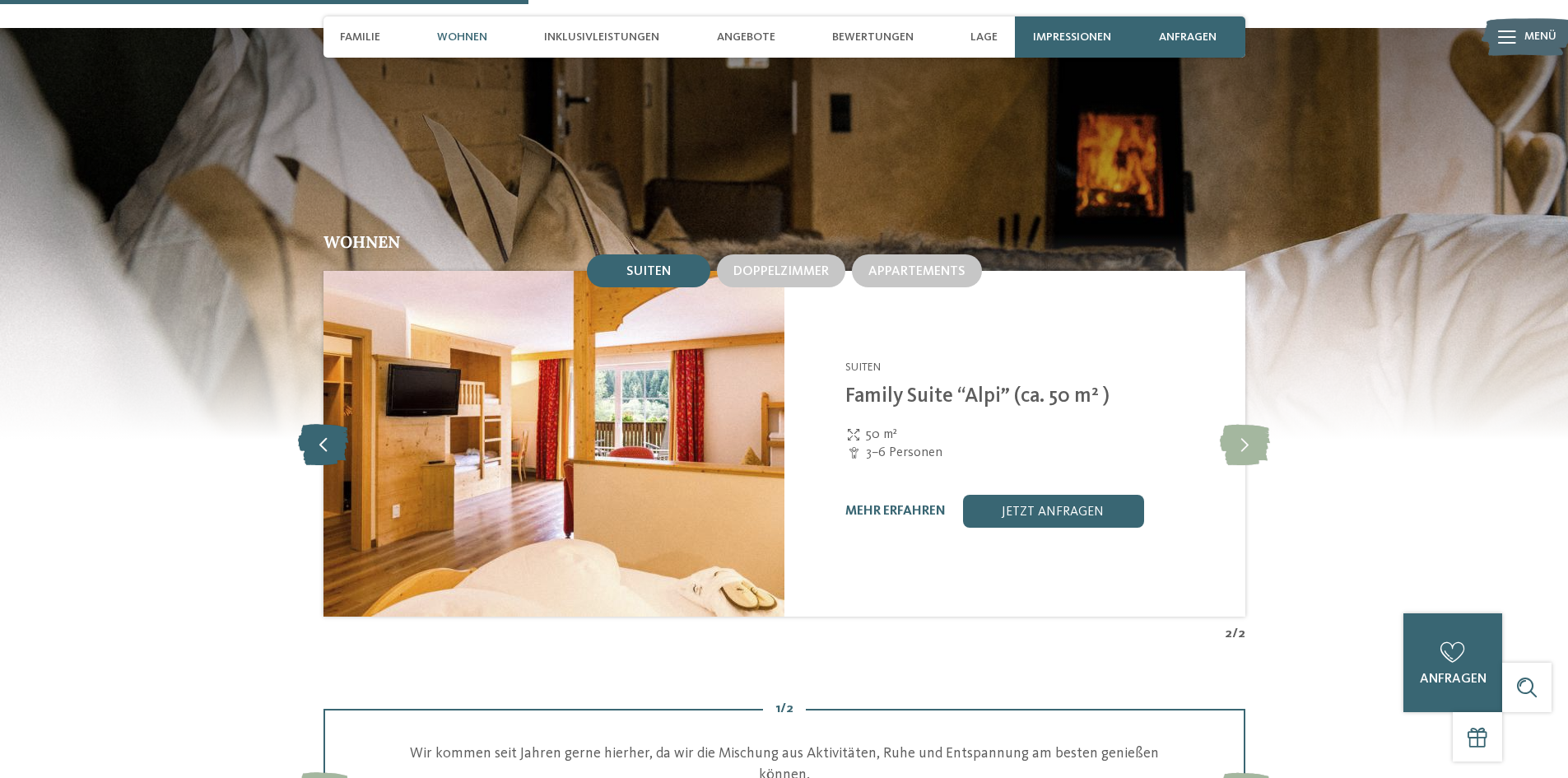
click at [324, 426] on icon at bounding box center [322, 444] width 50 height 41
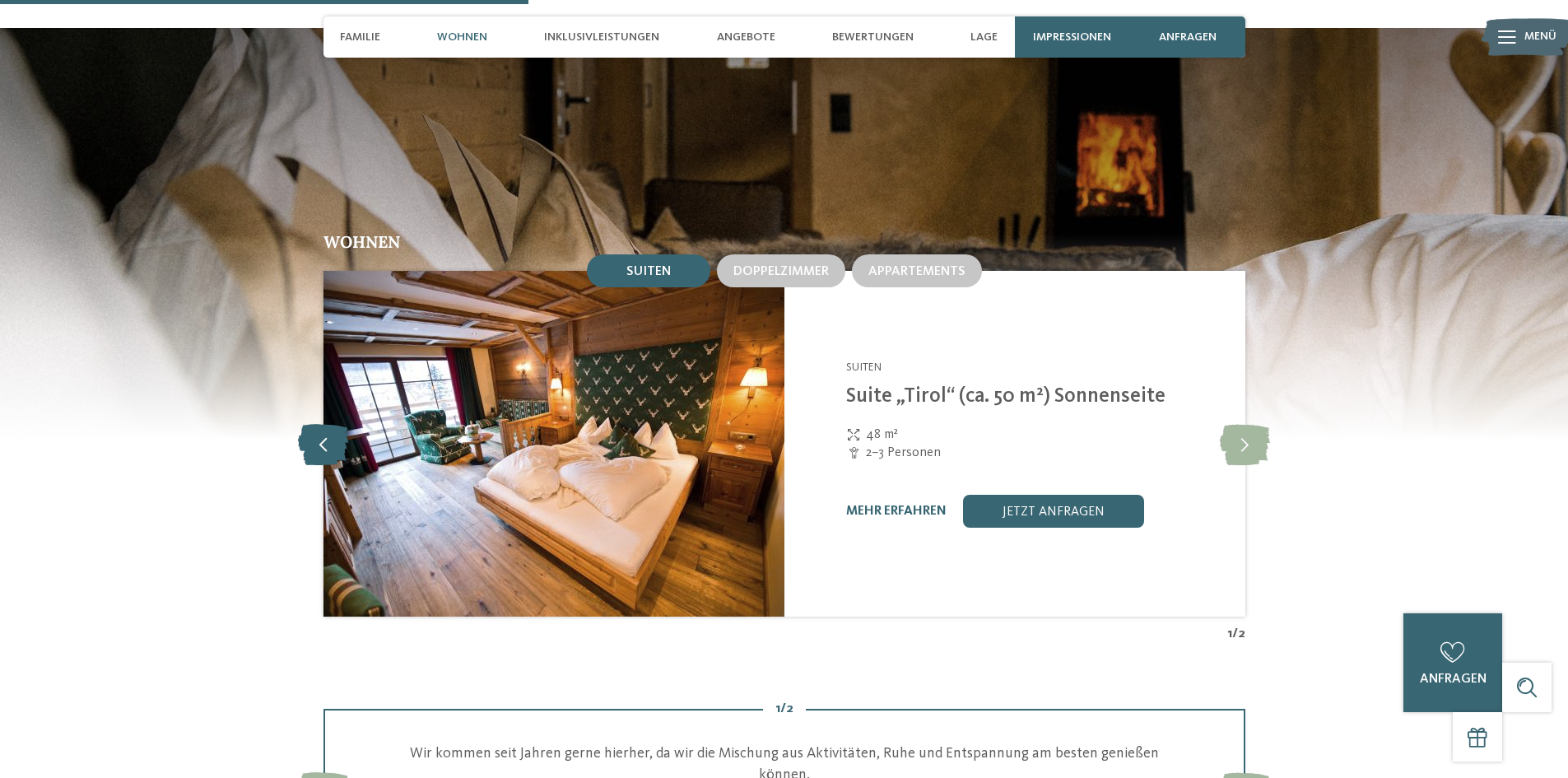
click at [324, 426] on icon at bounding box center [322, 444] width 50 height 41
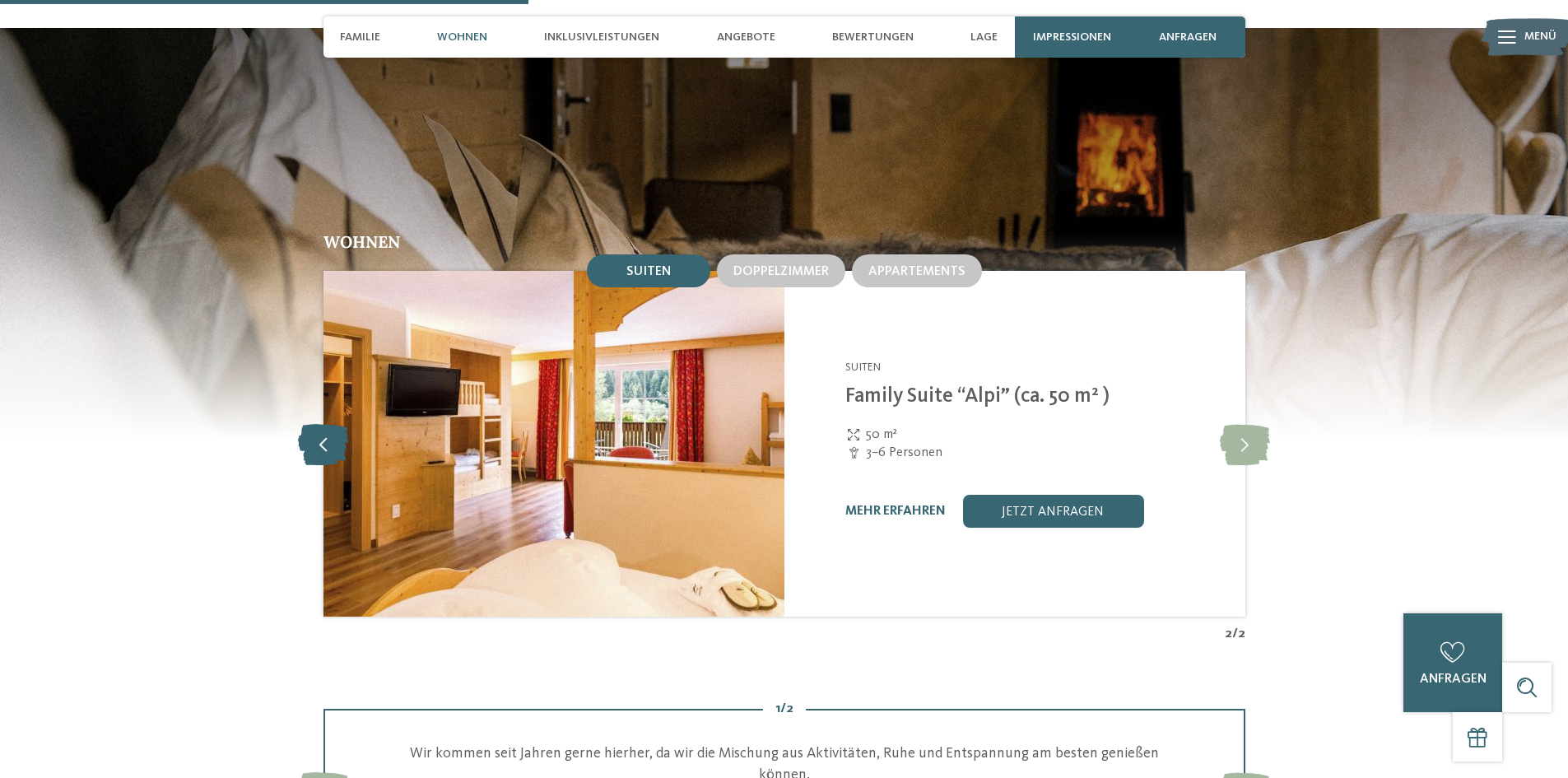
click at [324, 426] on icon at bounding box center [322, 444] width 50 height 41
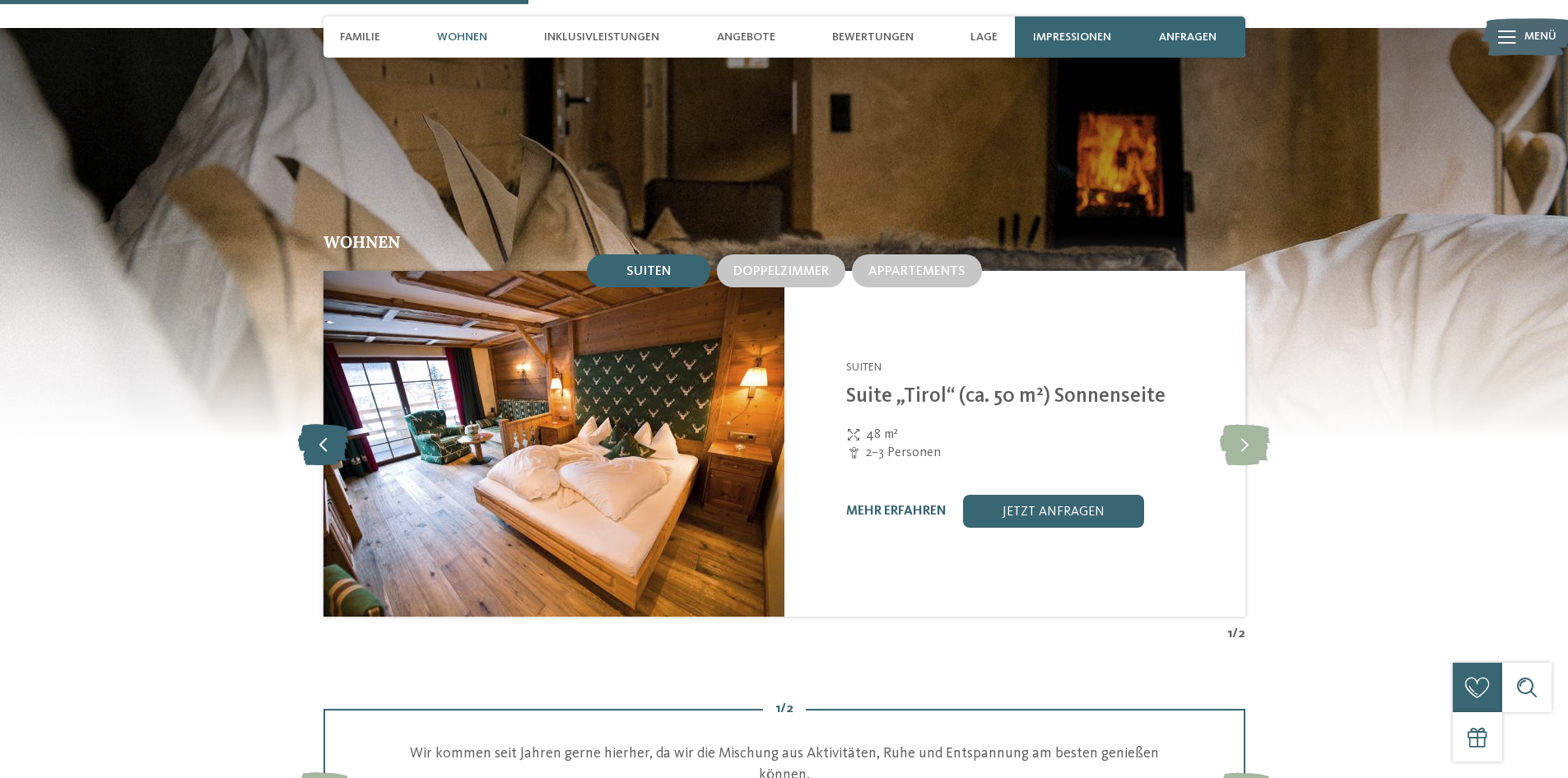
click at [324, 426] on icon at bounding box center [322, 444] width 50 height 41
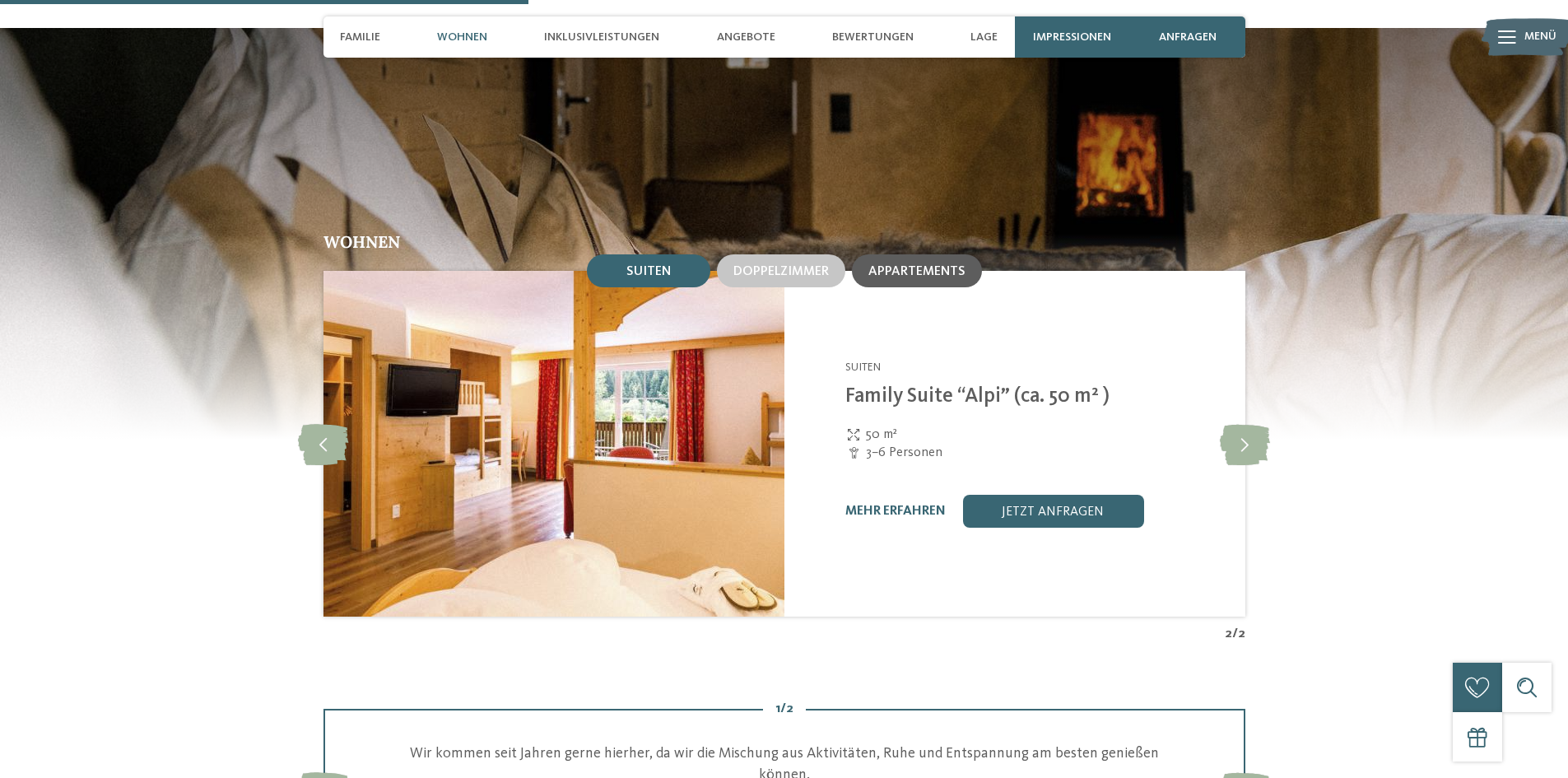
click at [960, 262] on div "Appartements" at bounding box center [916, 270] width 130 height 33
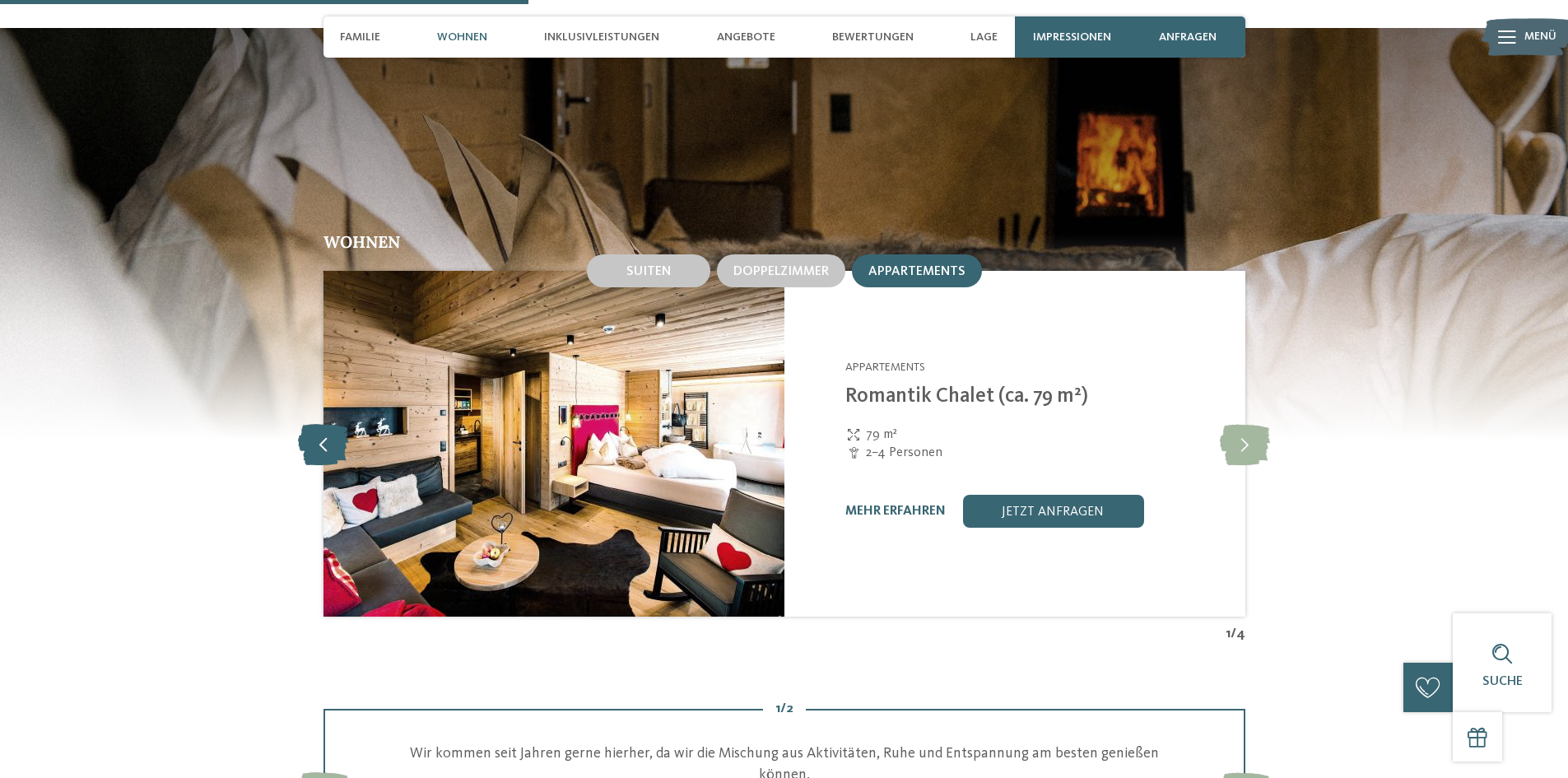
click at [319, 424] on icon at bounding box center [322, 444] width 50 height 41
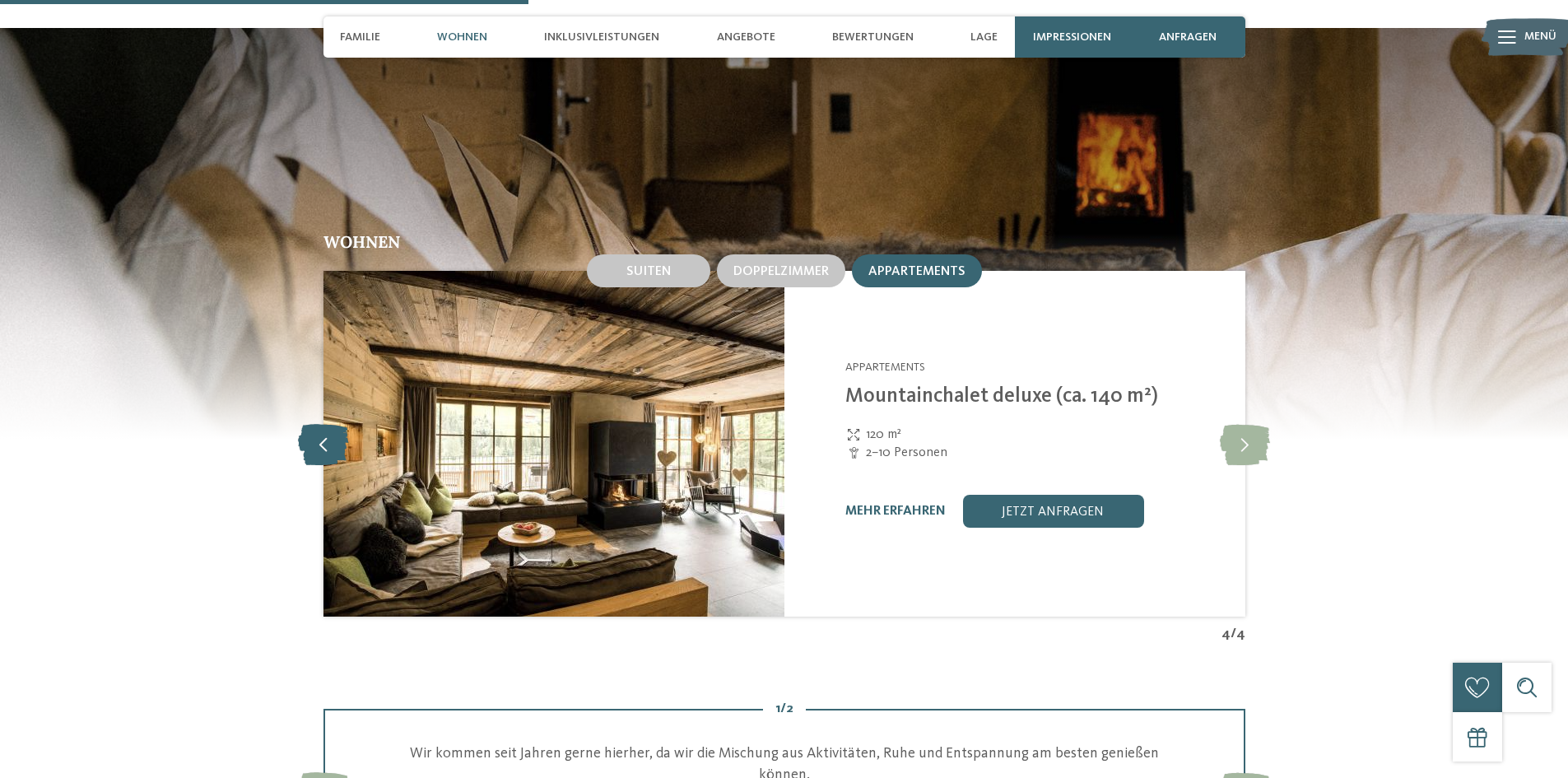
click at [319, 424] on icon at bounding box center [322, 444] width 50 height 41
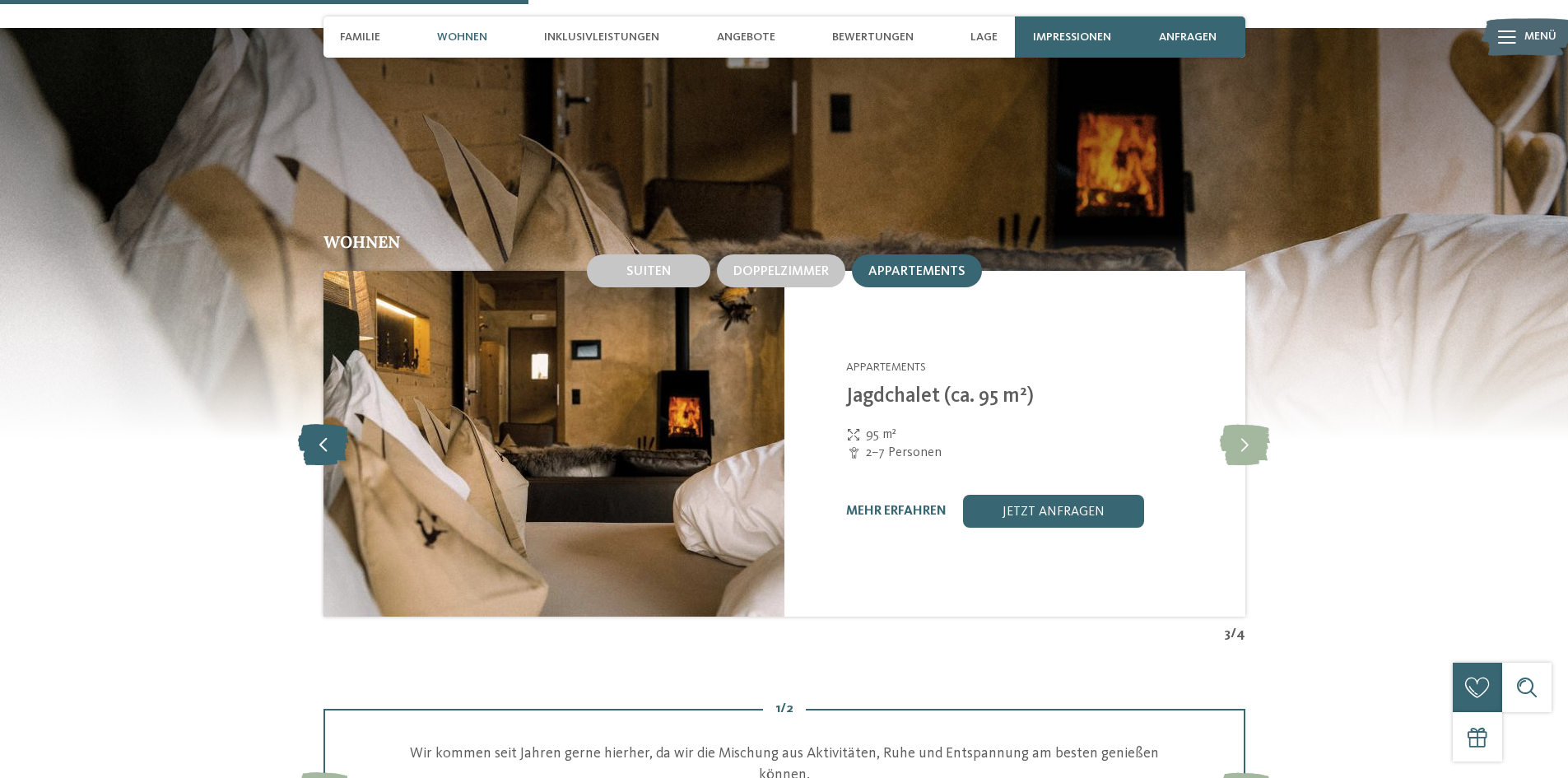
click at [319, 424] on icon at bounding box center [322, 444] width 50 height 41
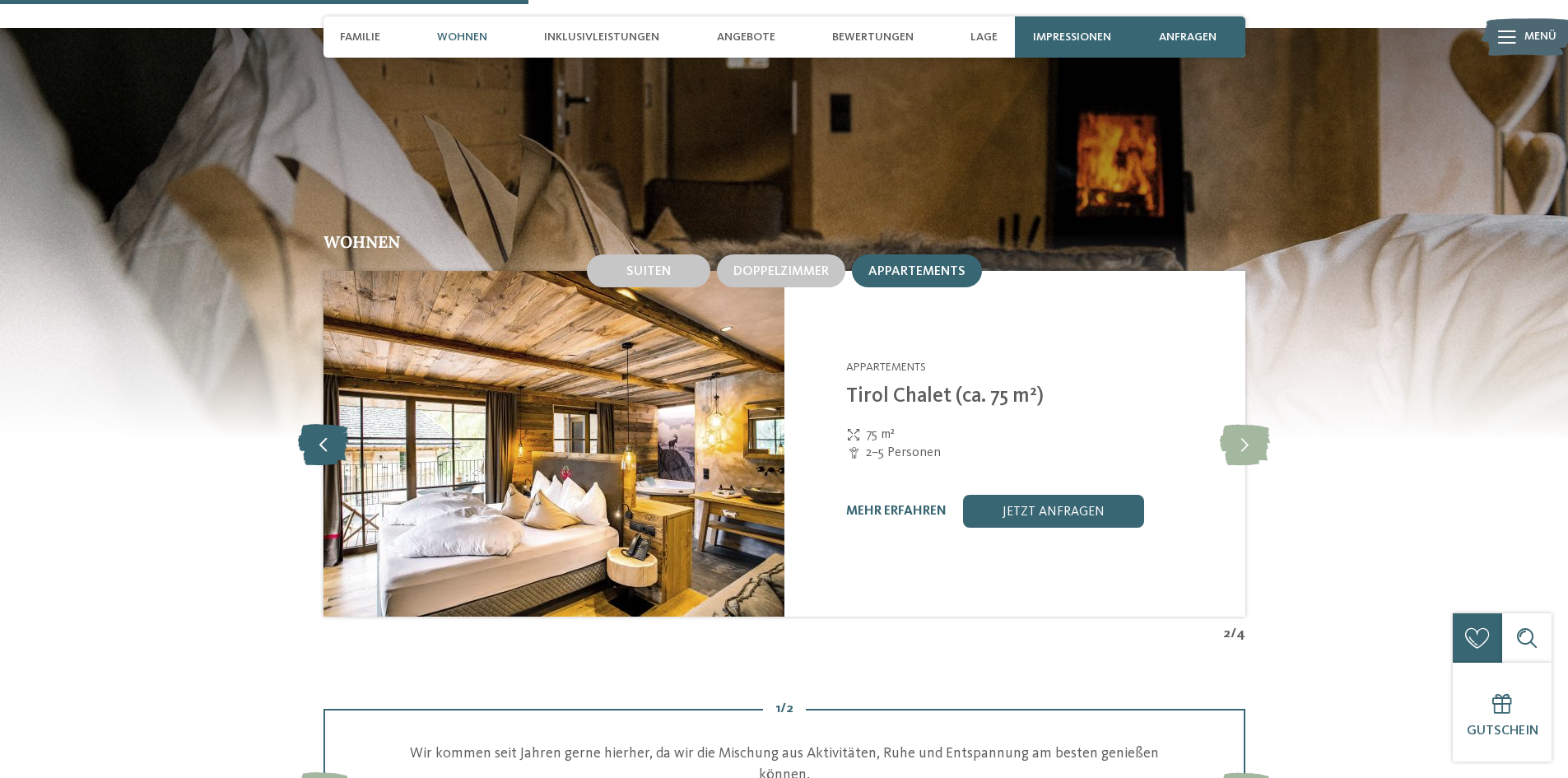
click at [319, 424] on icon at bounding box center [322, 444] width 50 height 41
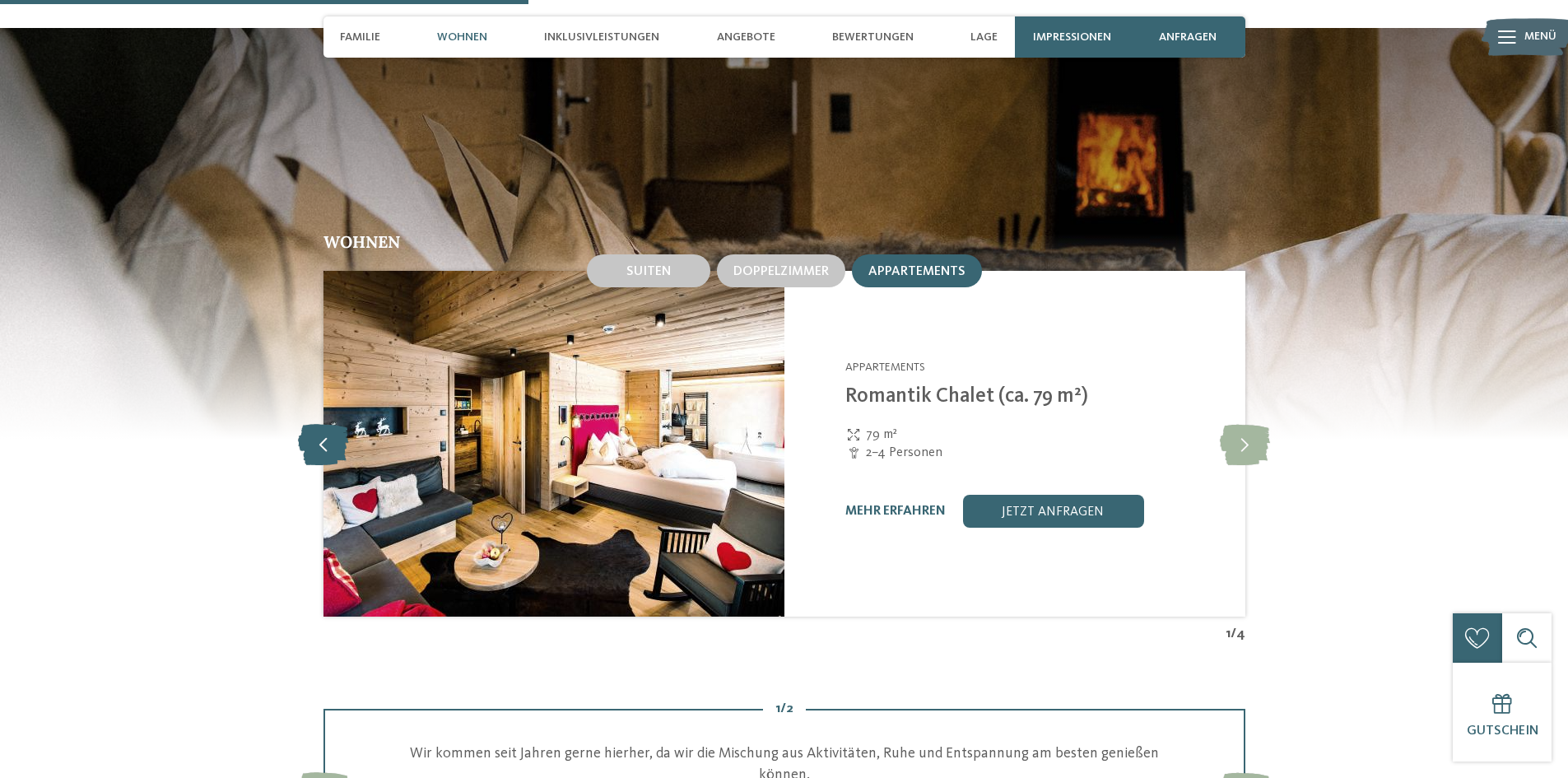
click at [319, 424] on icon at bounding box center [322, 444] width 50 height 41
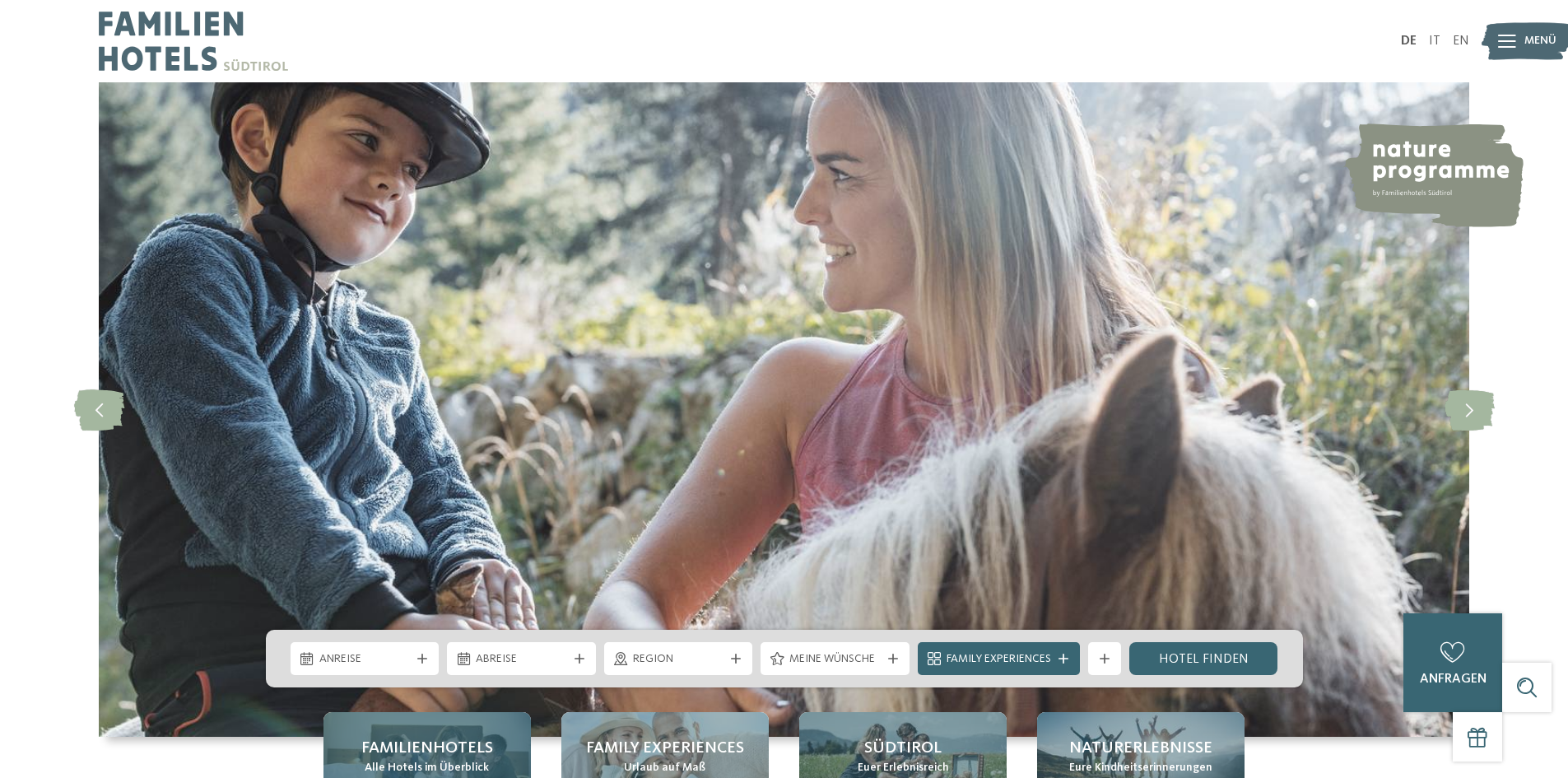
click at [437, 756] on span "Familienhotels" at bounding box center [427, 747] width 131 height 23
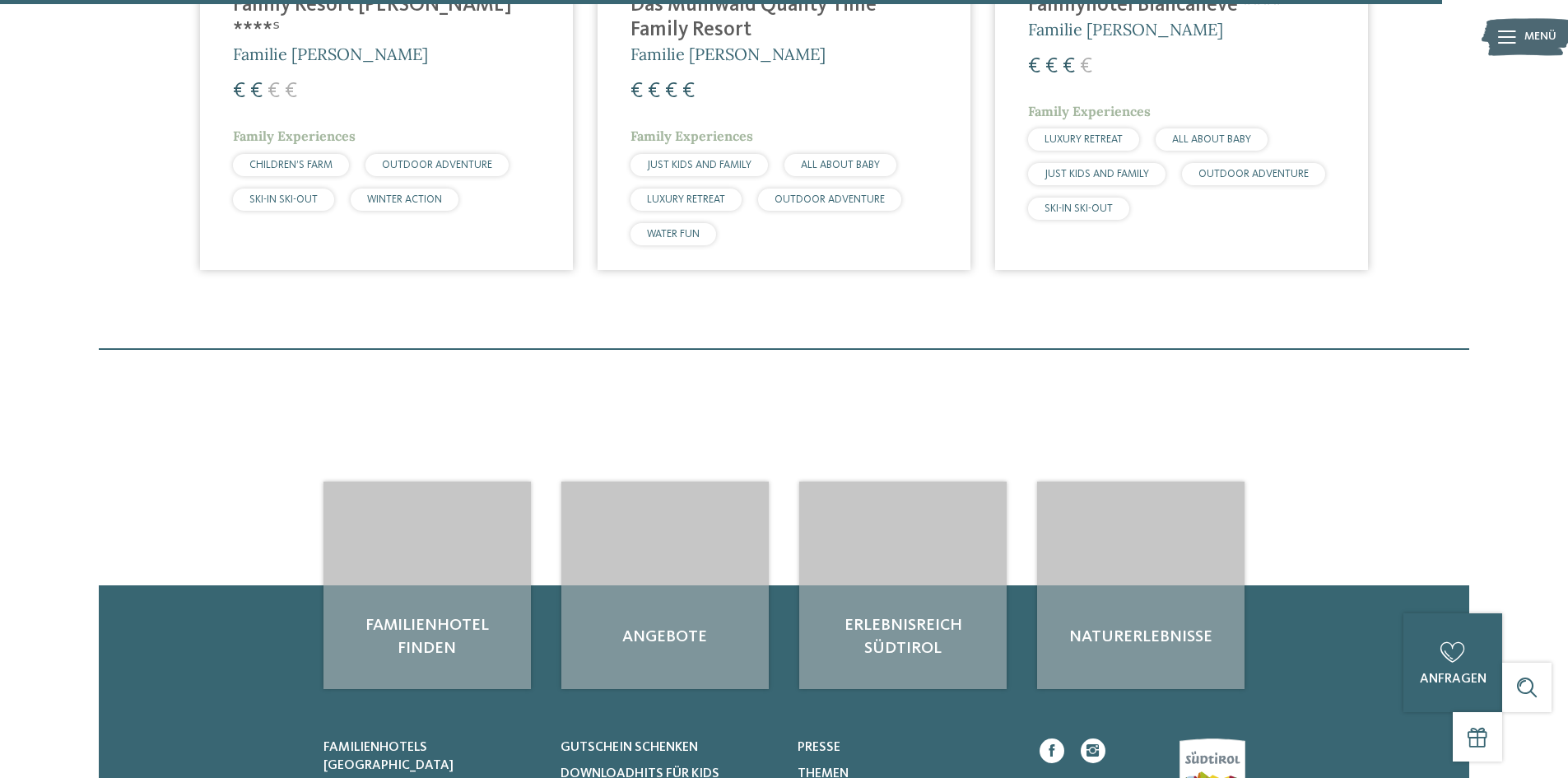
scroll to position [5184, 0]
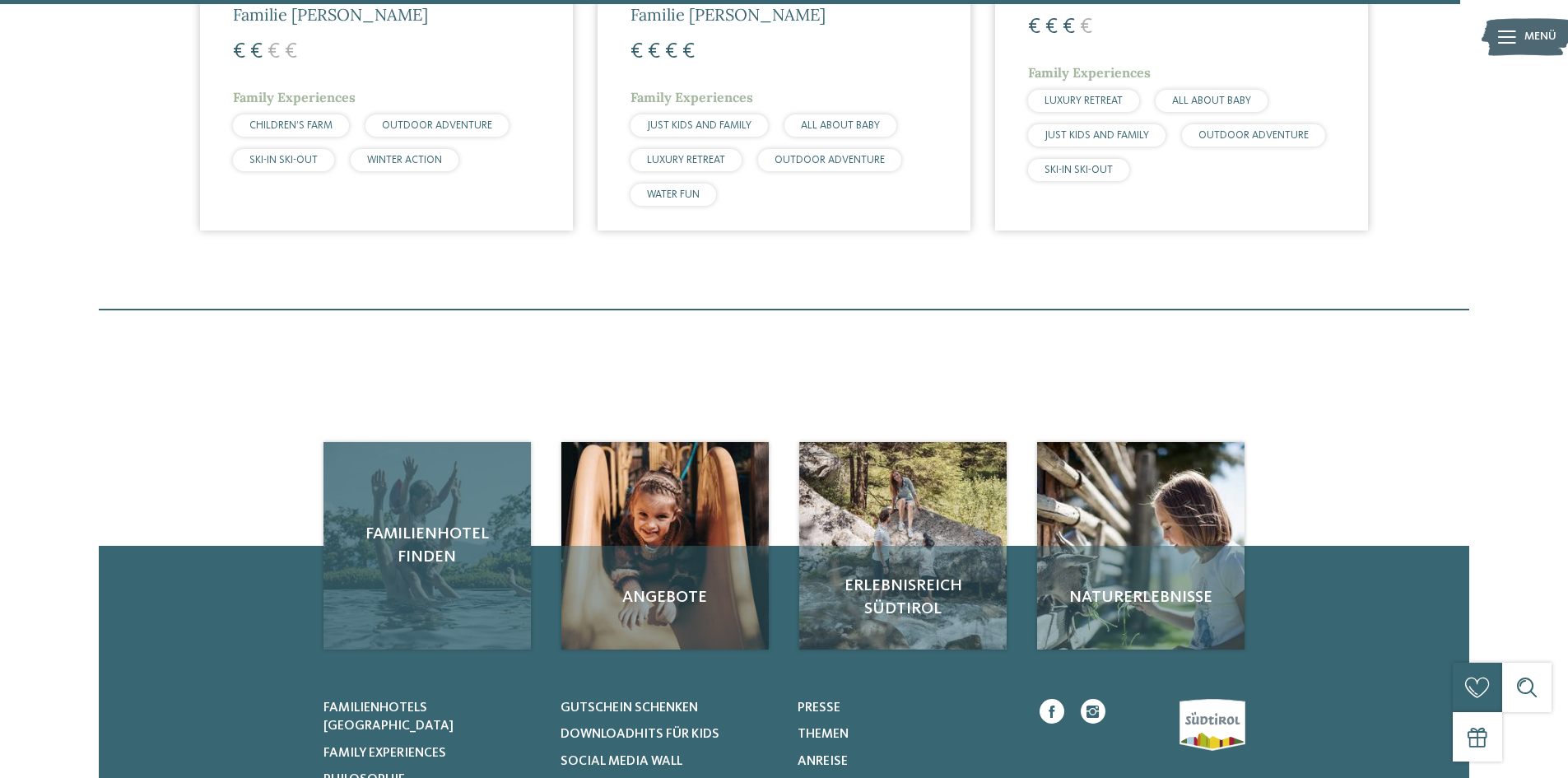
click at [413, 523] on span "Familienhotel finden" at bounding box center [427, 546] width 175 height 46
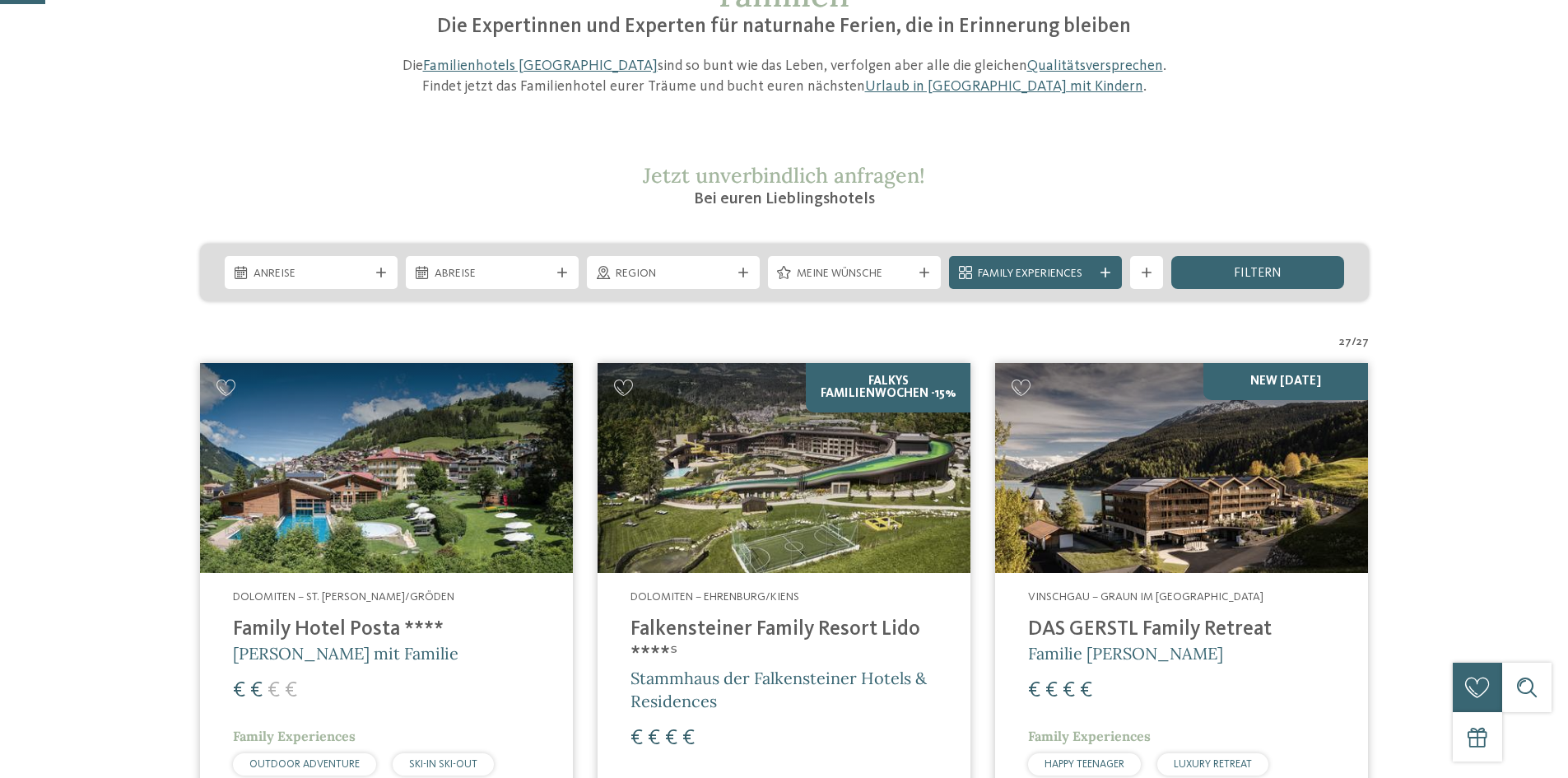
scroll to position [247, 0]
